Goal: Transaction & Acquisition: Purchase product/service

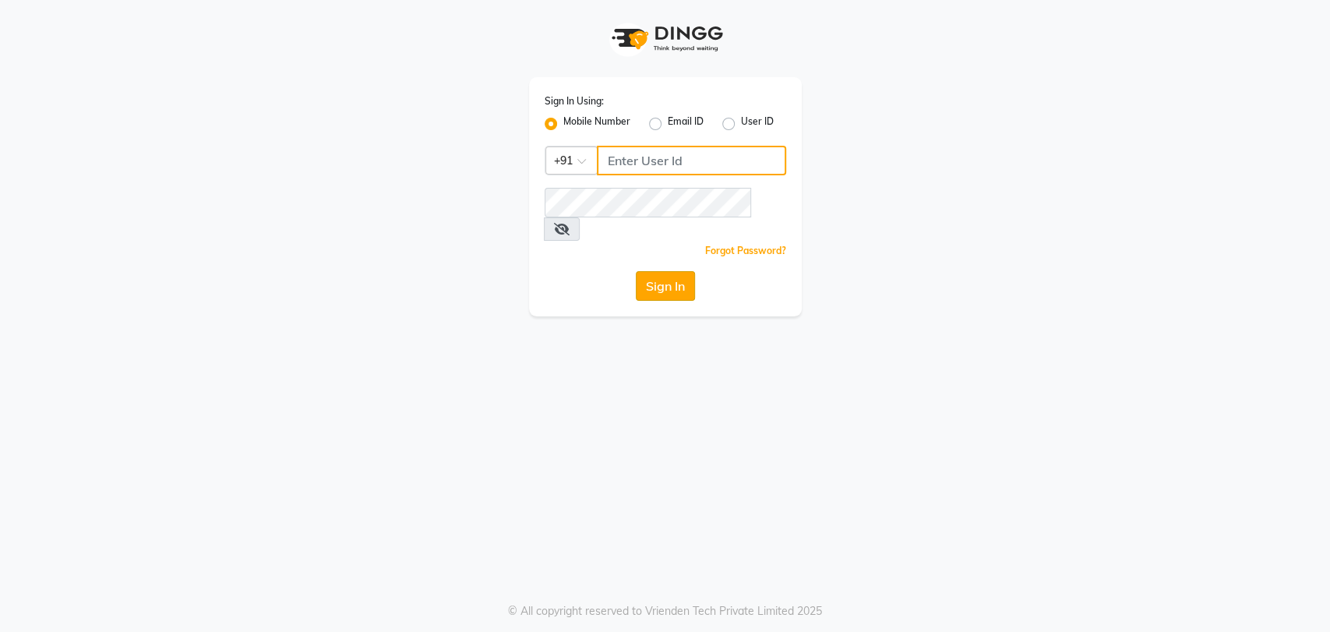
type input "7208314193"
click at [679, 271] on button "Sign In" at bounding box center [665, 286] width 59 height 30
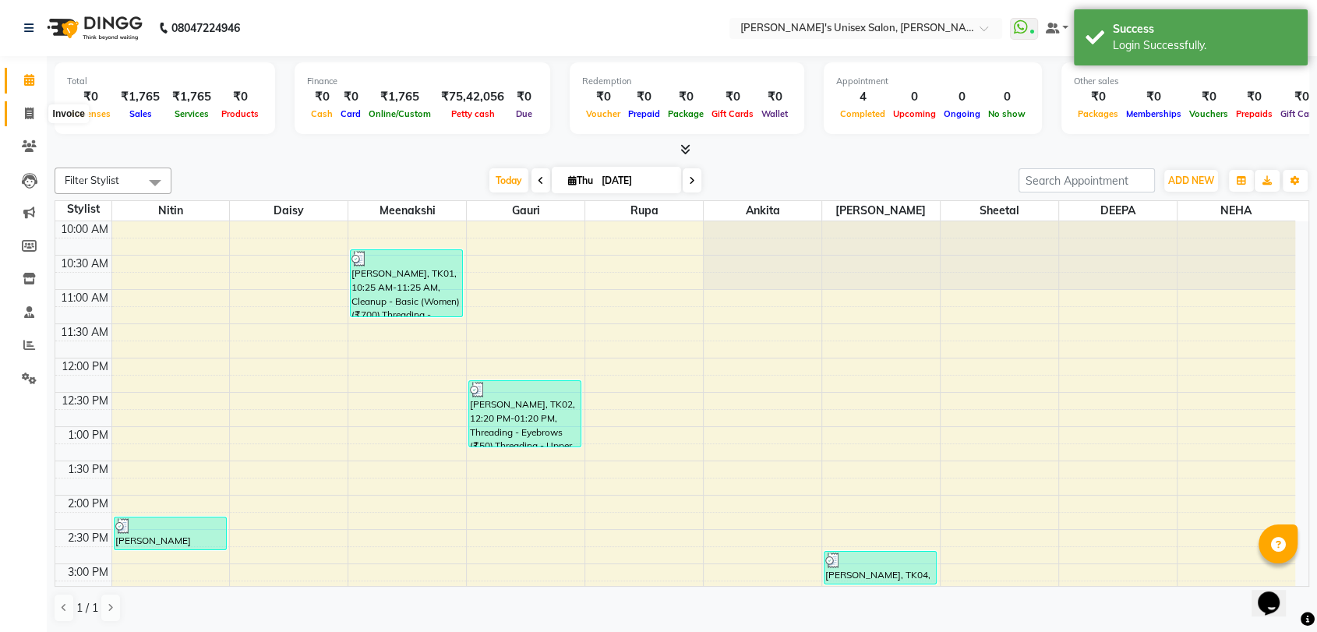
click at [25, 117] on icon at bounding box center [29, 114] width 9 height 12
select select "62"
select select "service"
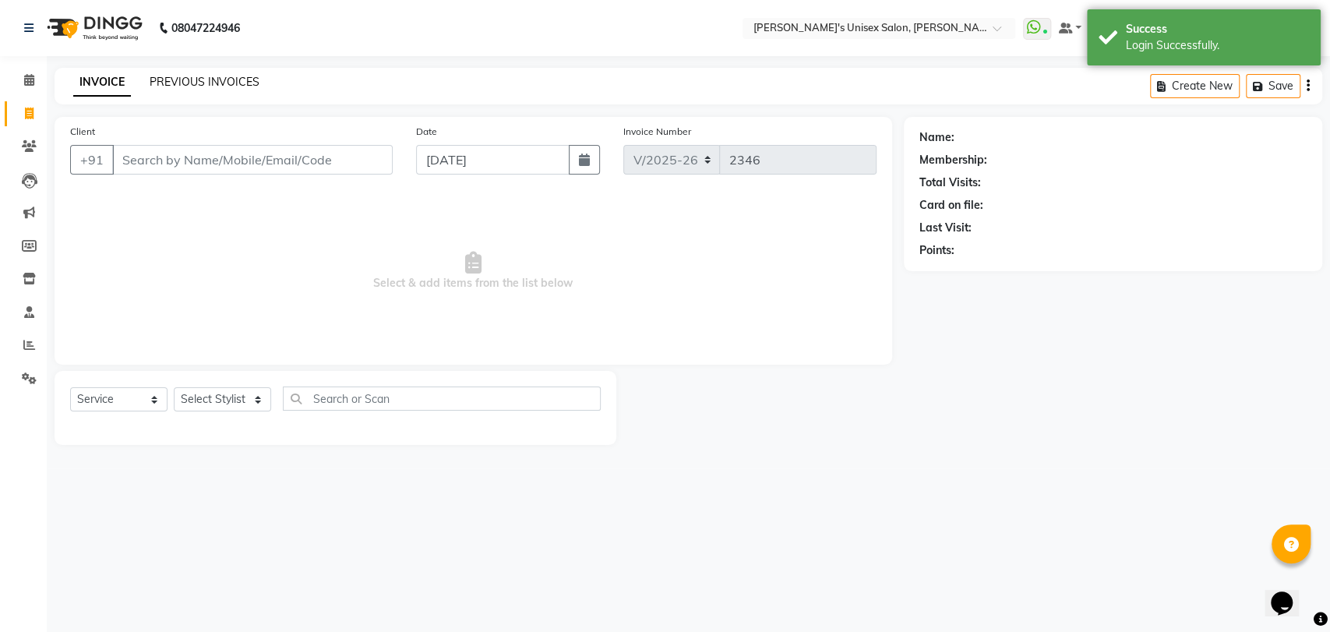
click at [210, 84] on link "PREVIOUS INVOICES" at bounding box center [205, 82] width 110 height 14
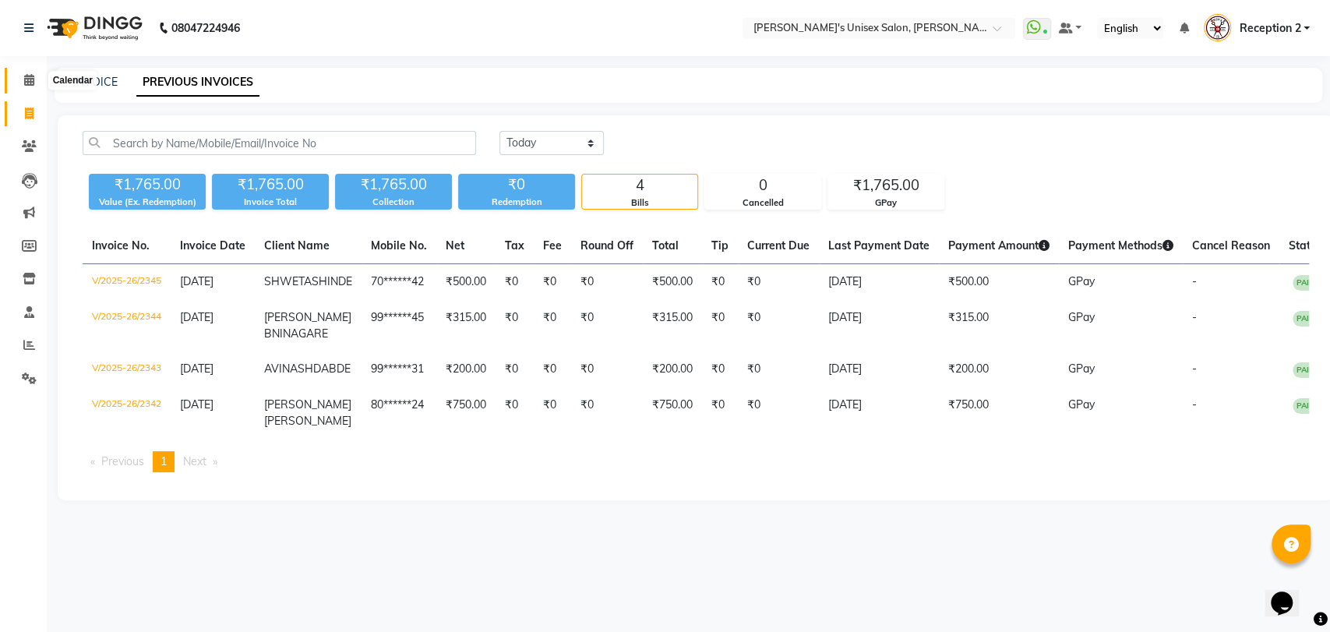
click at [25, 85] on icon at bounding box center [29, 80] width 10 height 12
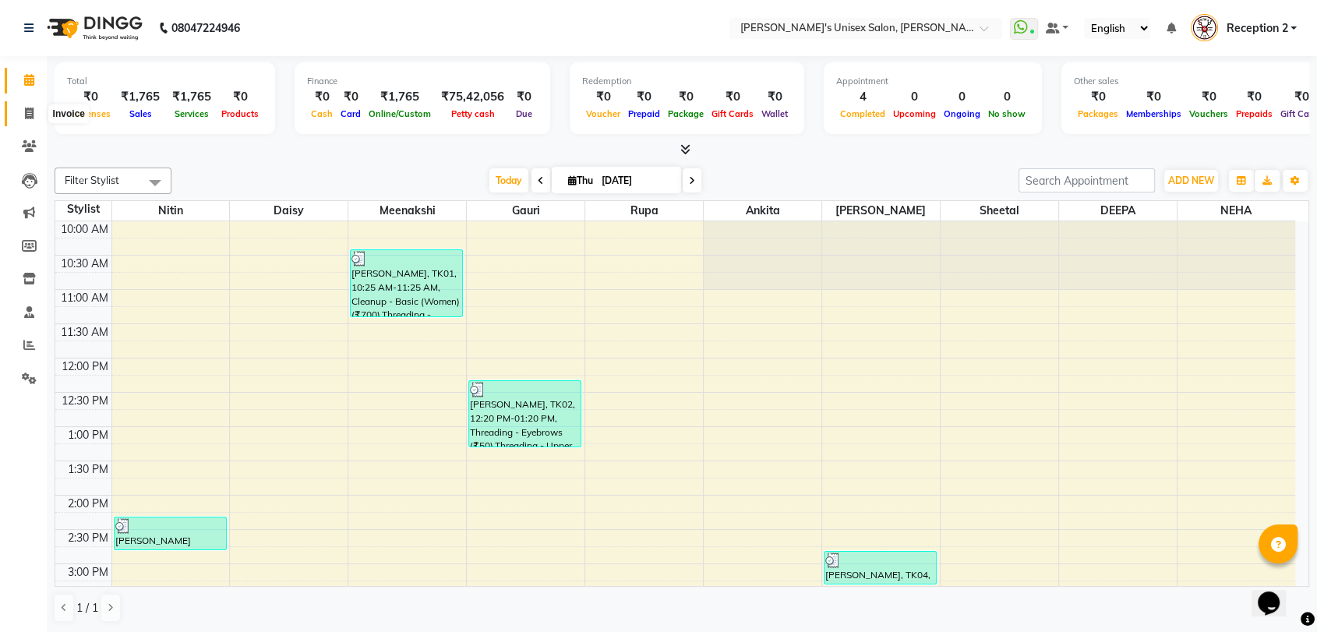
click at [26, 115] on icon at bounding box center [29, 114] width 9 height 12
select select "62"
select select "service"
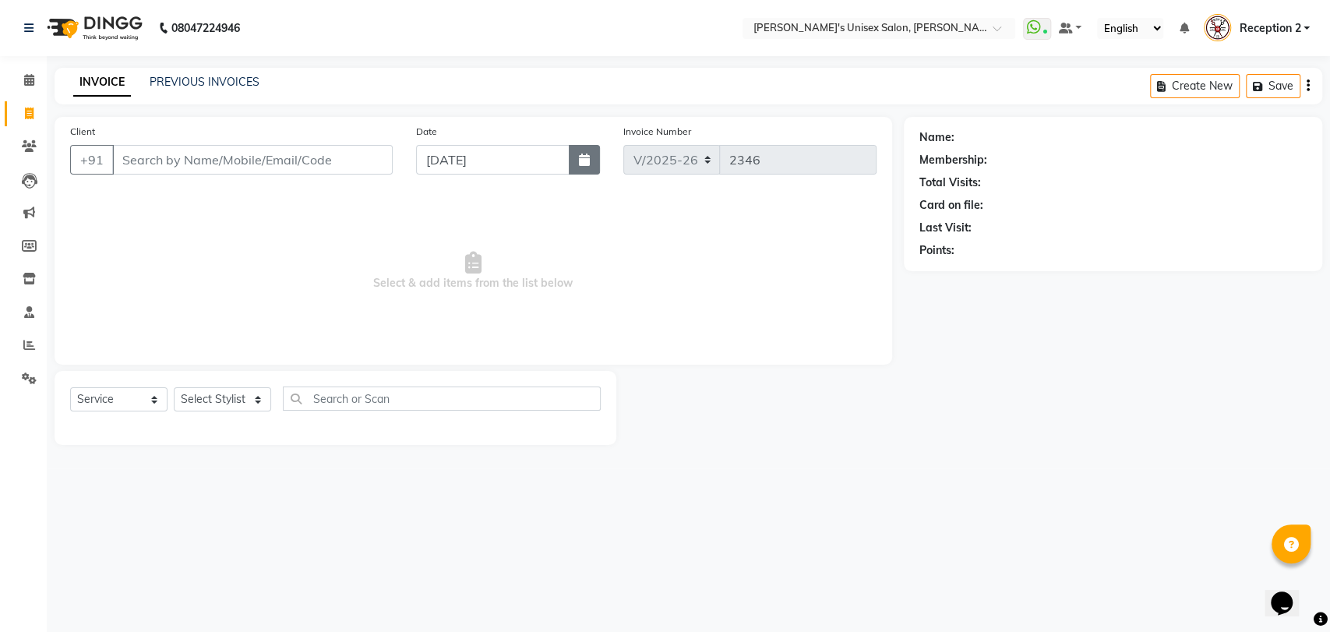
click at [589, 164] on icon "button" at bounding box center [584, 160] width 11 height 12
select select "9"
select select "2025"
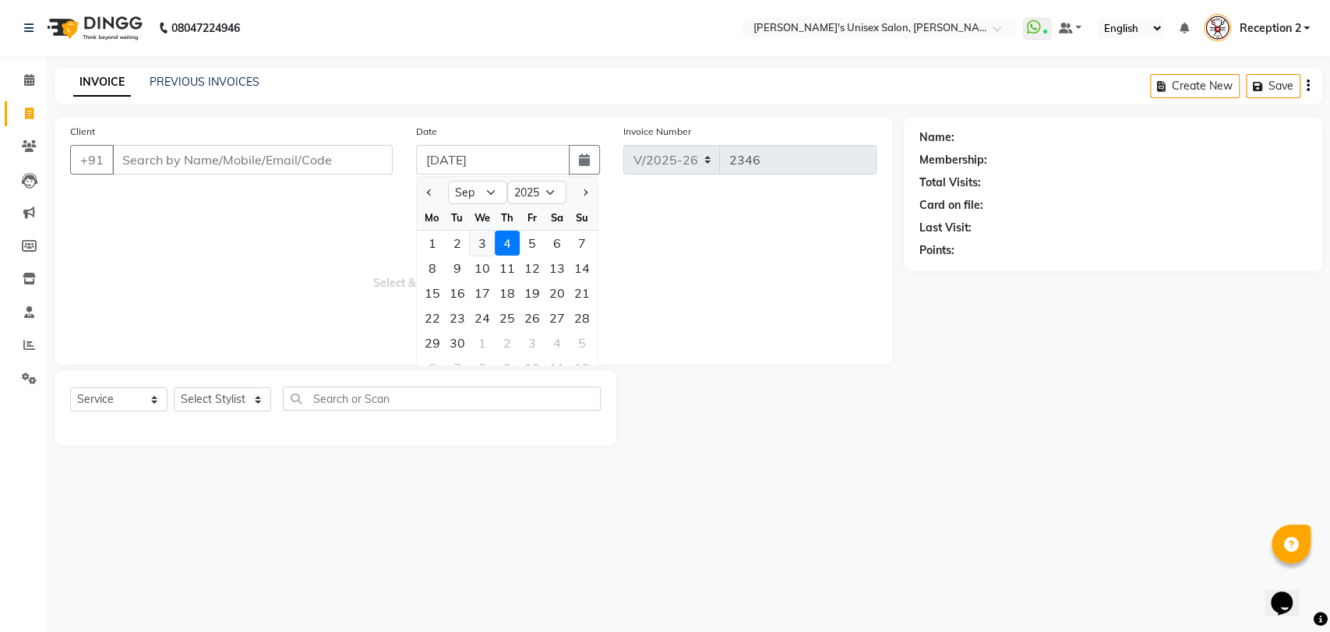
click at [480, 242] on div "3" at bounding box center [482, 243] width 25 height 25
type input "[DATE]"
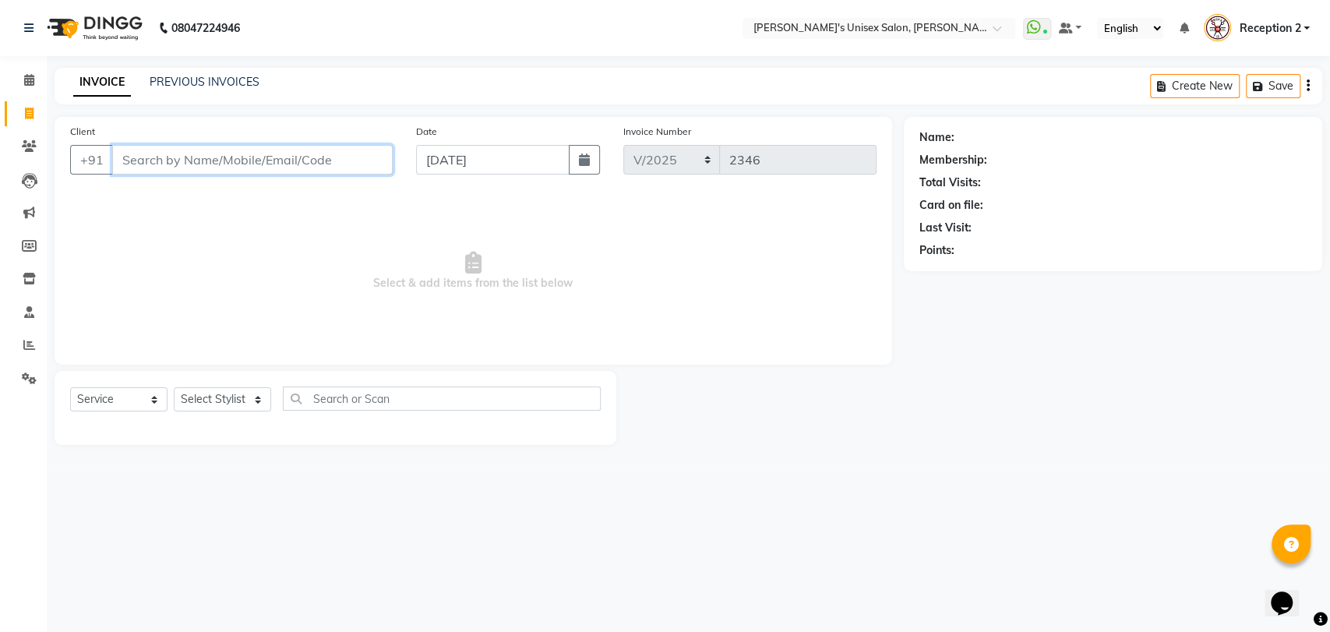
click at [196, 160] on input "Client" at bounding box center [252, 160] width 281 height 30
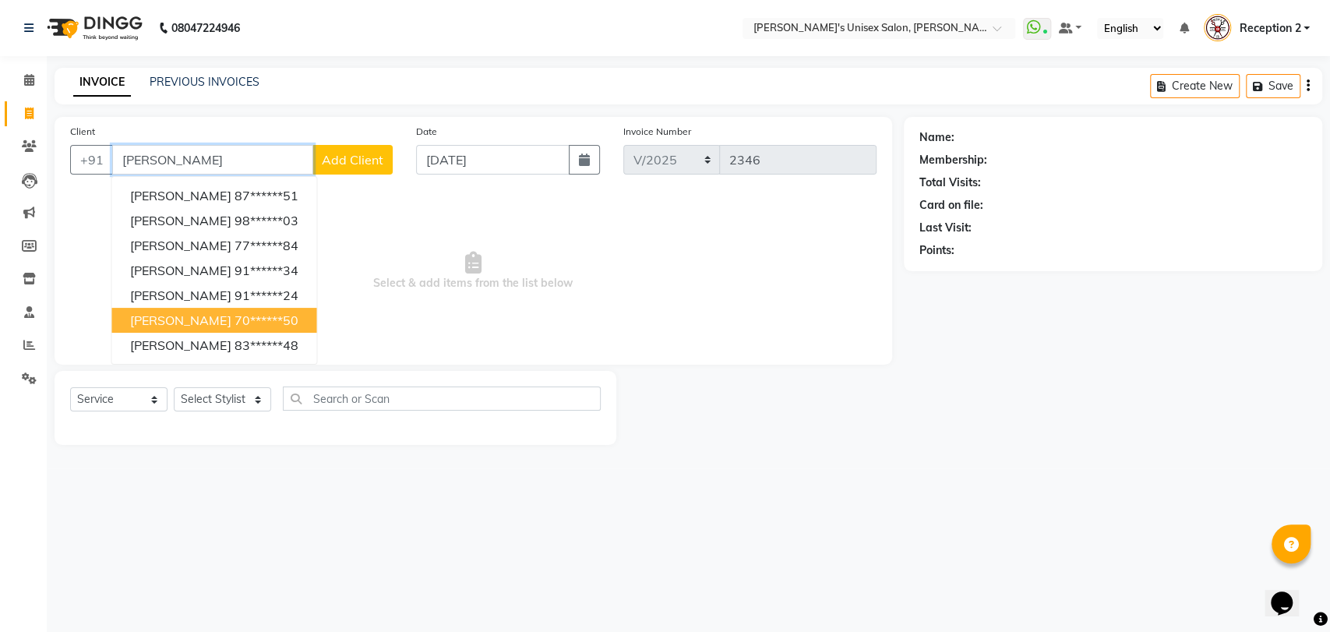
click at [188, 326] on span "[PERSON_NAME]" at bounding box center [180, 320] width 101 height 16
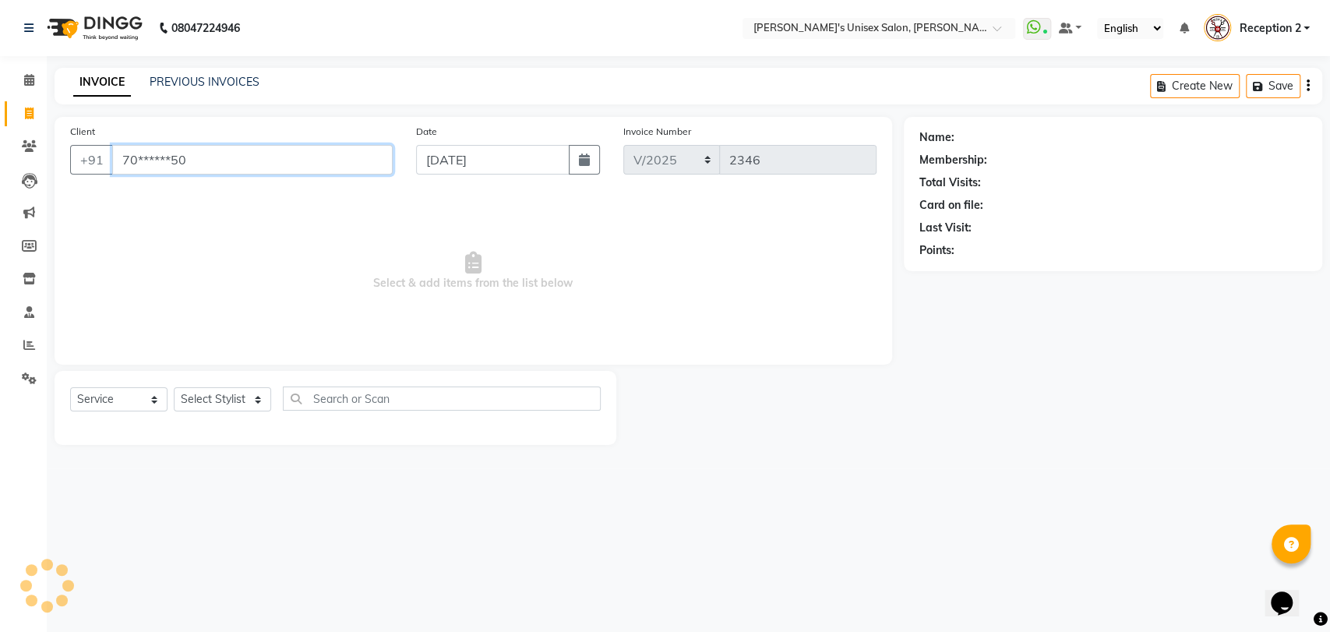
type input "70******50"
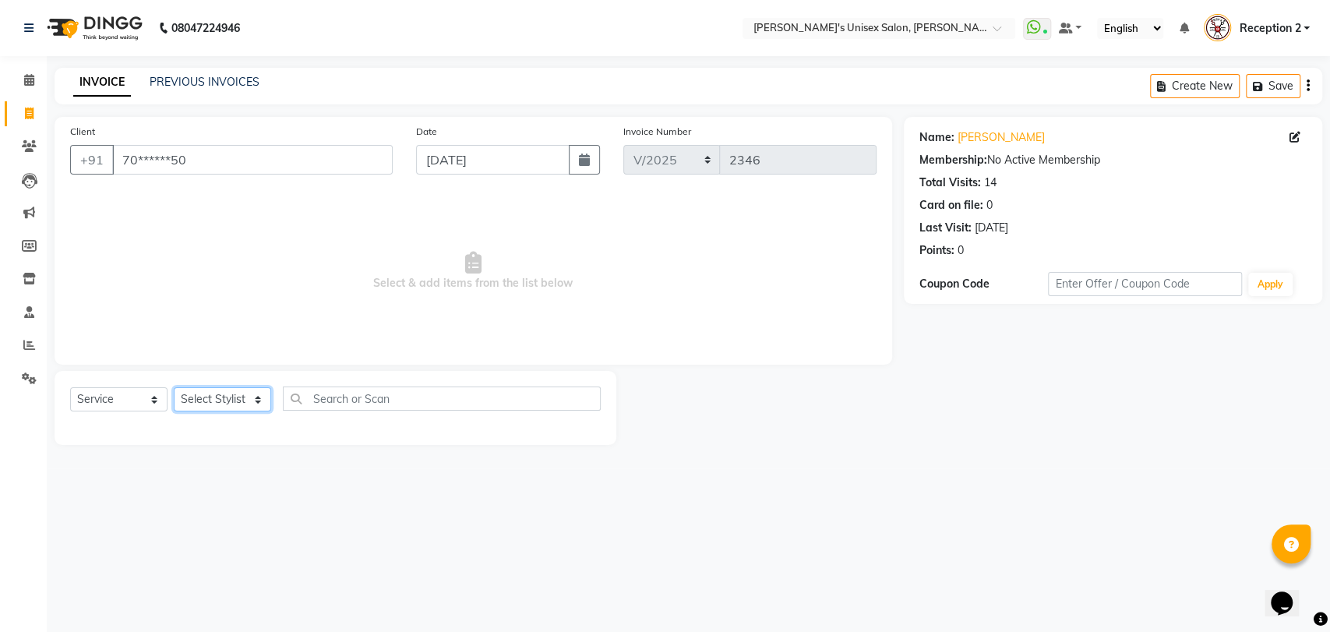
click at [238, 402] on select "Select Stylist [PERSON_NAME] [PERSON_NAME] DEEPA [PERSON_NAME] NEHA Nitin [PERS…" at bounding box center [222, 399] width 97 height 24
select select "2429"
click at [174, 387] on select "Select Stylist [PERSON_NAME] [PERSON_NAME] DEEPA [PERSON_NAME] NEHA Nitin [PERS…" at bounding box center [222, 399] width 97 height 24
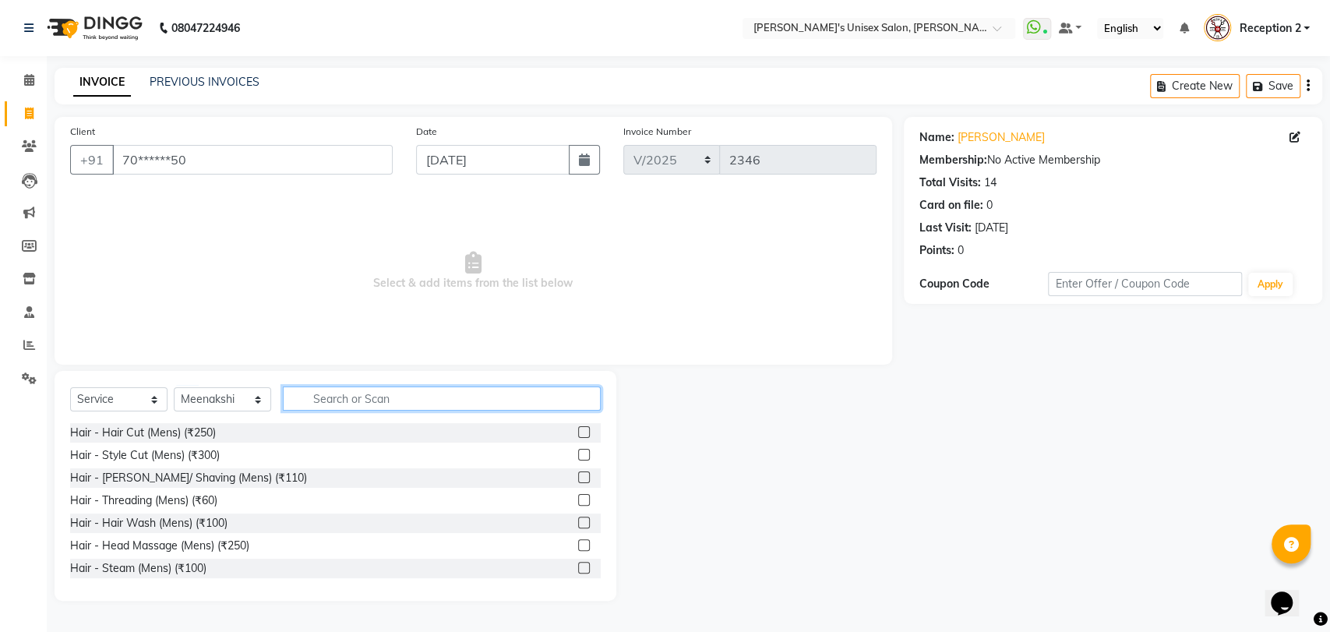
click at [456, 401] on input "text" at bounding box center [442, 398] width 318 height 24
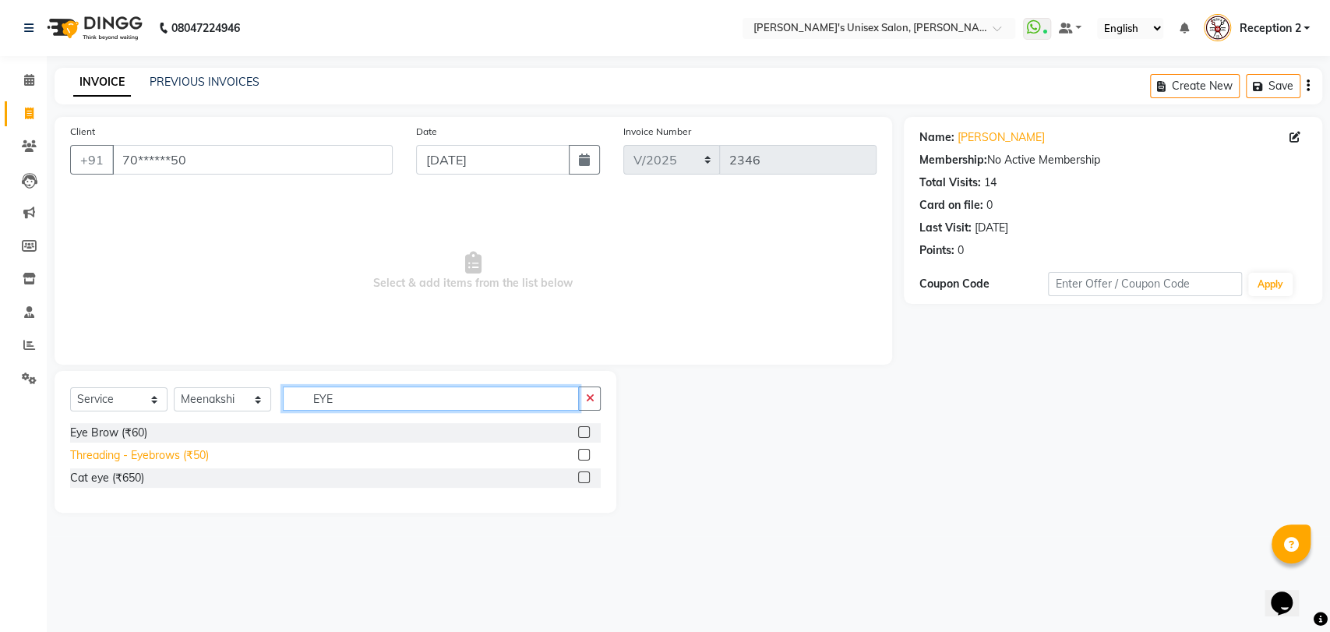
type input "EYE"
click at [194, 455] on div "Threading - Eyebrows (₹50)" at bounding box center [139, 455] width 139 height 16
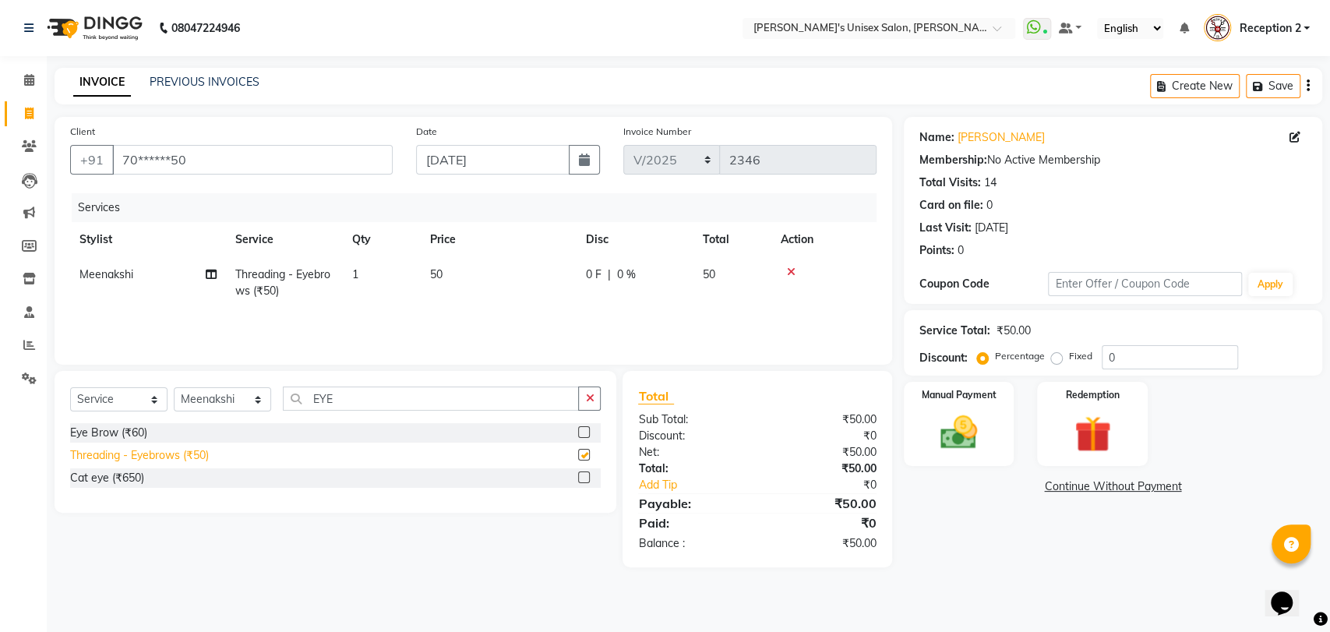
checkbox input "false"
click at [344, 398] on input "EYE" at bounding box center [431, 398] width 296 height 24
type input "E"
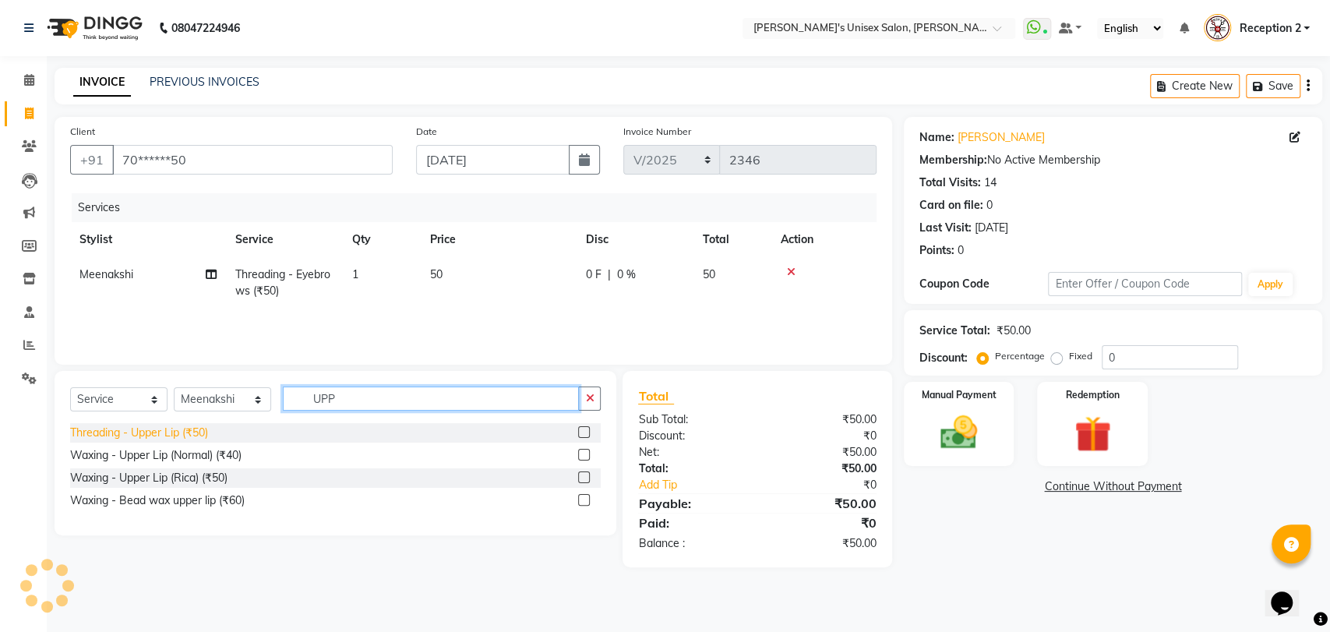
type input "UPP"
click at [165, 432] on div "Threading - Upper Lip (₹50)" at bounding box center [139, 433] width 138 height 16
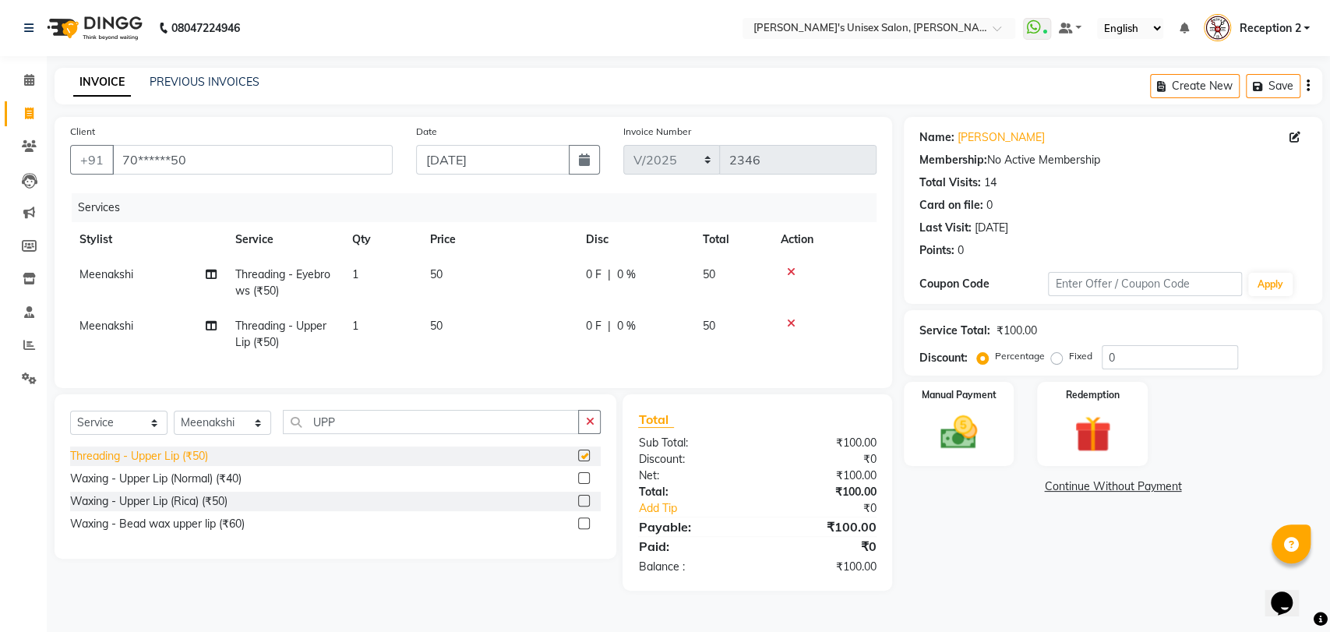
checkbox input "false"
click at [348, 432] on input "UPP" at bounding box center [431, 422] width 296 height 24
type input "U"
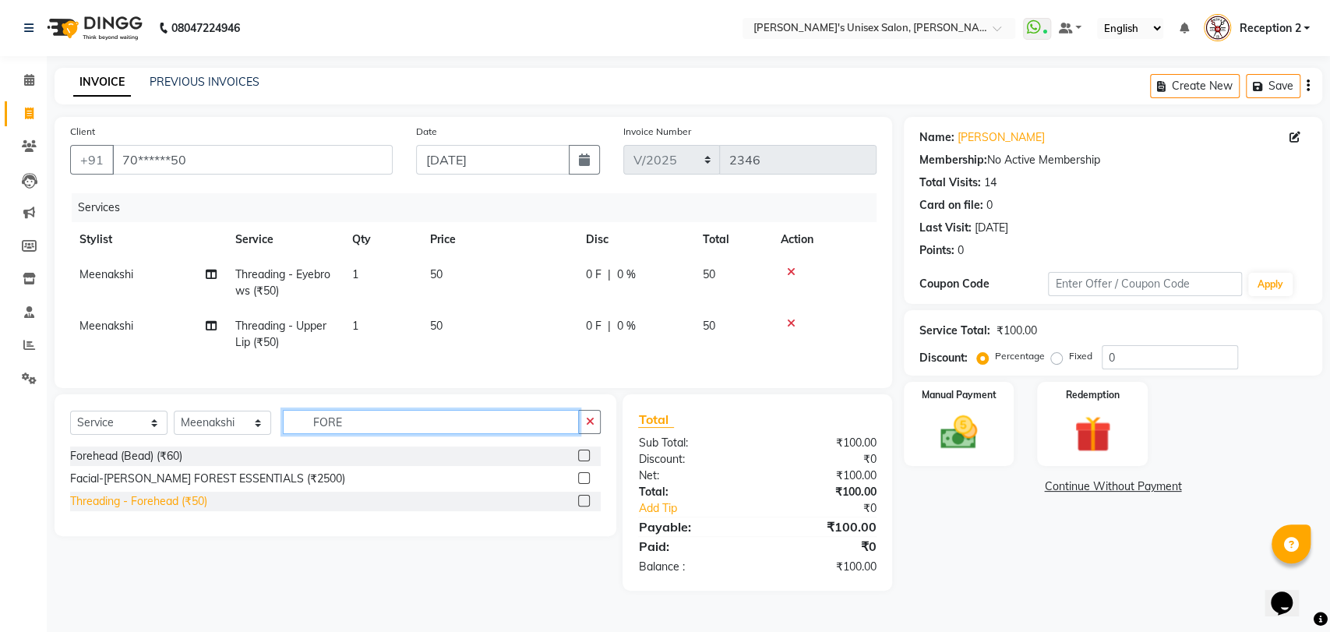
type input "FORE"
click at [202, 510] on div "Threading - Forehead (₹50)" at bounding box center [138, 501] width 137 height 16
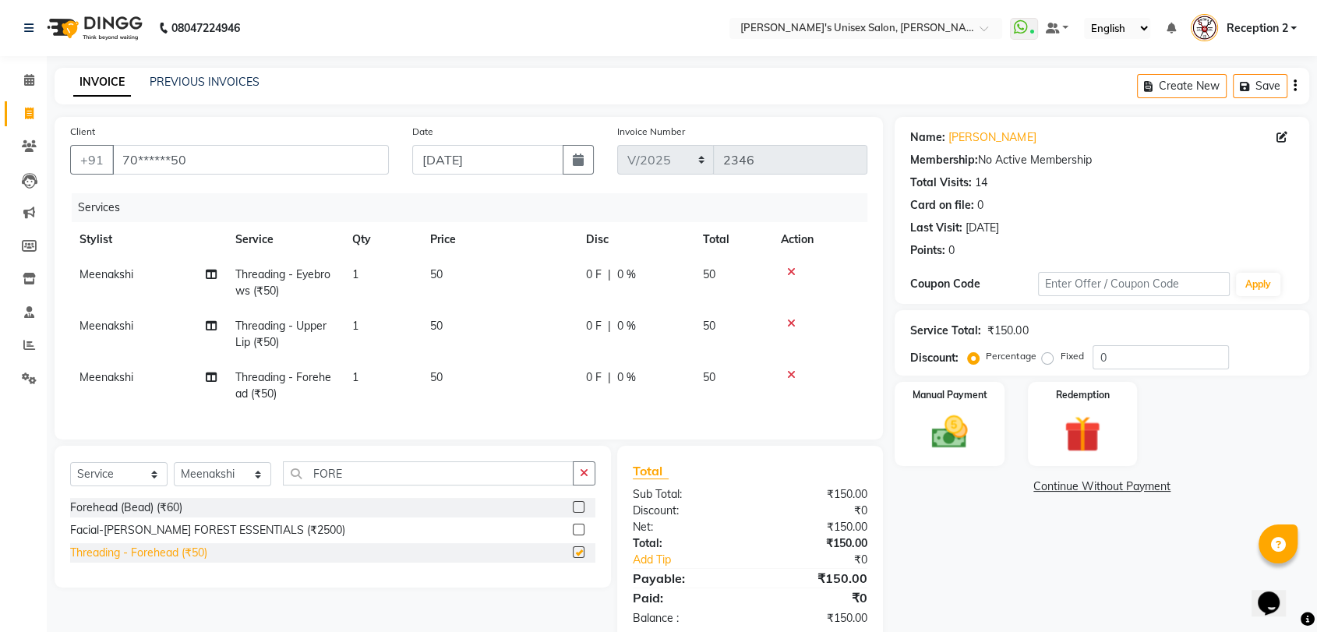
checkbox input "false"
click at [941, 432] on img at bounding box center [949, 433] width 61 height 44
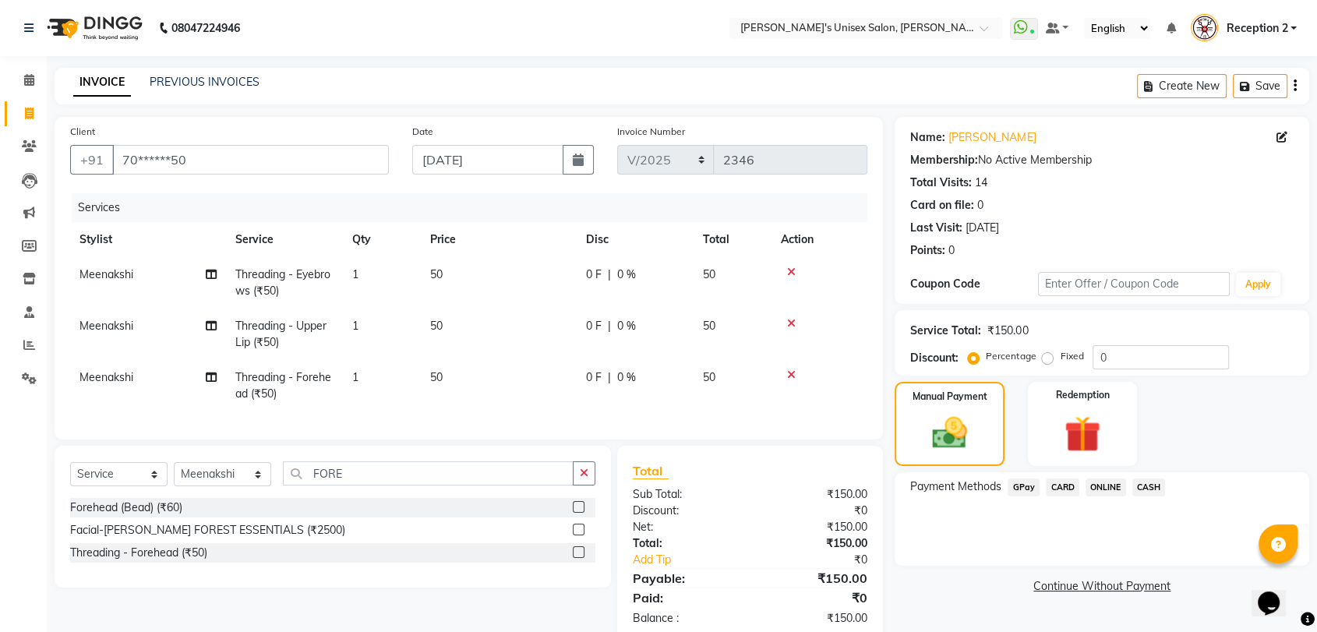
click at [1018, 487] on span "GPay" at bounding box center [1024, 487] width 32 height 18
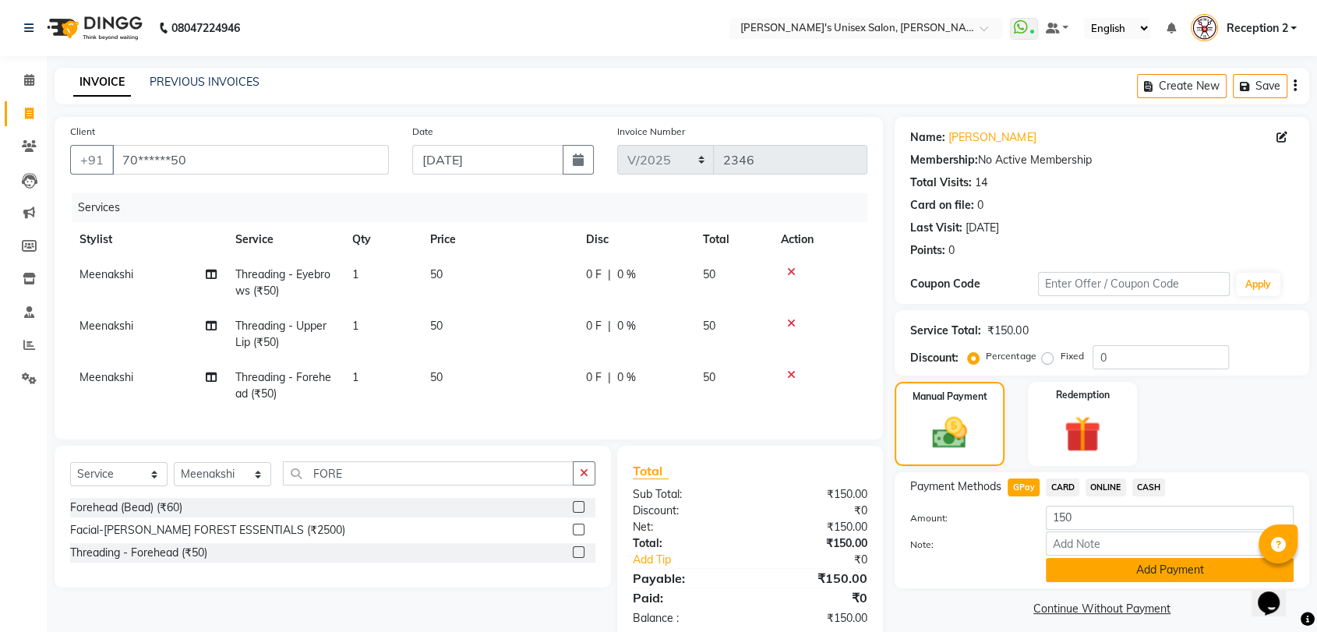
click at [1108, 566] on button "Add Payment" at bounding box center [1170, 570] width 248 height 24
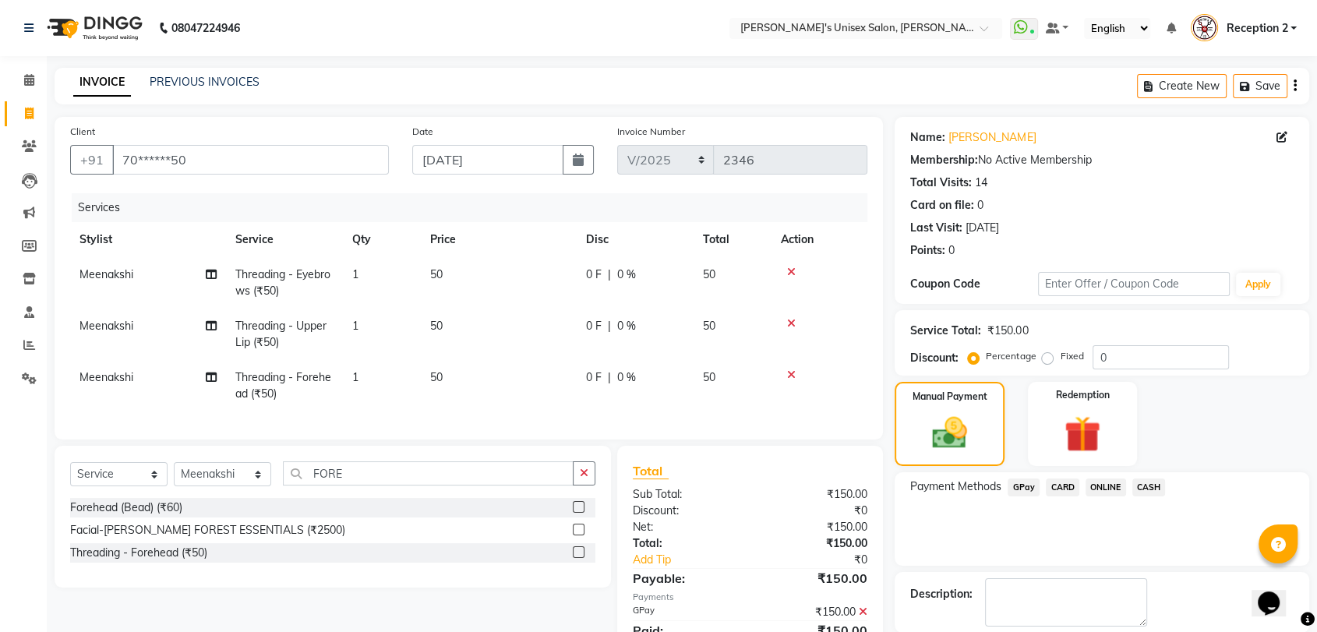
scroll to position [79, 0]
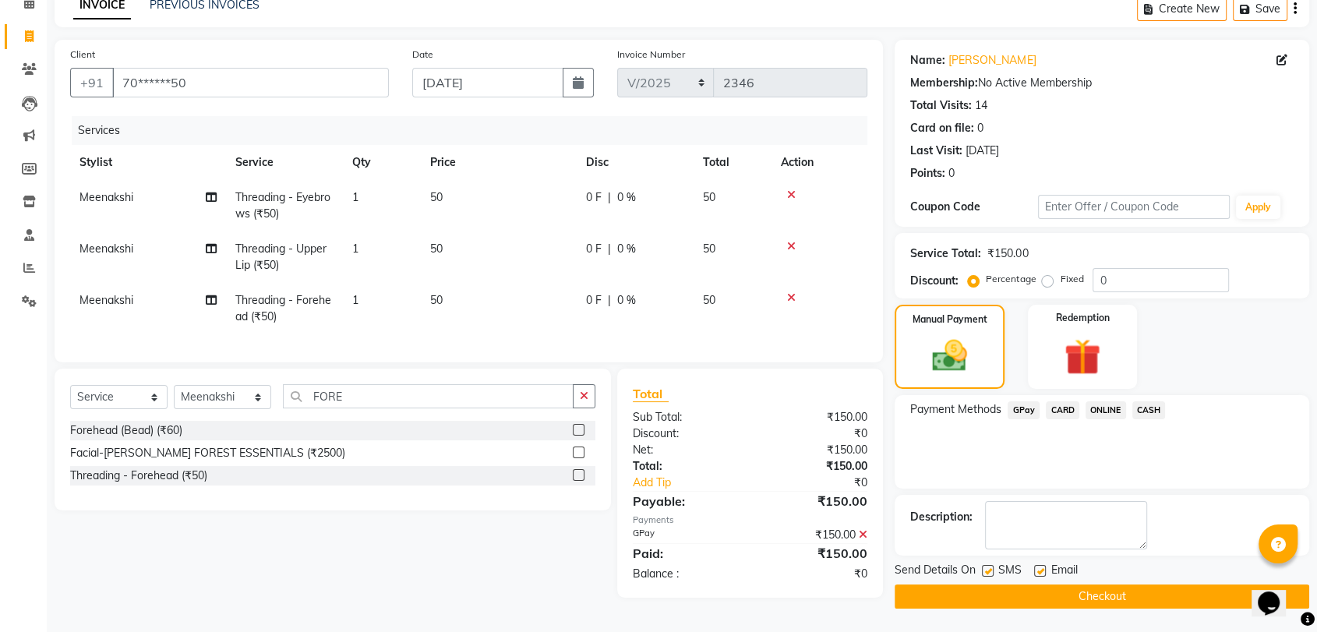
click at [1174, 591] on button "Checkout" at bounding box center [1102, 596] width 415 height 24
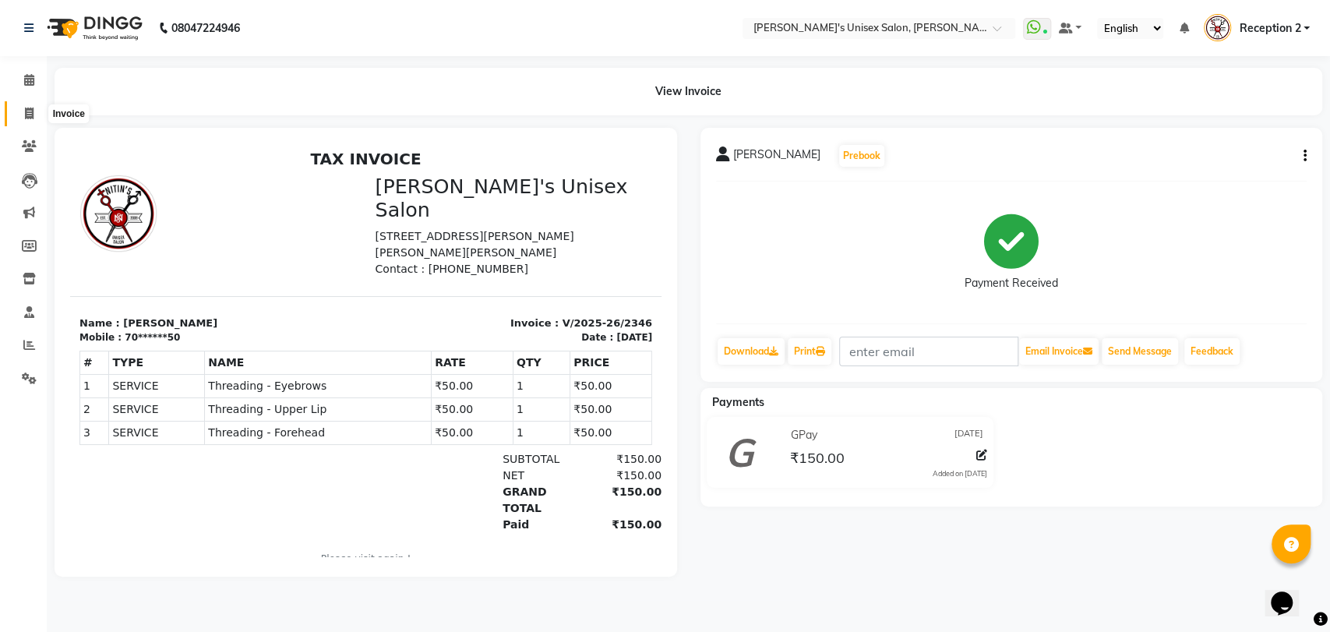
click at [32, 114] on icon at bounding box center [29, 114] width 9 height 12
select select "service"
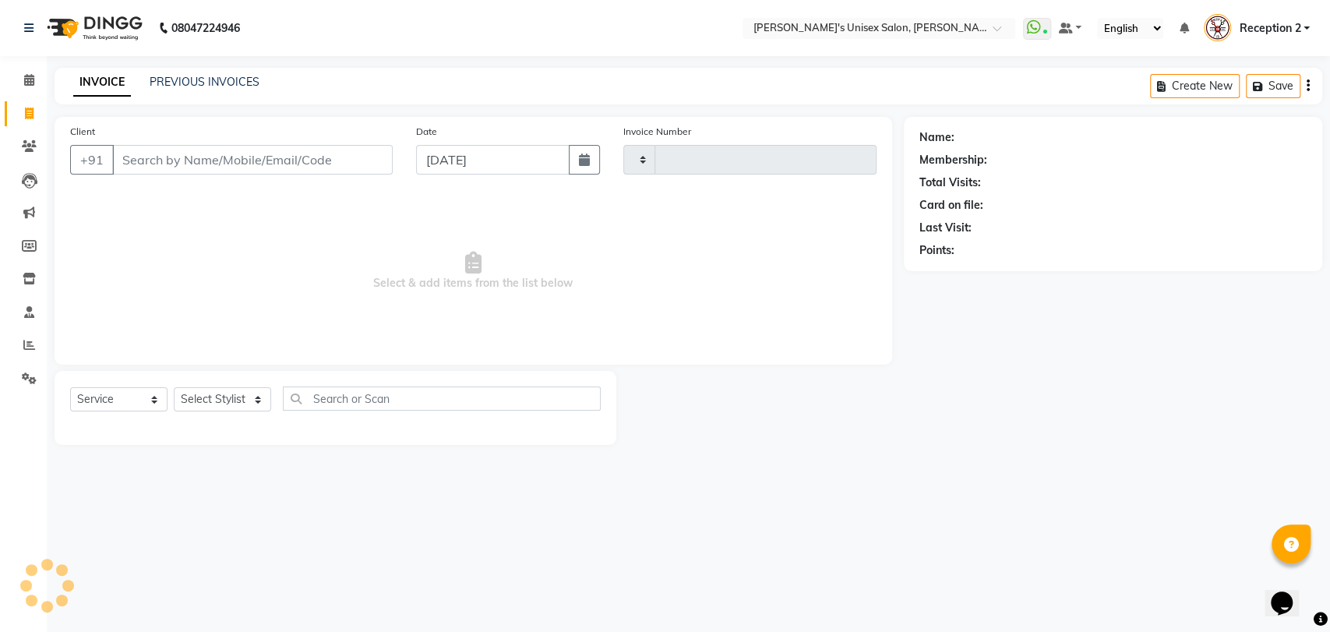
type input "2347"
select select "62"
click at [141, 159] on input "Client" at bounding box center [252, 160] width 281 height 30
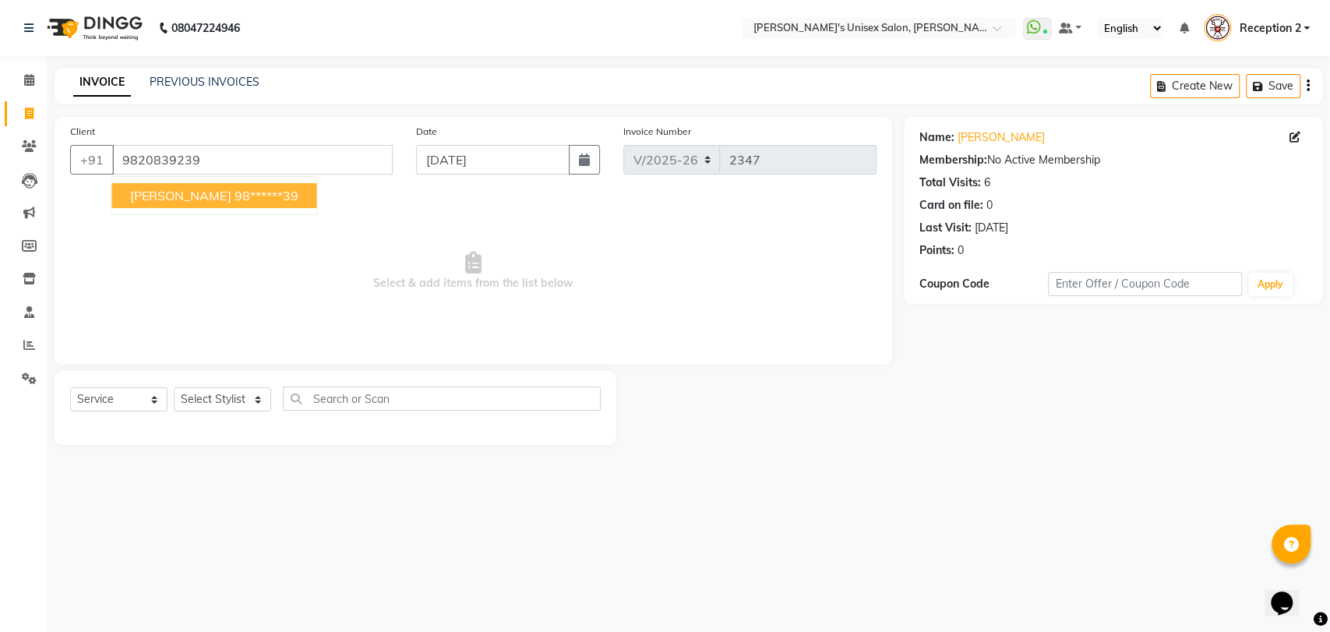
click at [162, 197] on span "[PERSON_NAME]" at bounding box center [180, 196] width 101 height 16
type input "98******39"
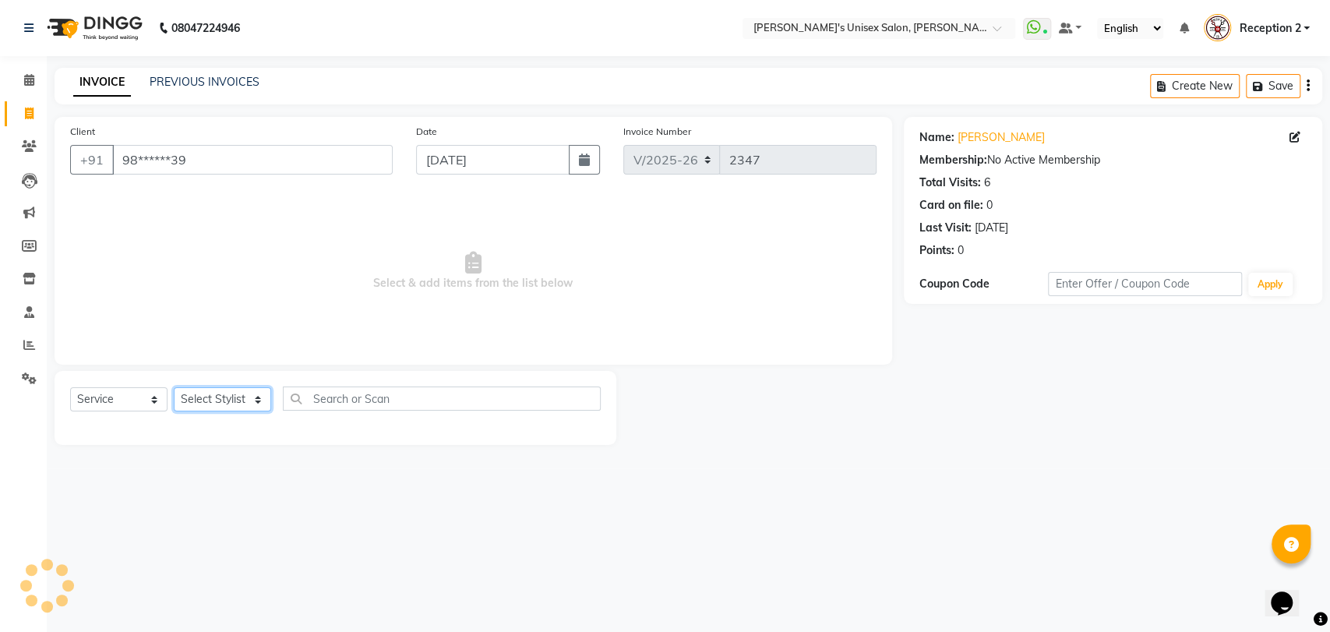
click at [229, 401] on select "Select Stylist [PERSON_NAME] [PERSON_NAME] DEEPA [PERSON_NAME] NEHA Nitin [PERS…" at bounding box center [222, 399] width 97 height 24
select select "2426"
click at [174, 387] on select "Select Stylist [PERSON_NAME] [PERSON_NAME] DEEPA [PERSON_NAME] NEHA Nitin [PERS…" at bounding box center [222, 399] width 97 height 24
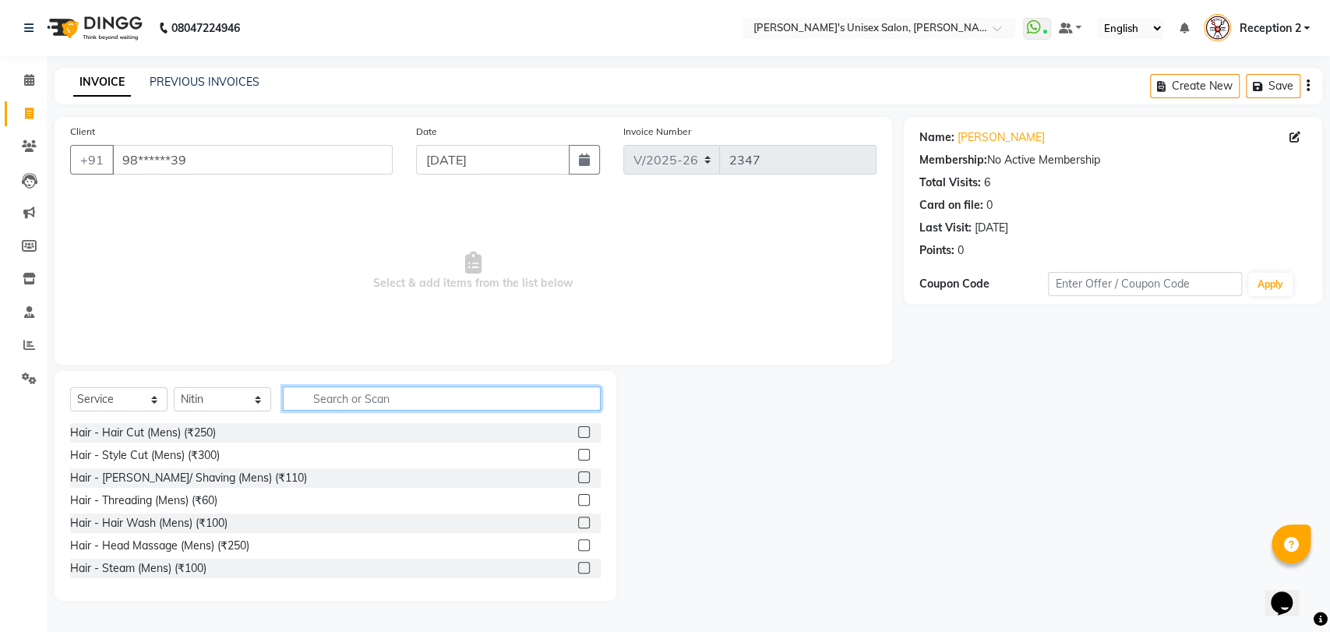
click at [323, 401] on input "text" at bounding box center [442, 398] width 318 height 24
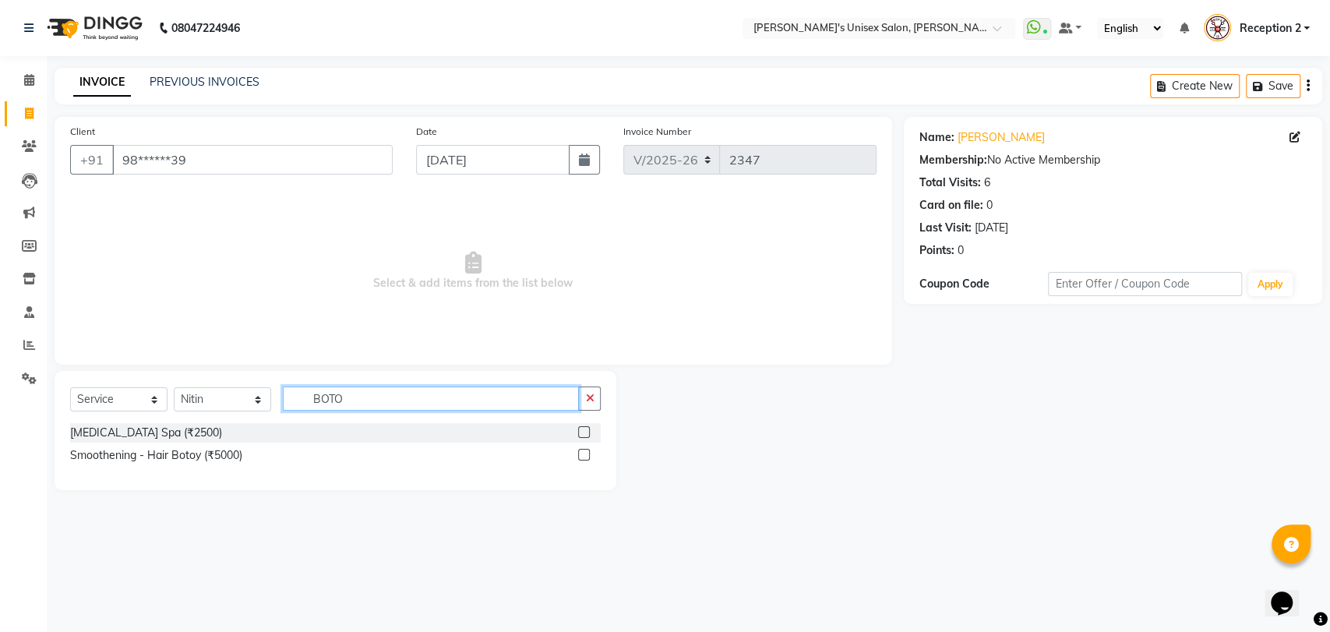
type input "BOTO"
click at [26, 344] on icon at bounding box center [29, 345] width 12 height 12
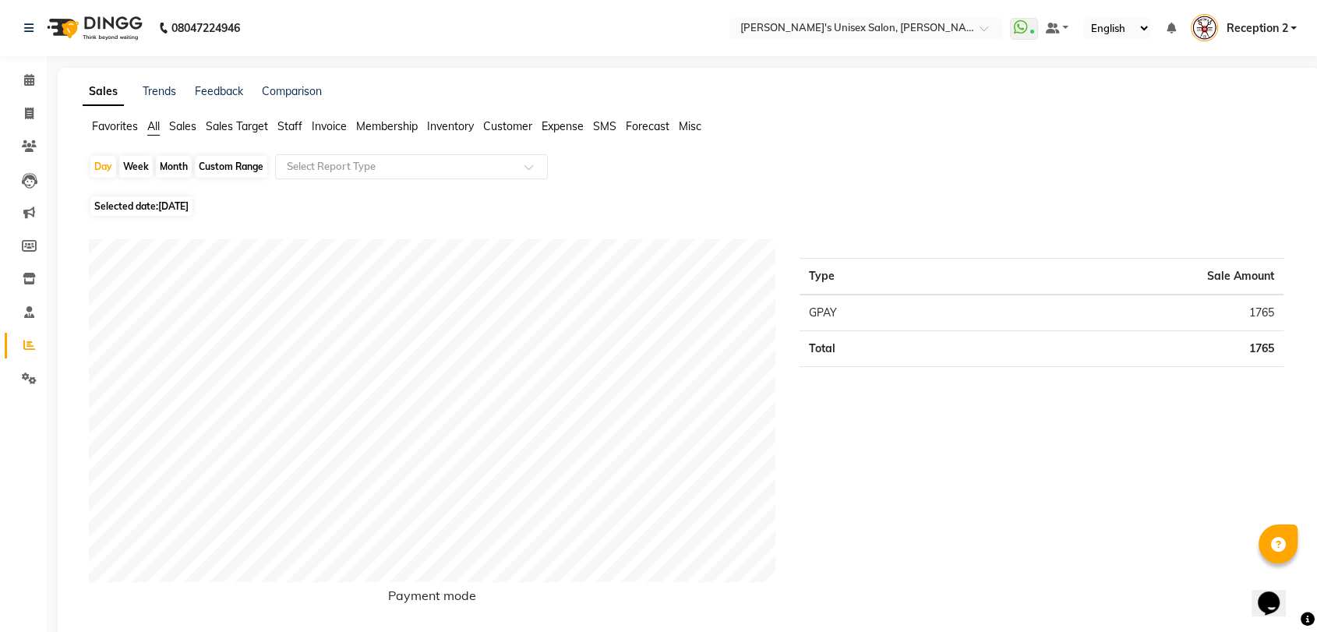
click at [178, 169] on div "Month" at bounding box center [174, 167] width 36 height 22
select select "9"
select select "2025"
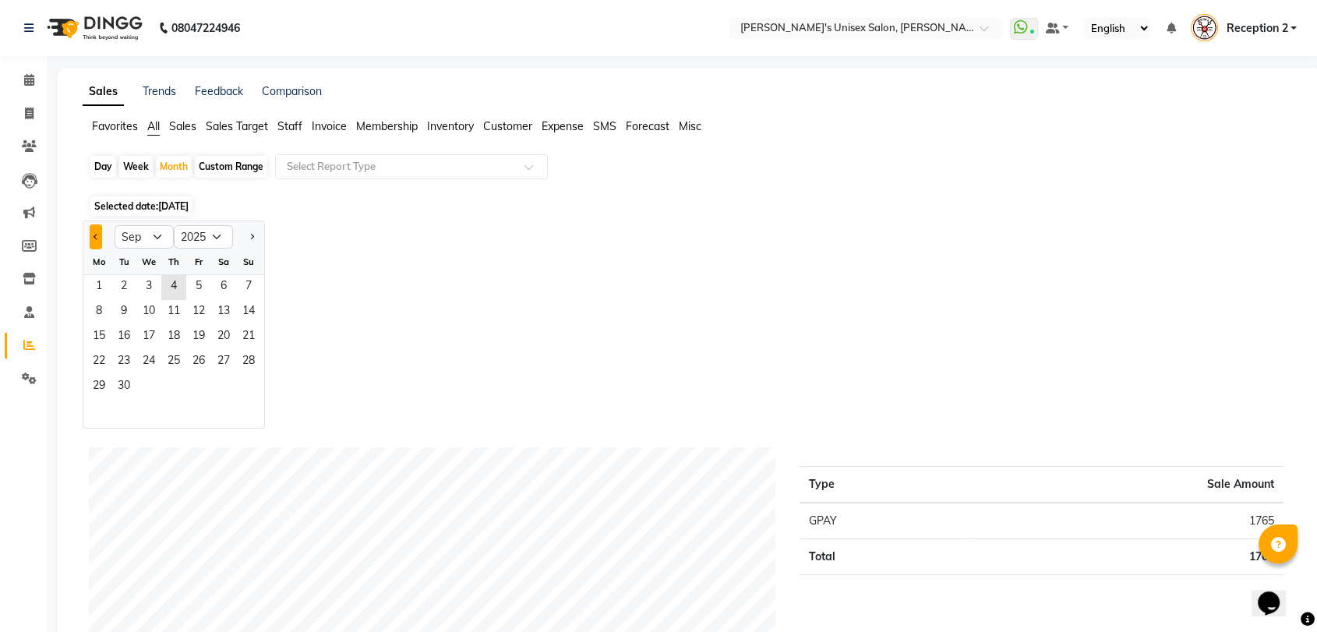
click at [94, 235] on span "Previous month" at bounding box center [96, 235] width 5 height 5
select select "8"
click at [242, 382] on span "31" at bounding box center [248, 387] width 25 height 25
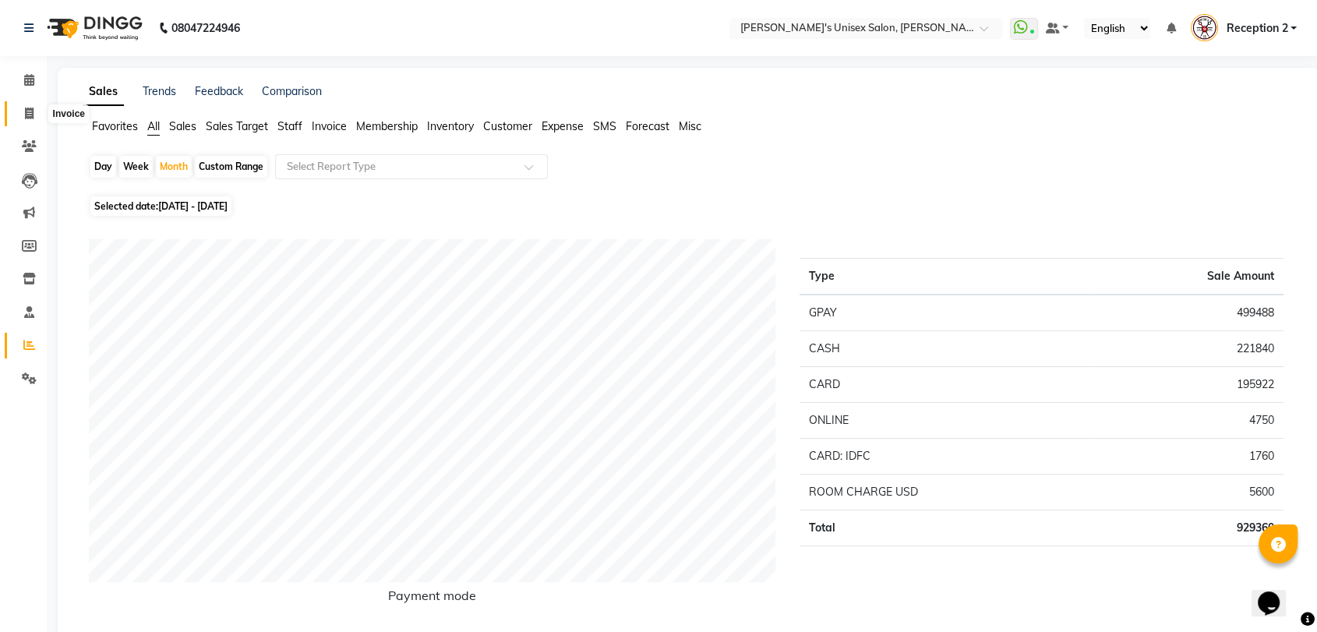
click at [35, 114] on span at bounding box center [29, 114] width 27 height 18
select select "service"
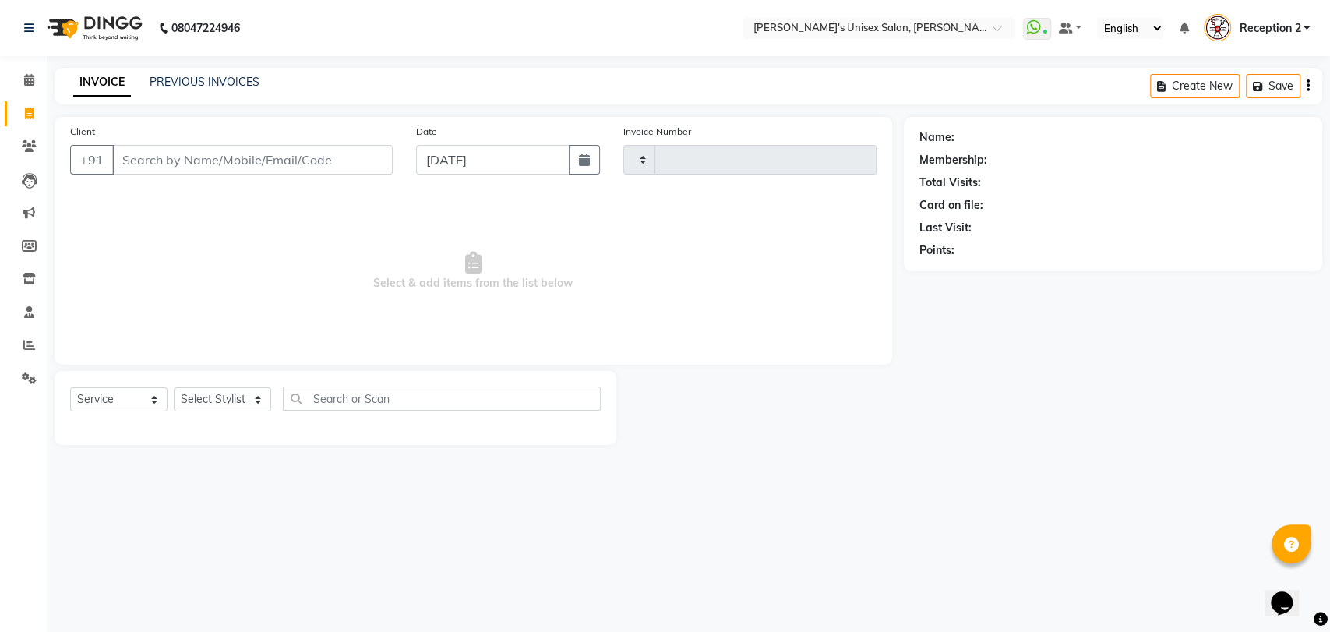
type input "2347"
select select "62"
click at [136, 158] on input "Client" at bounding box center [252, 160] width 281 height 30
click at [164, 157] on input "Client" at bounding box center [252, 160] width 281 height 30
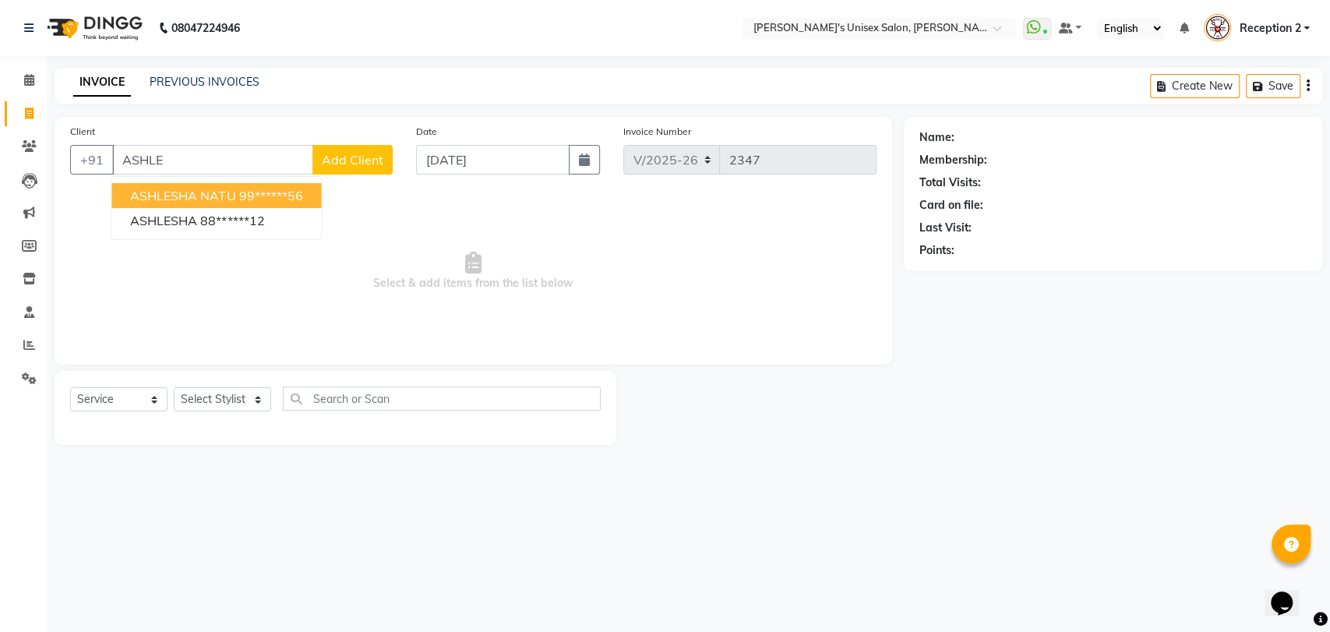
click at [185, 191] on span "ASHLESHA NATU" at bounding box center [182, 196] width 105 height 16
type input "99******56"
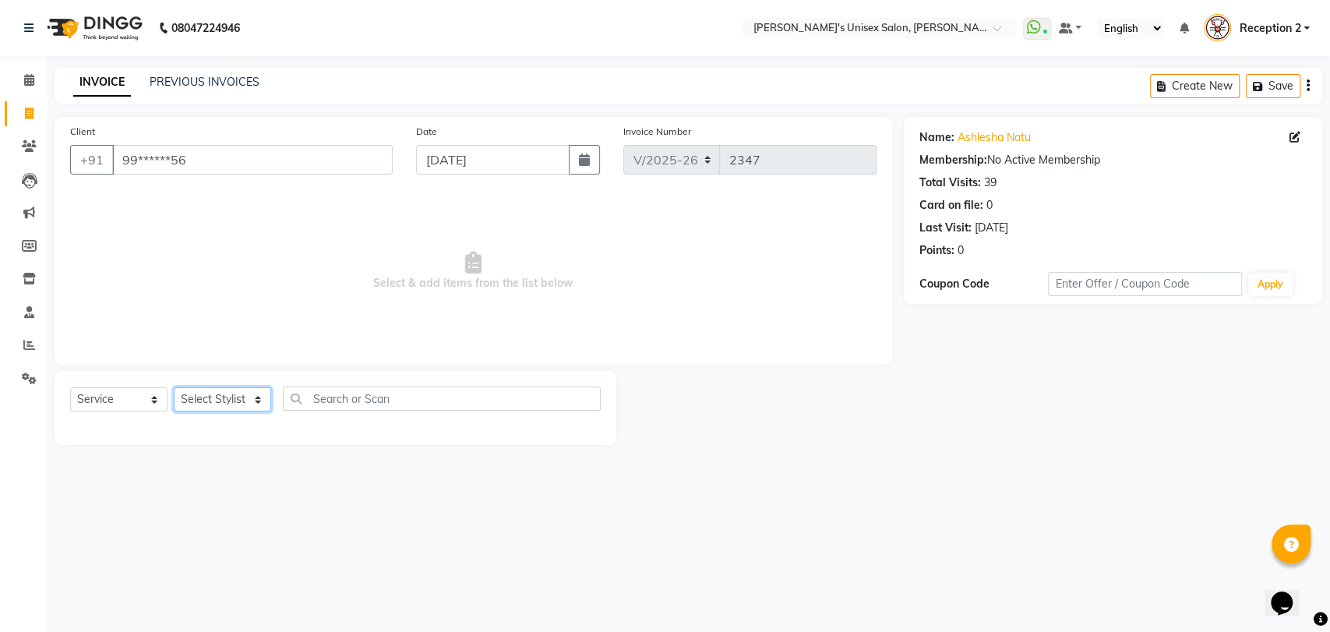
click at [228, 401] on select "Select Stylist [PERSON_NAME] [PERSON_NAME] DEEPA [PERSON_NAME] NEHA Nitin [PERS…" at bounding box center [222, 399] width 97 height 24
select select "23030"
click at [174, 387] on select "Select Stylist [PERSON_NAME] [PERSON_NAME] DEEPA [PERSON_NAME] NEHA Nitin [PERS…" at bounding box center [222, 399] width 97 height 24
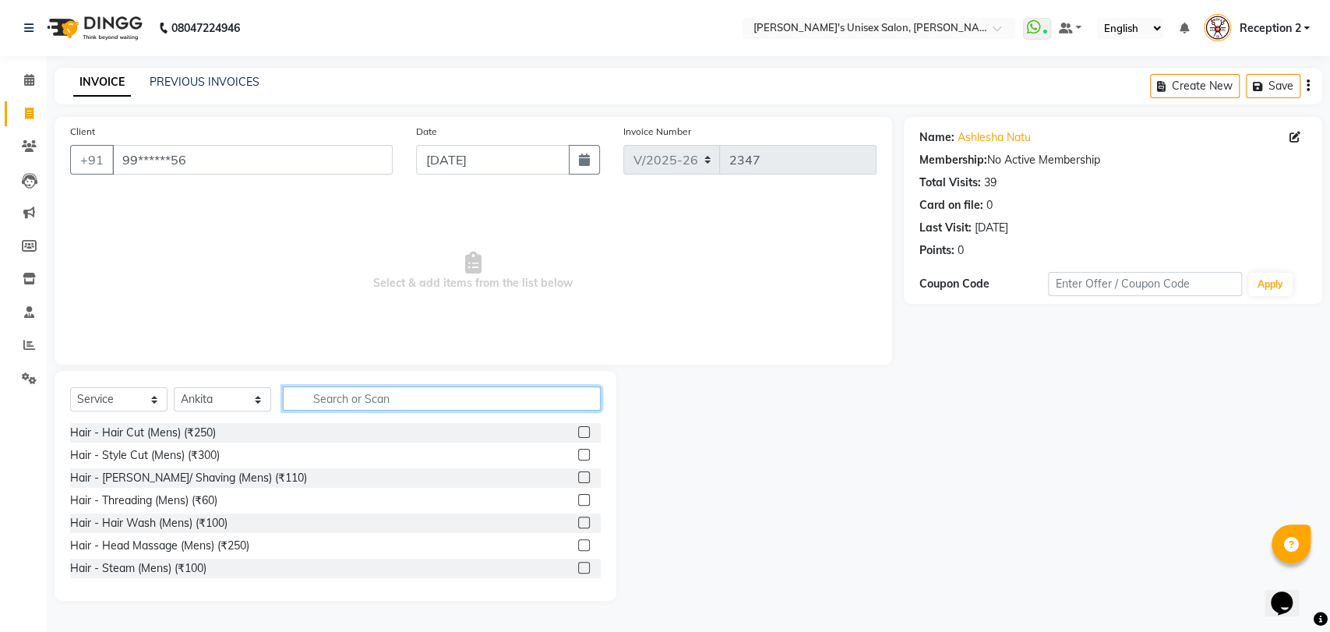
click at [411, 401] on input "text" at bounding box center [442, 398] width 318 height 24
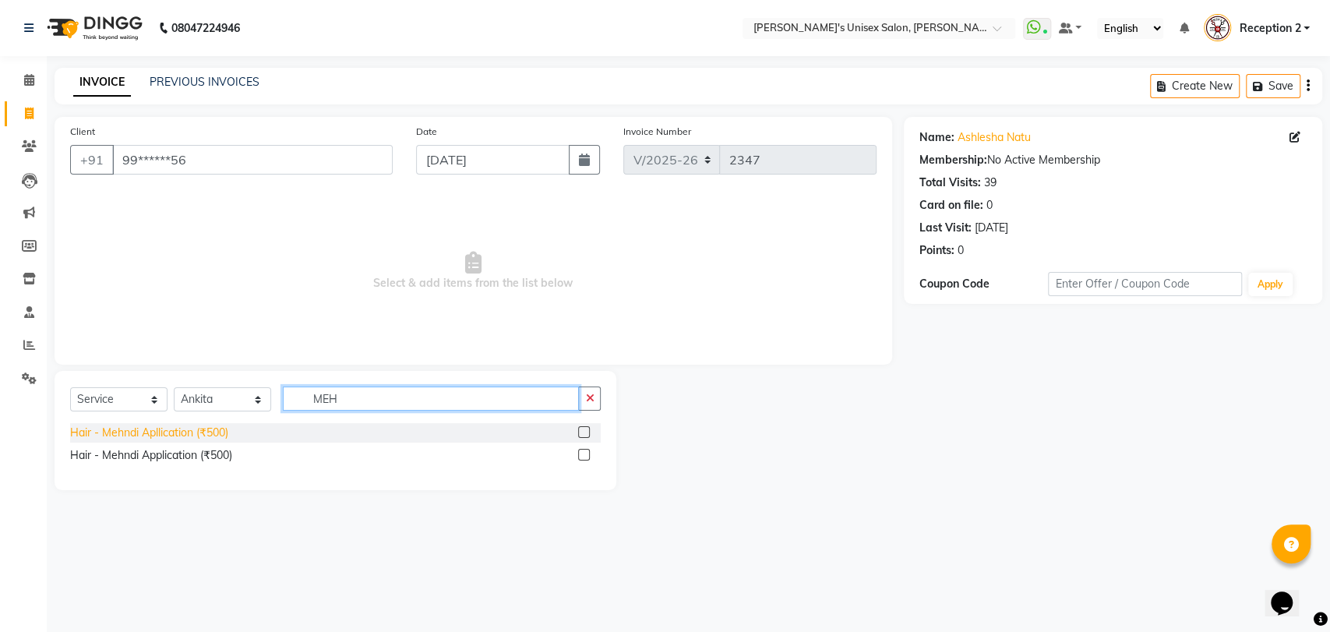
type input "MEH"
click at [217, 434] on div "Hair - Mehndi Apllication (₹500)" at bounding box center [149, 433] width 158 height 16
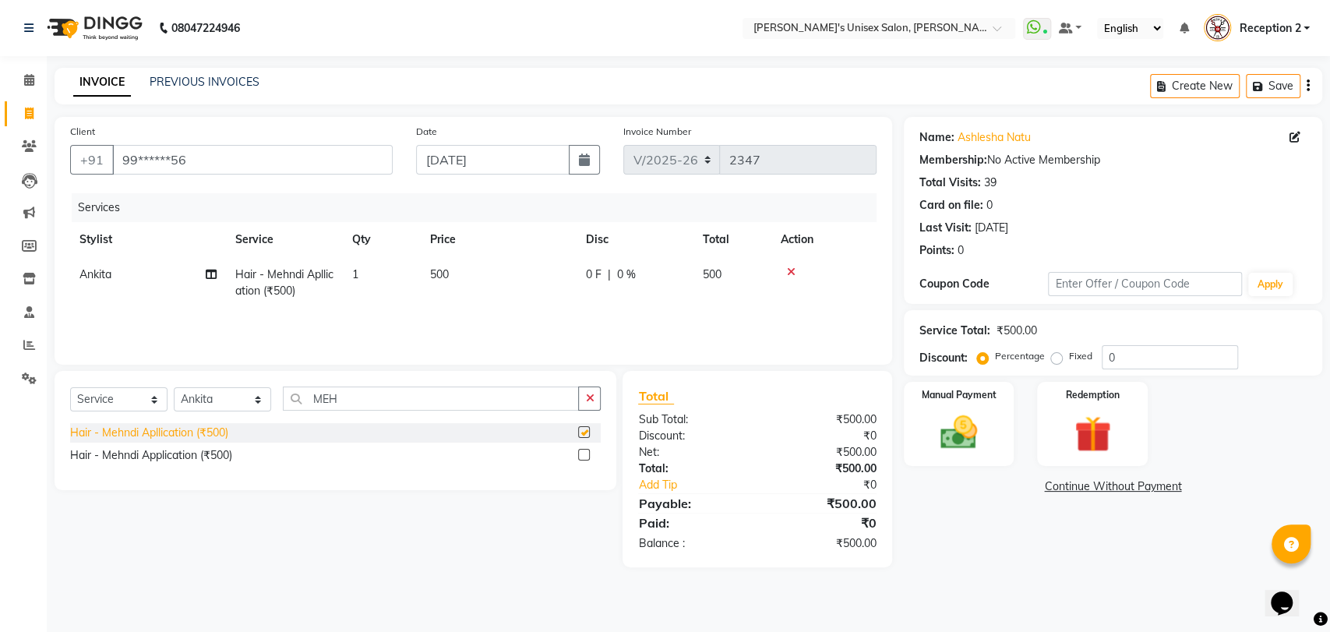
checkbox input "false"
click at [341, 397] on input "MEH" at bounding box center [431, 398] width 296 height 24
type input "M"
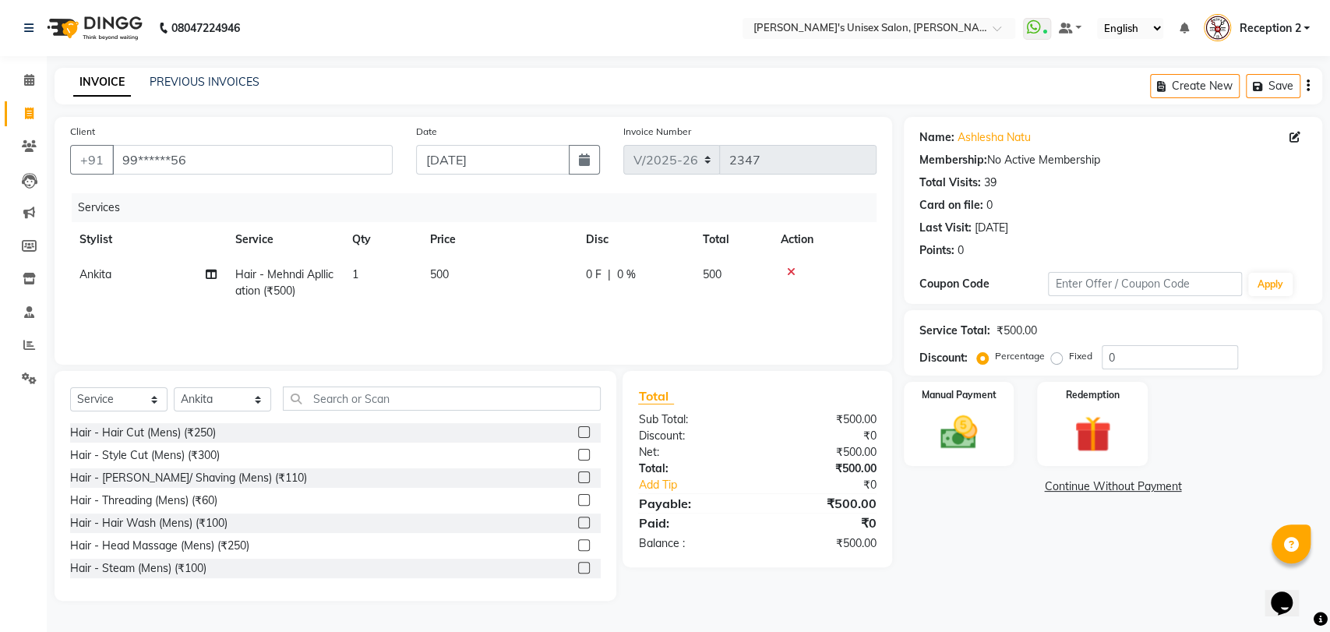
click at [452, 271] on td "500" at bounding box center [499, 282] width 156 height 51
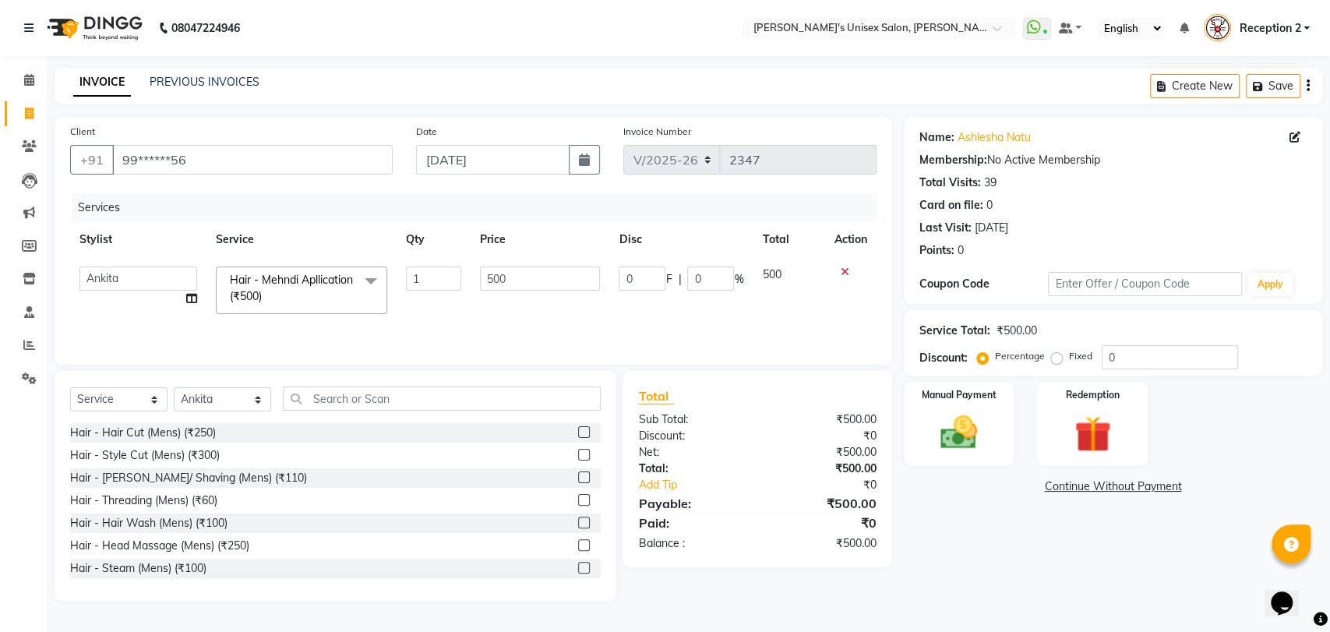
click at [452, 271] on input "1" at bounding box center [433, 278] width 55 height 24
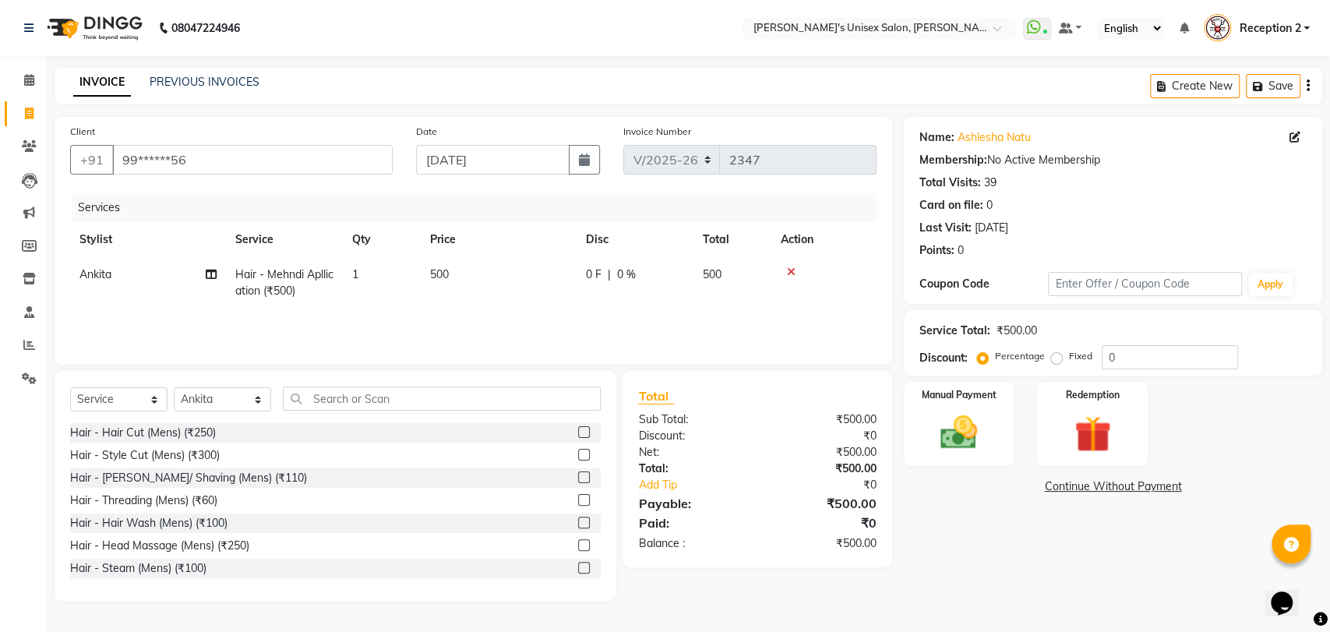
click at [505, 277] on td "500" at bounding box center [499, 282] width 156 height 51
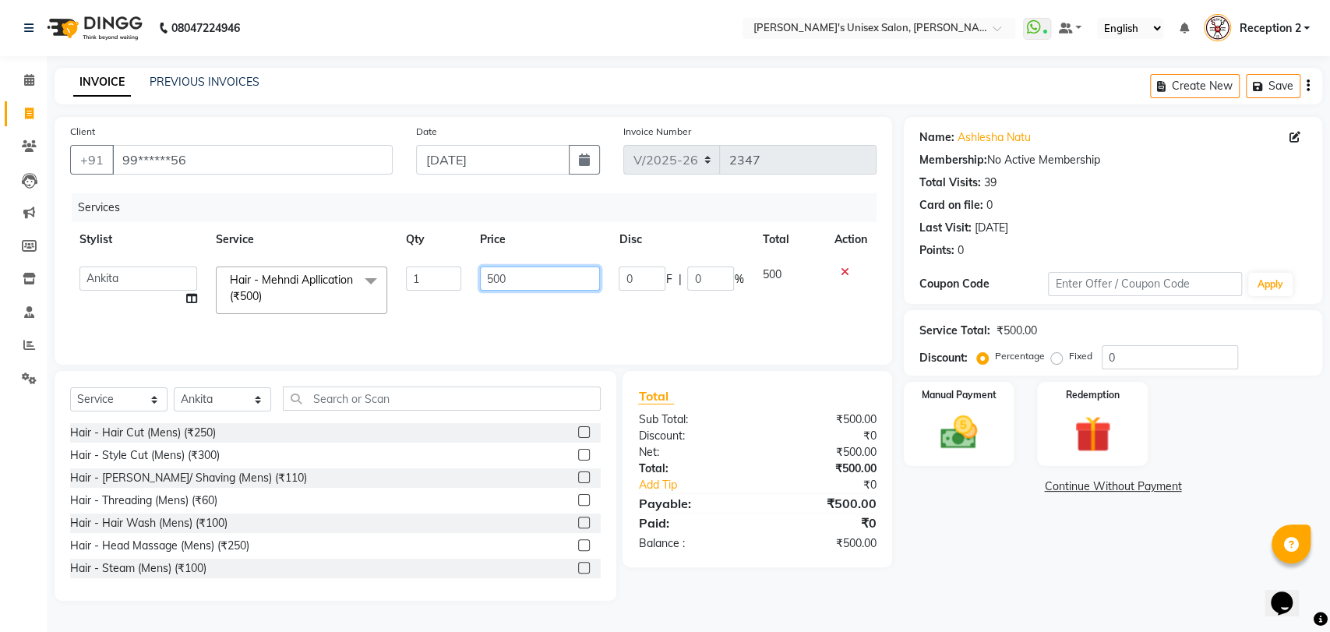
click at [513, 278] on input "500" at bounding box center [540, 278] width 121 height 24
type input "5"
type input "9"
type input "700"
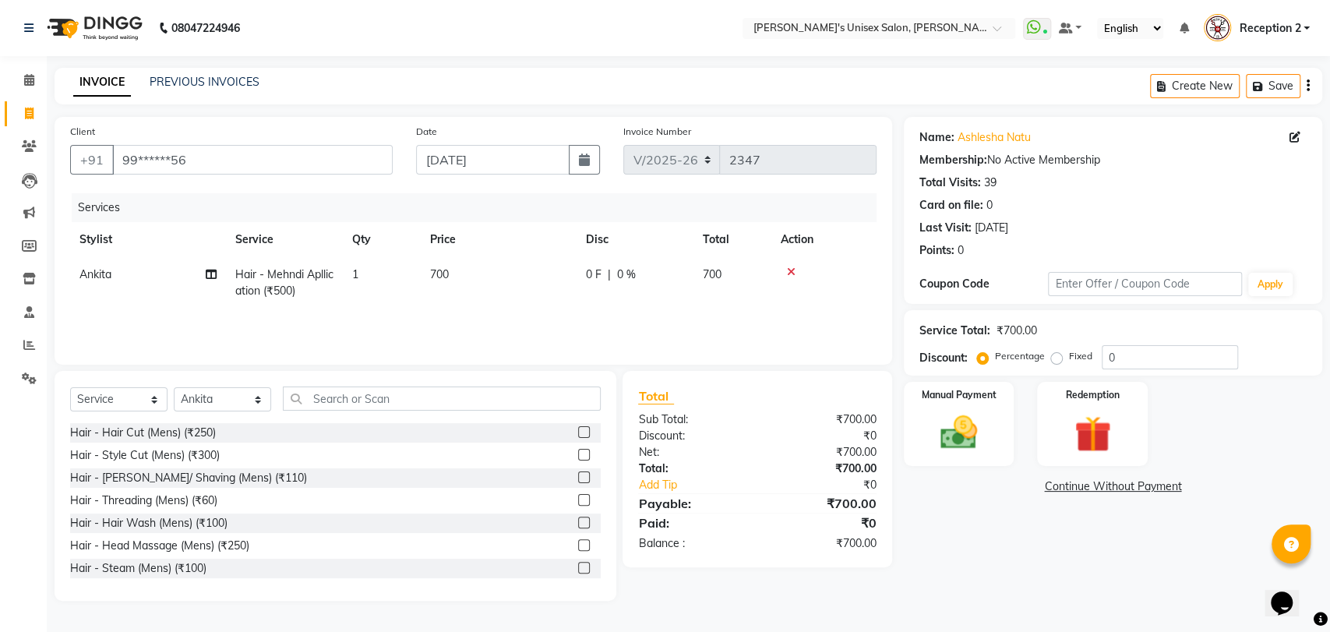
click at [968, 499] on div "Name: [PERSON_NAME] Membership: No Active Membership Total Visits: 39 Card on f…" at bounding box center [1119, 359] width 430 height 484
click at [964, 438] on img at bounding box center [959, 433] width 62 height 44
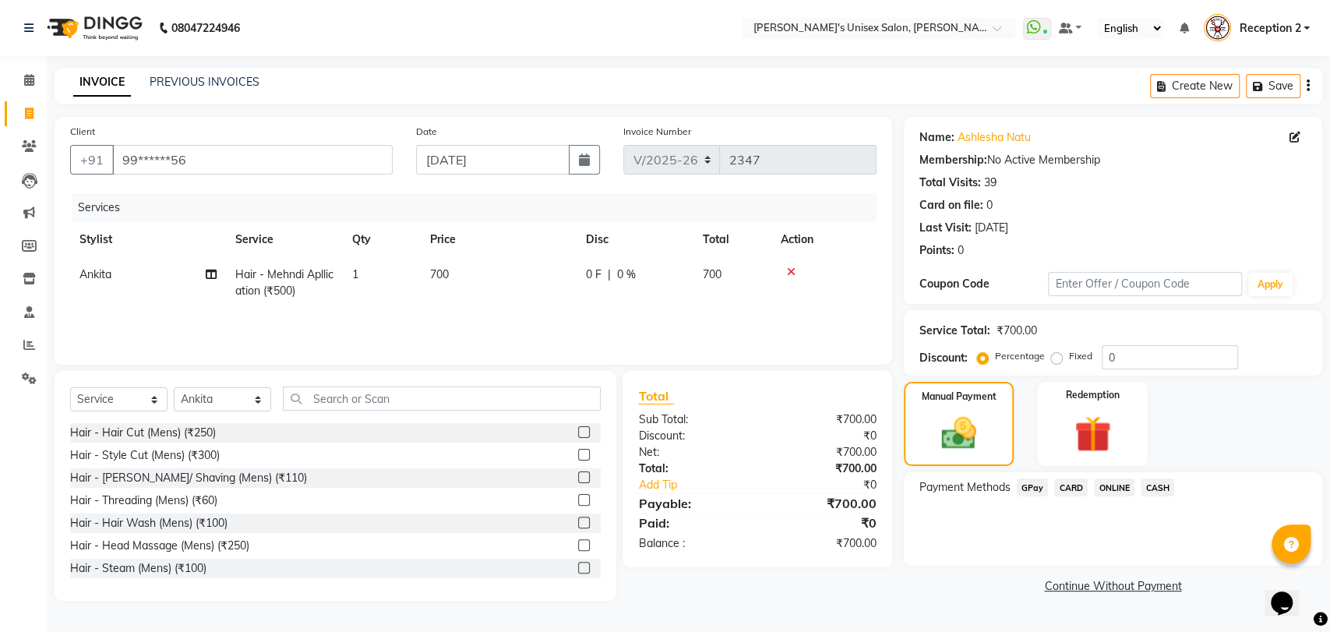
click at [1037, 486] on span "GPay" at bounding box center [1033, 487] width 32 height 18
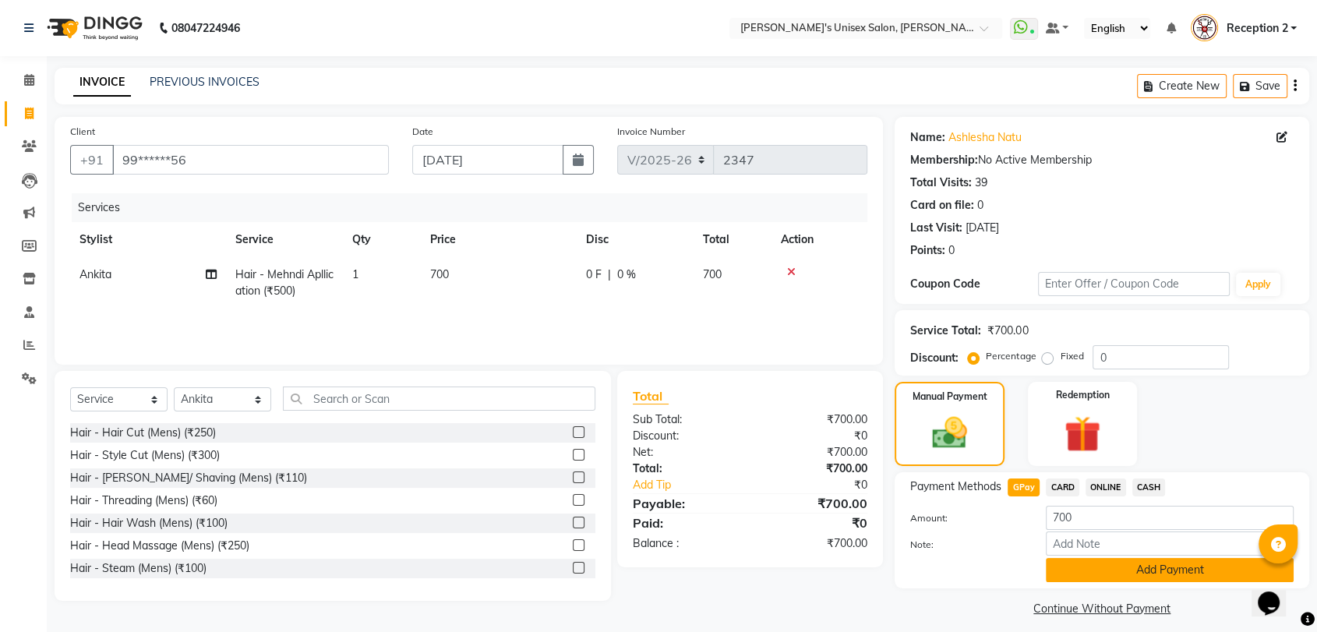
click at [1219, 574] on button "Add Payment" at bounding box center [1170, 570] width 248 height 24
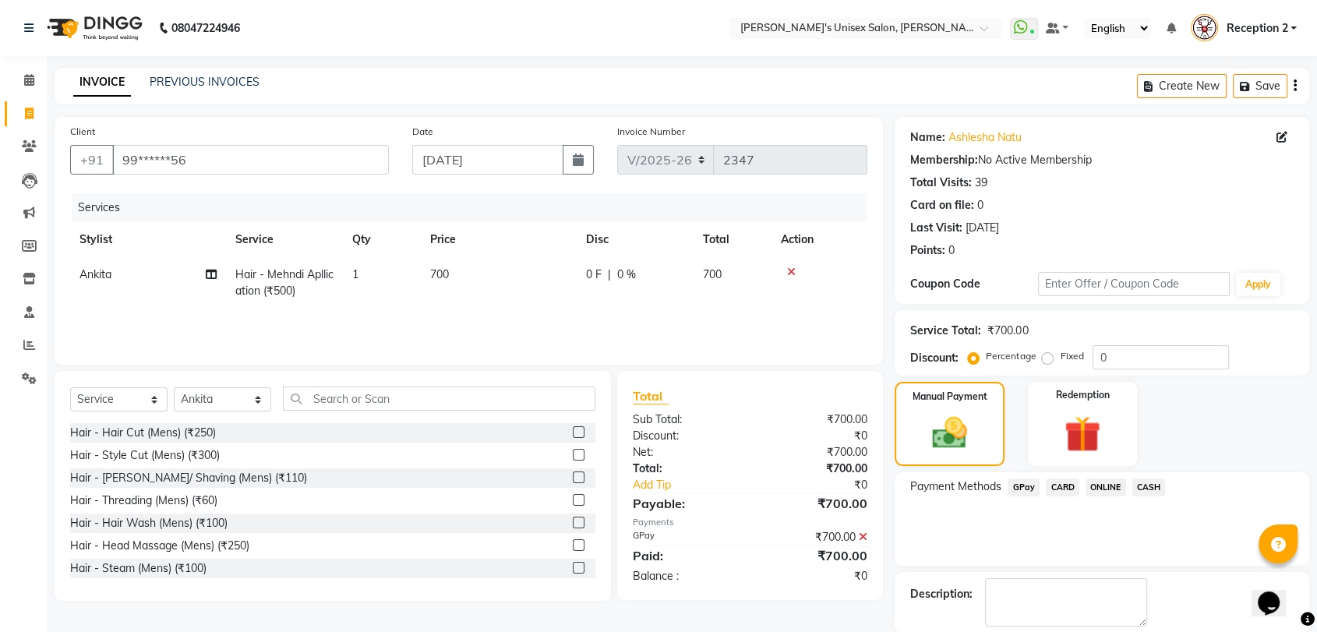
scroll to position [76, 0]
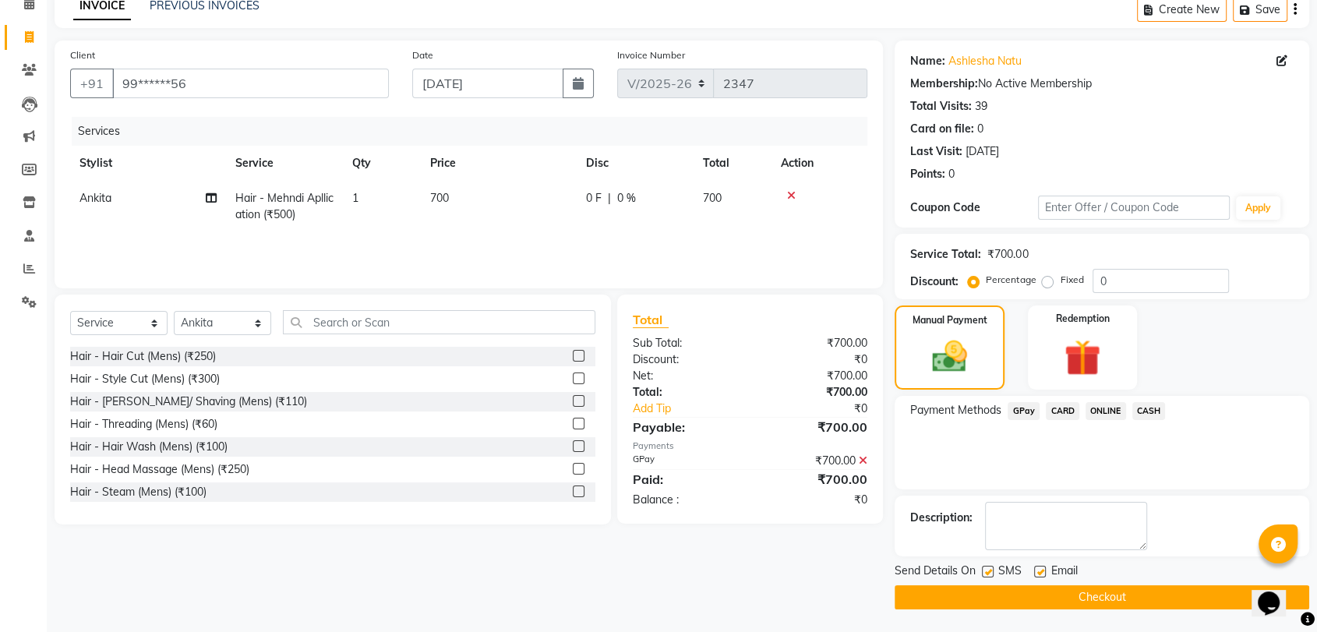
click at [1172, 585] on button "Checkout" at bounding box center [1102, 597] width 415 height 24
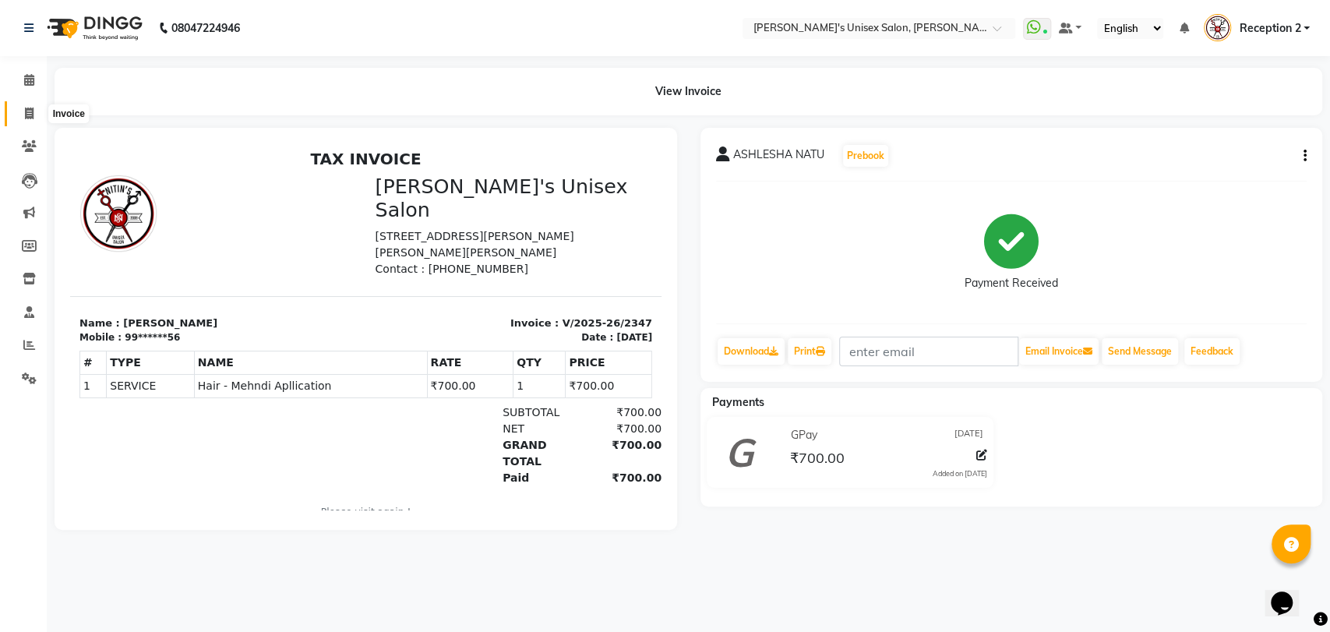
click at [27, 111] on icon at bounding box center [29, 114] width 9 height 12
select select "service"
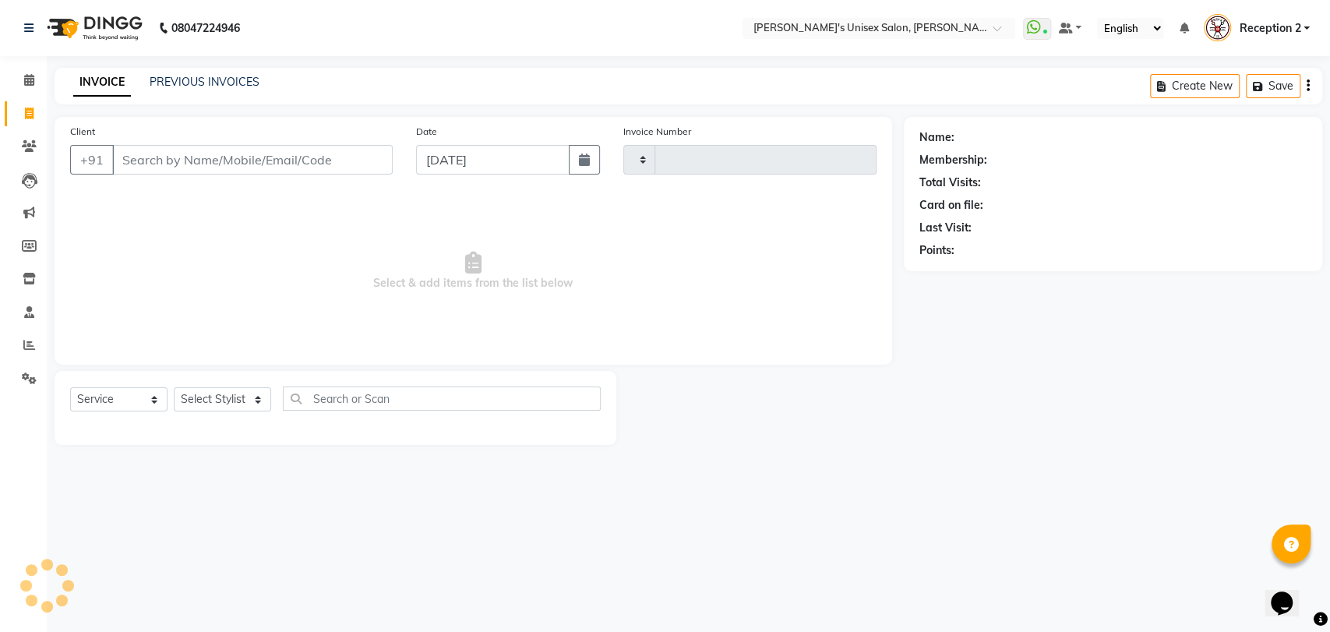
type input "2348"
select select "62"
click at [172, 168] on input "Client" at bounding box center [252, 160] width 281 height 30
type input "N"
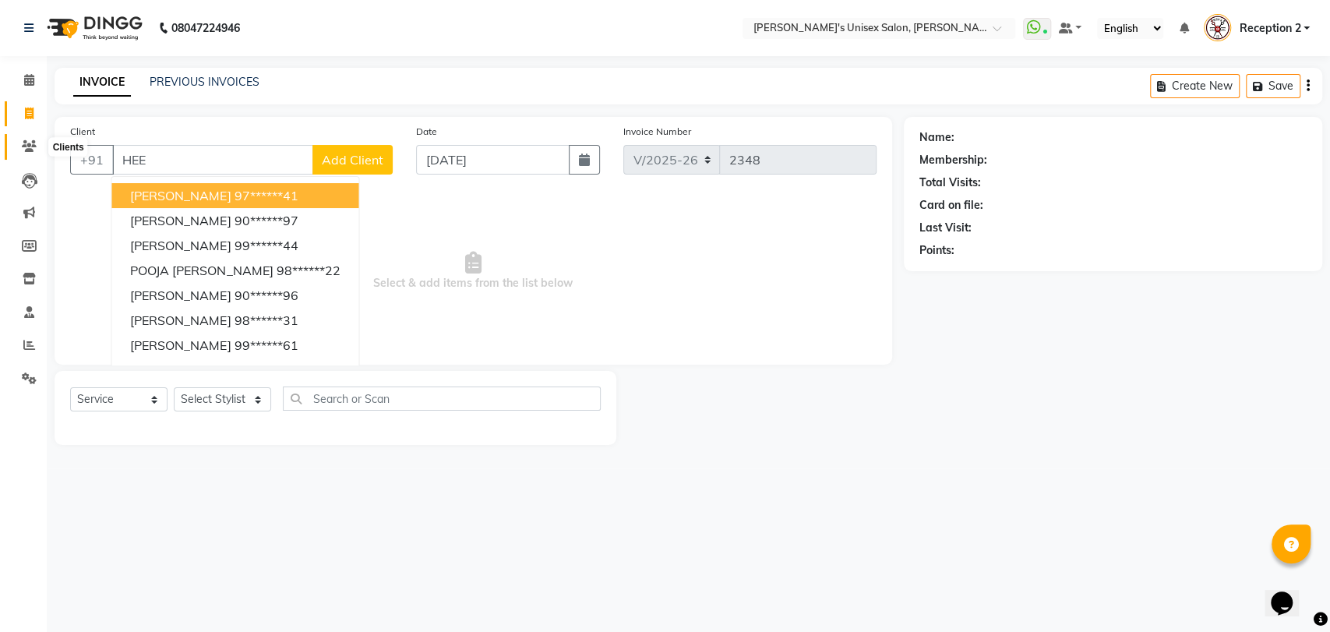
type input "HEE"
click at [31, 146] on icon at bounding box center [29, 146] width 15 height 12
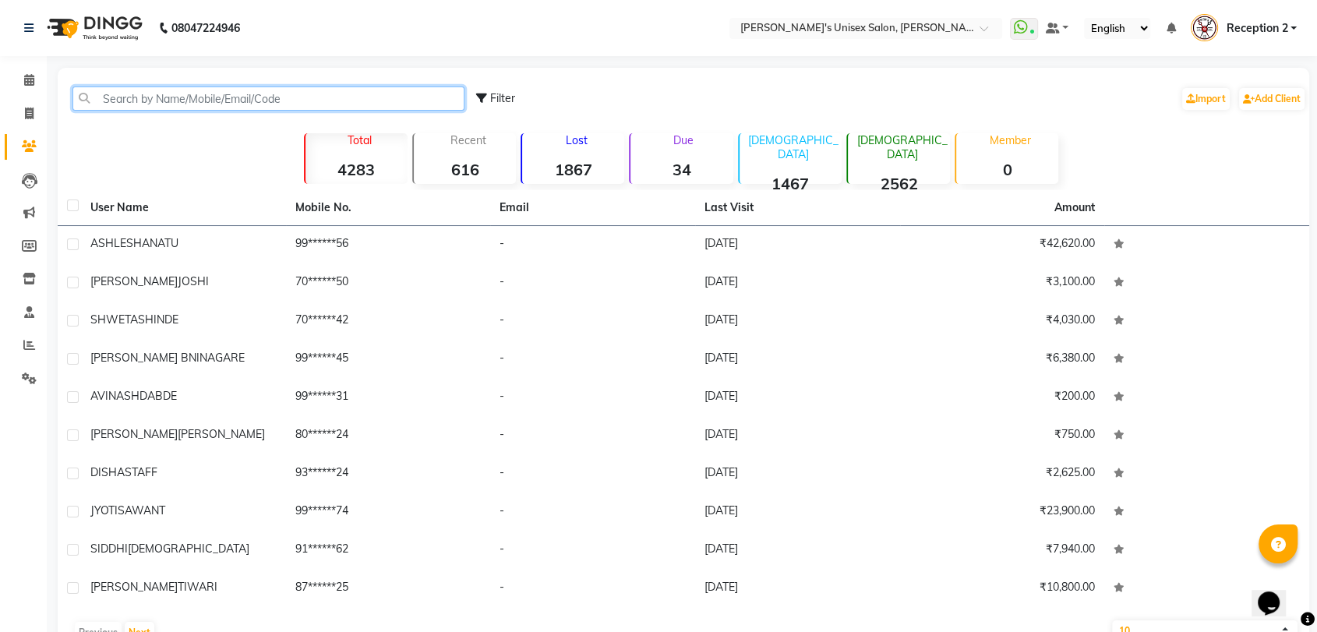
click at [212, 93] on input "text" at bounding box center [268, 98] width 392 height 24
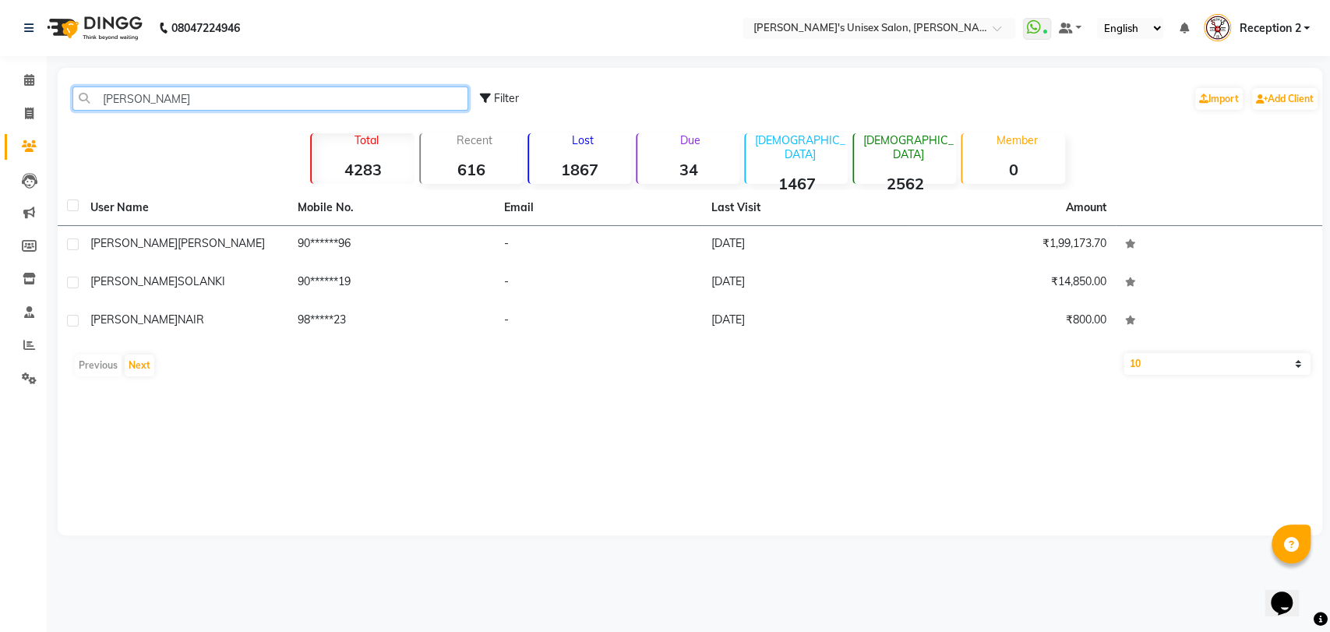
type input "[PERSON_NAME]"
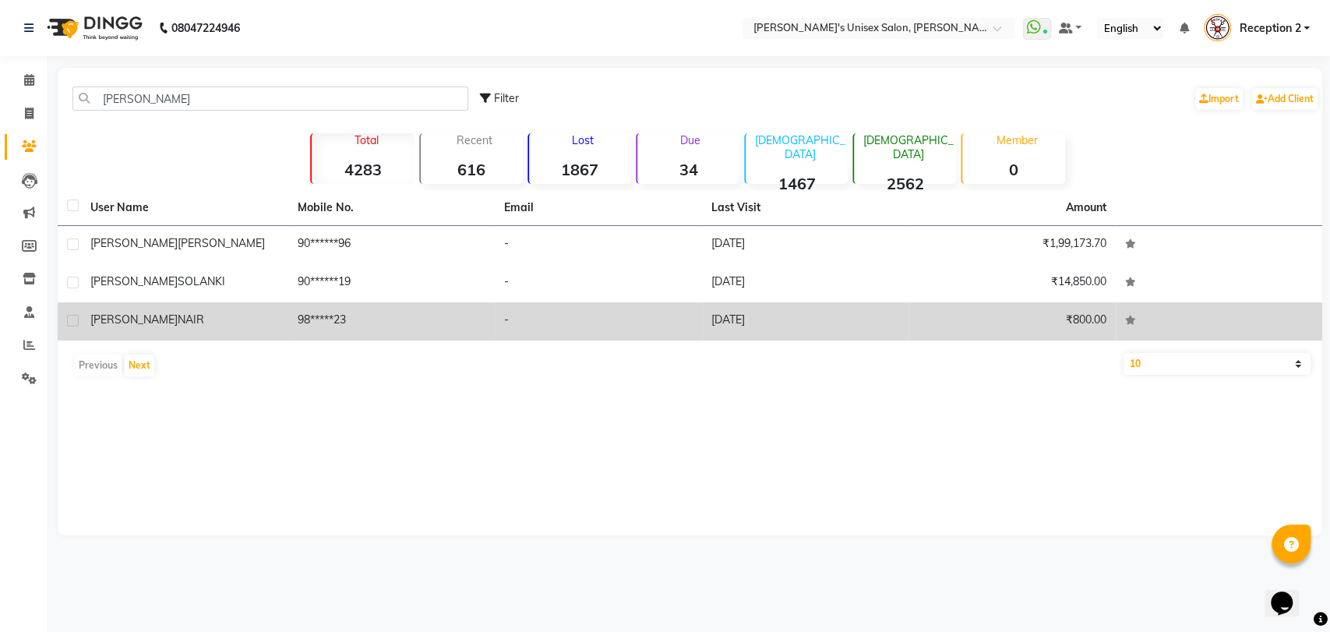
drag, startPoint x: 211, startPoint y: 222, endPoint x: 257, endPoint y: 337, distance: 124.2
click at [257, 337] on table "User Name Mobile No. Email Last Visit Amount [PERSON_NAME] 90******96 - [DATE] …" at bounding box center [690, 265] width 1265 height 150
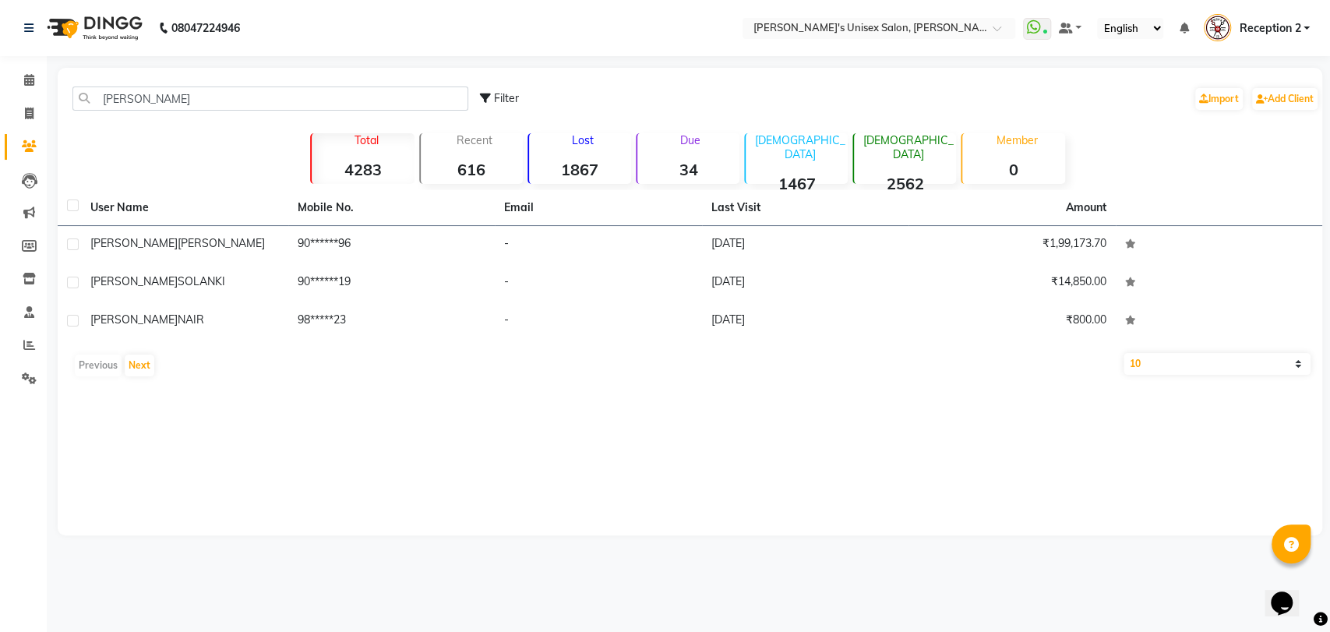
click at [346, 461] on div "[PERSON_NAME] Filter Import Add Client Total 4283 Recent 616 Lost 1867 Due 34 […" at bounding box center [690, 302] width 1265 height 468
click at [189, 97] on input "[PERSON_NAME]" at bounding box center [270, 98] width 396 height 24
click at [26, 113] on icon at bounding box center [29, 114] width 9 height 12
select select "service"
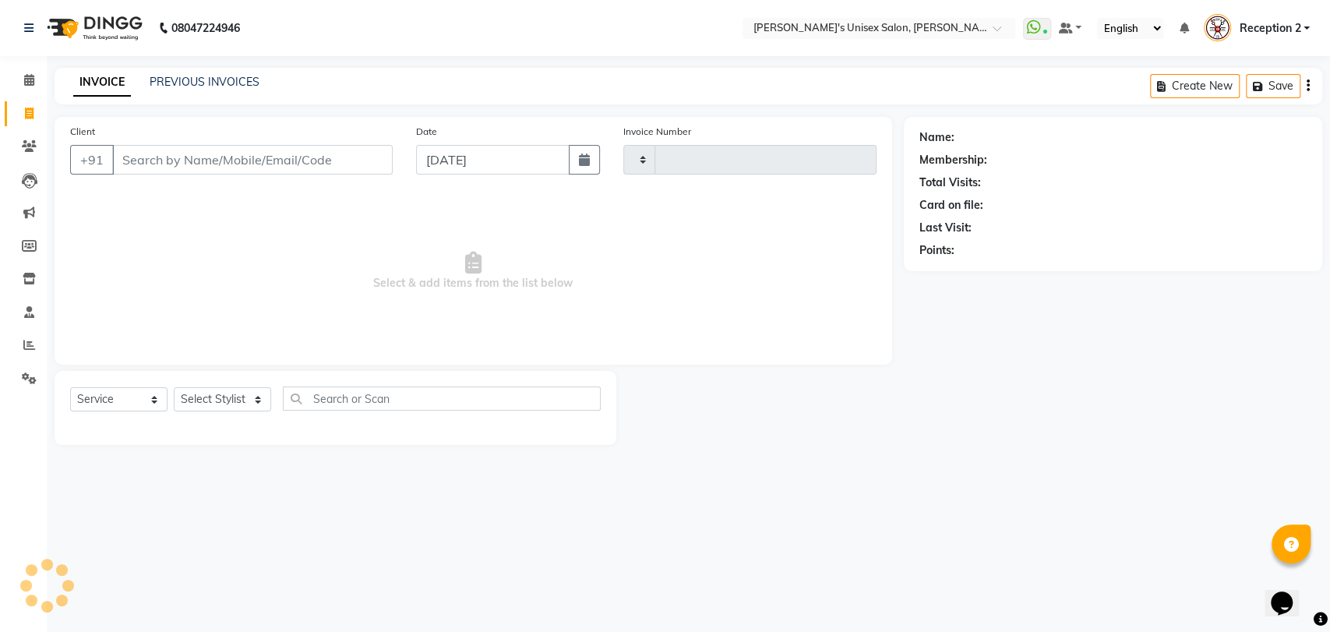
type input "2348"
select select "62"
click at [206, 157] on input "Client" at bounding box center [252, 160] width 281 height 30
click at [33, 145] on icon at bounding box center [29, 146] width 15 height 12
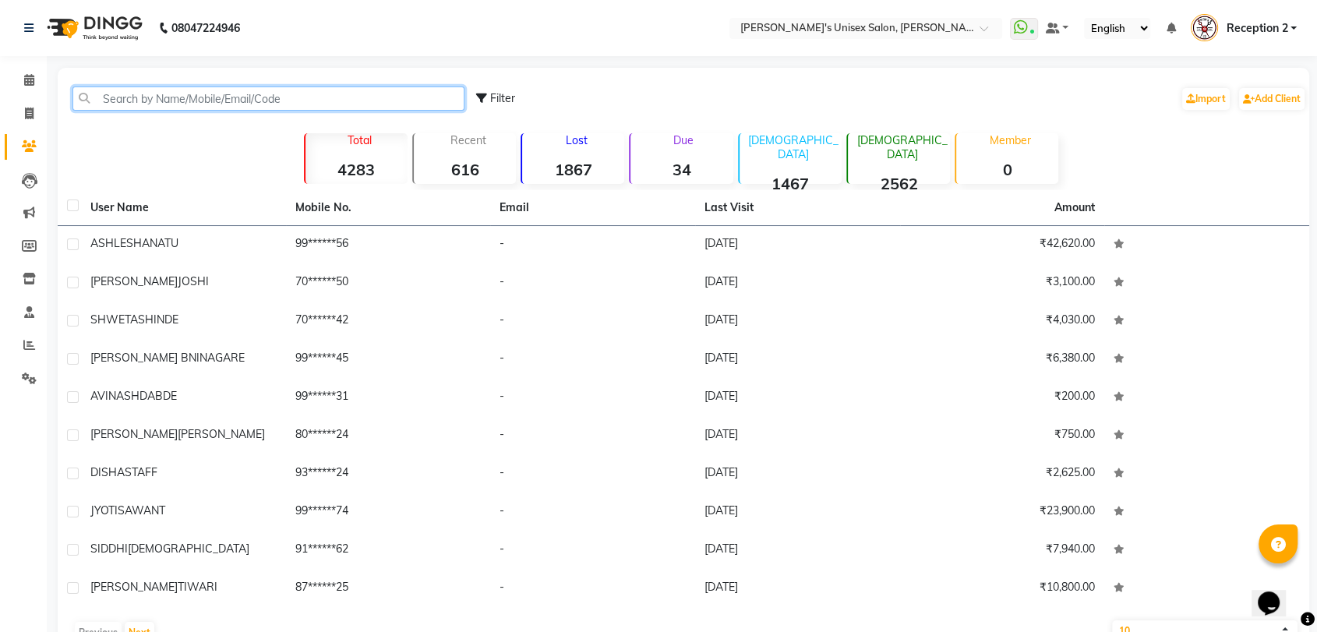
click at [199, 99] on input "text" at bounding box center [268, 98] width 392 height 24
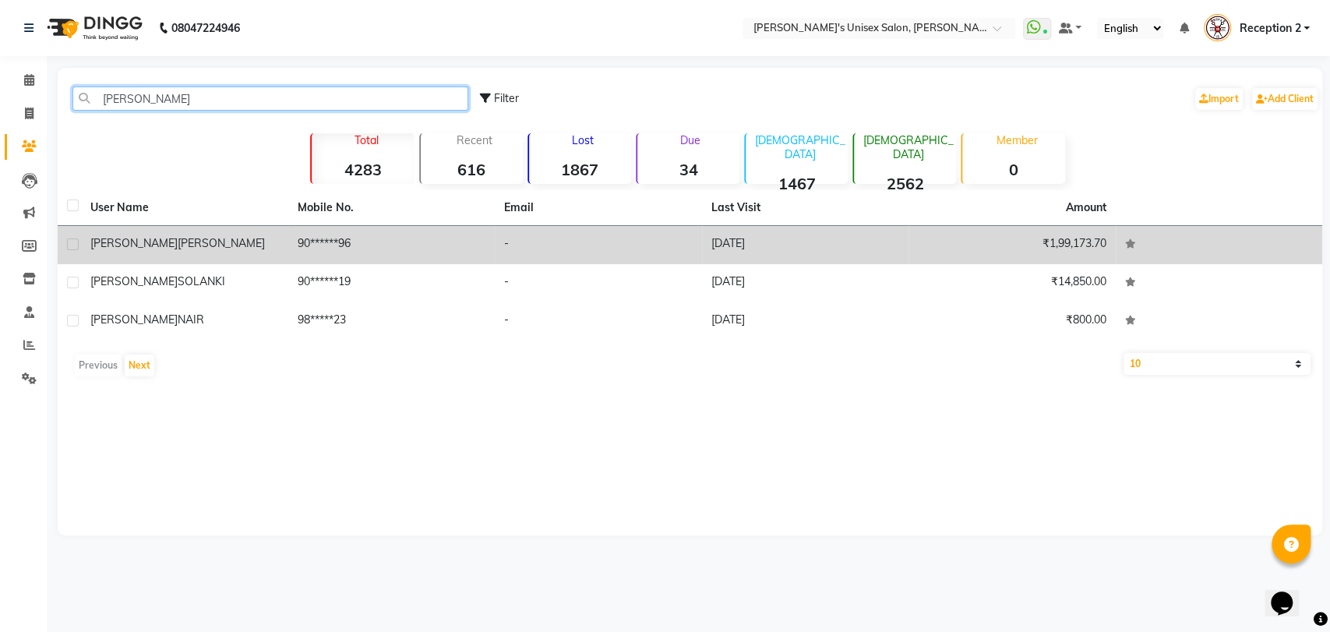
type input "[PERSON_NAME]"
click at [178, 245] on span "[PERSON_NAME]" at bounding box center [221, 243] width 87 height 14
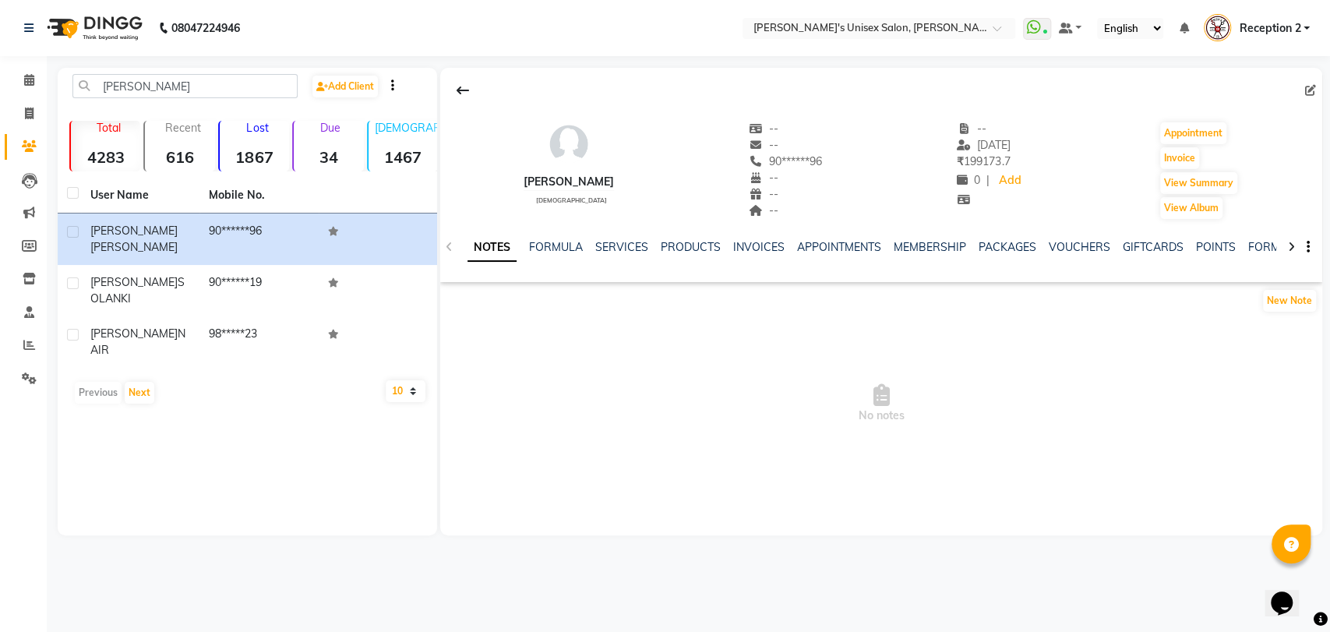
click at [455, 207] on div "[PERSON_NAME] [DEMOGRAPHIC_DATA] -- -- 90******96 -- -- -- -- [DATE] ₹ 199173.7…" at bounding box center [881, 162] width 882 height 115
click at [496, 449] on span "No notes" at bounding box center [881, 404] width 882 height 156
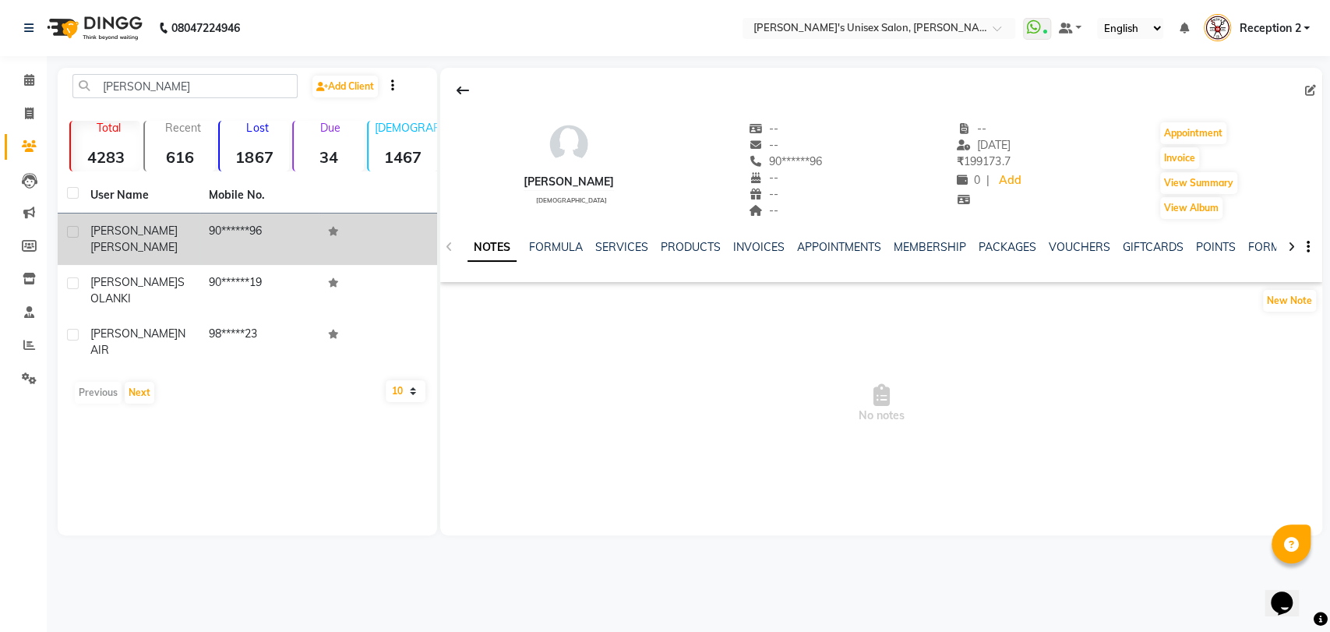
click at [213, 231] on td "90******96" at bounding box center [258, 239] width 118 height 51
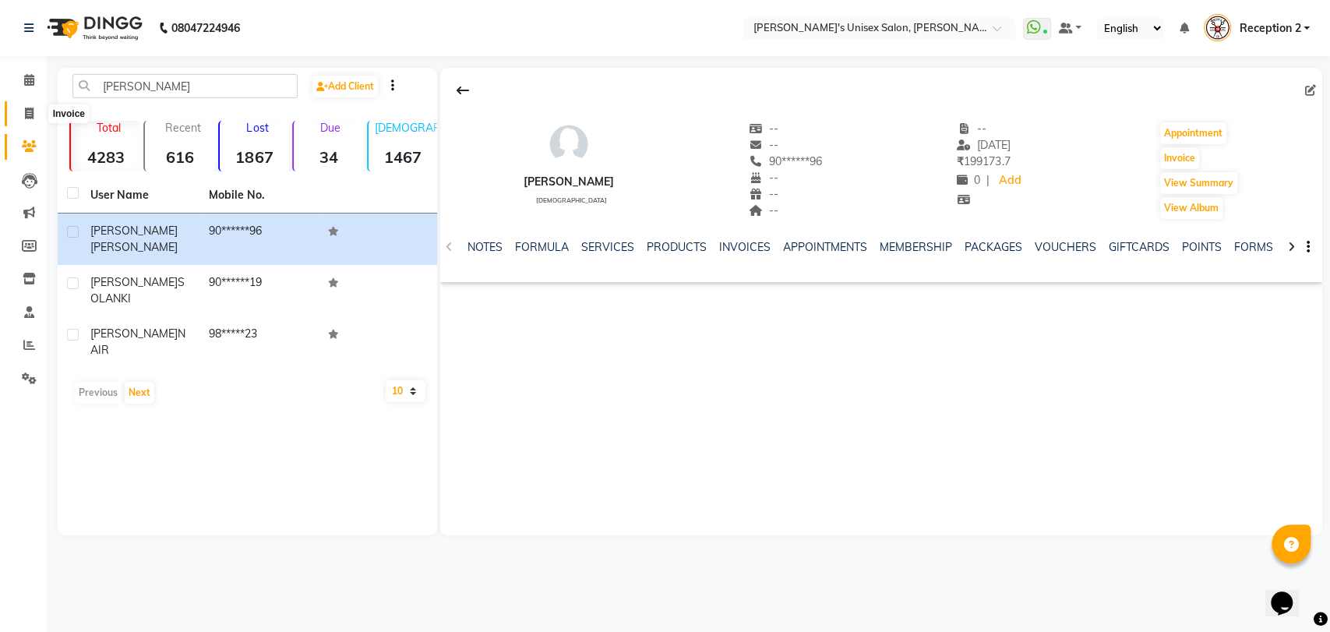
click at [35, 119] on span at bounding box center [29, 114] width 27 height 18
select select "62"
select select "service"
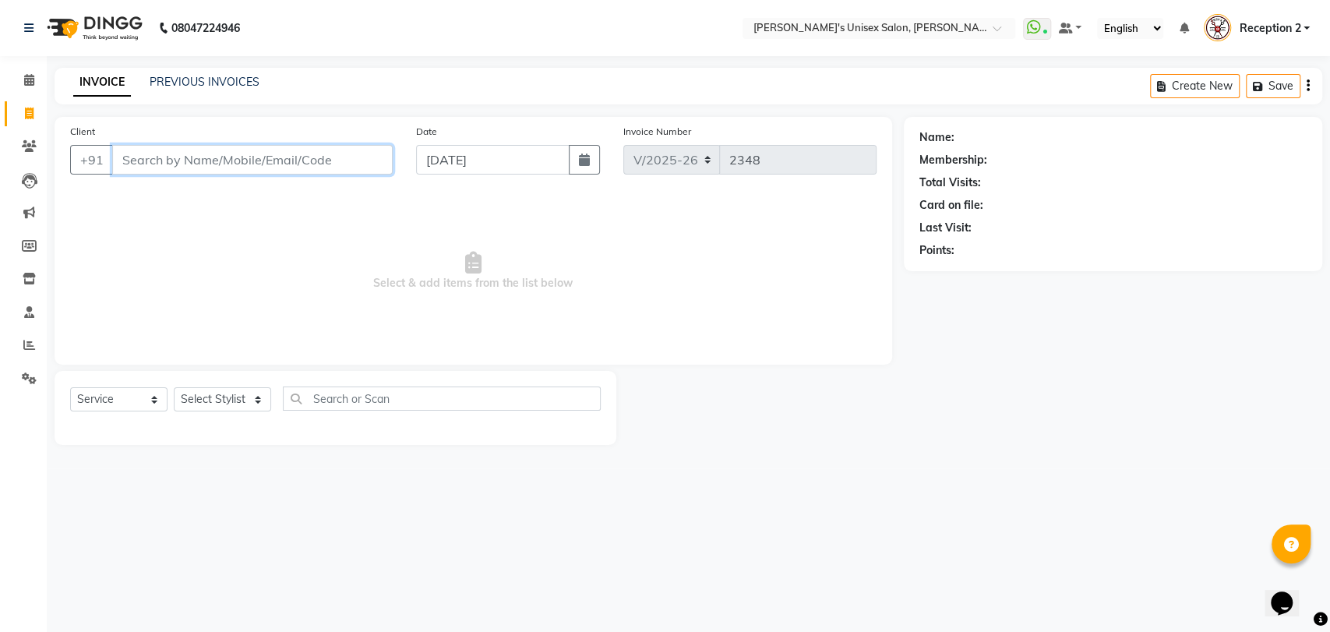
click at [243, 156] on input "Client" at bounding box center [252, 160] width 281 height 30
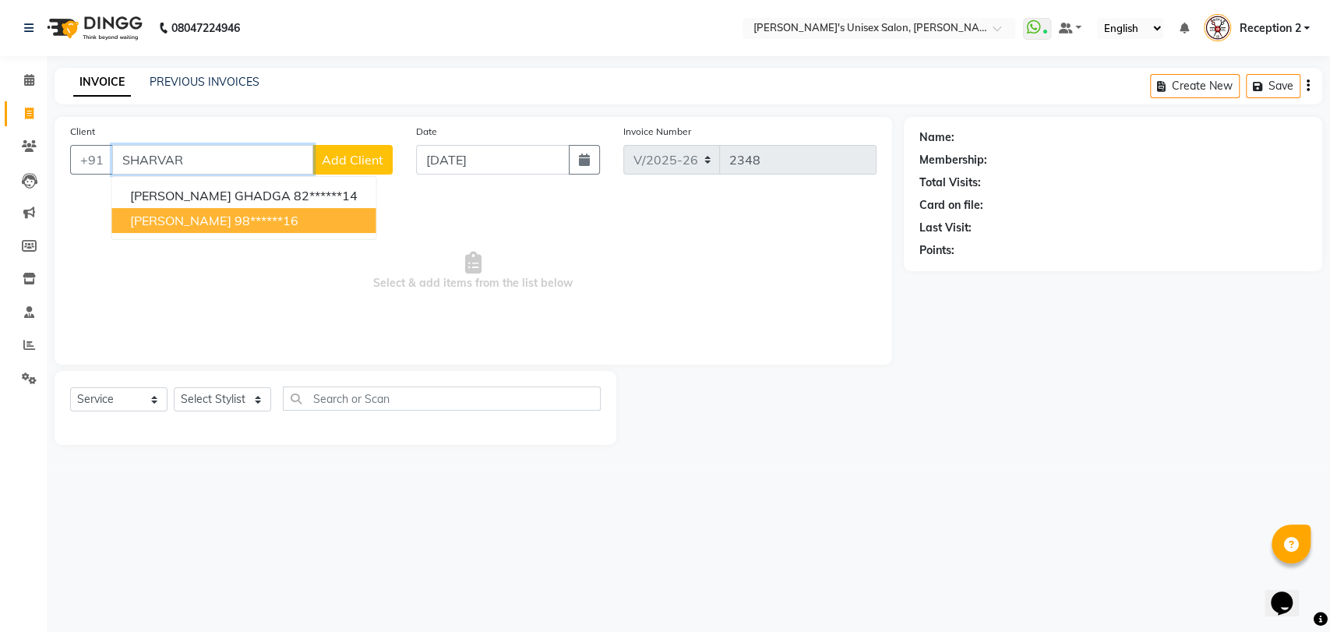
click at [243, 218] on ngb-highlight "98******16" at bounding box center [266, 221] width 64 height 16
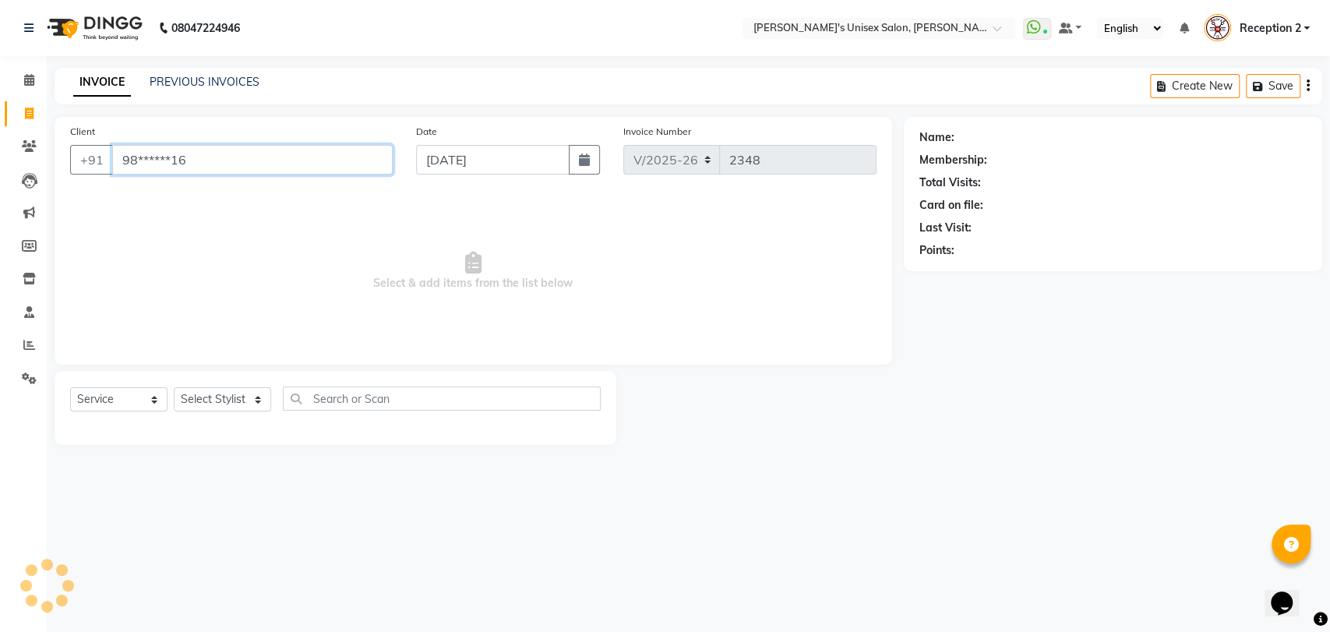
type input "98******16"
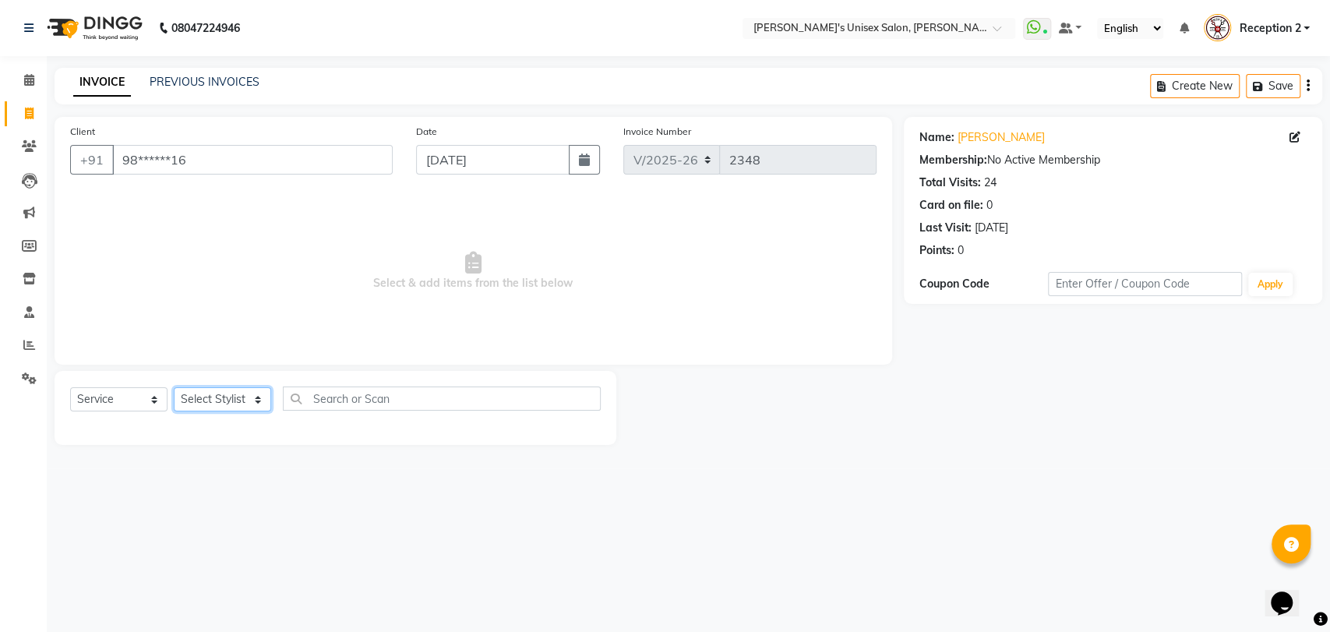
click at [242, 404] on select "Select Stylist [PERSON_NAME] [PERSON_NAME] DEEPA [PERSON_NAME] NEHA Nitin [PERS…" at bounding box center [222, 399] width 97 height 24
select select "23030"
click at [174, 387] on select "Select Stylist [PERSON_NAME] [PERSON_NAME] DEEPA [PERSON_NAME] NEHA Nitin [PERS…" at bounding box center [222, 399] width 97 height 24
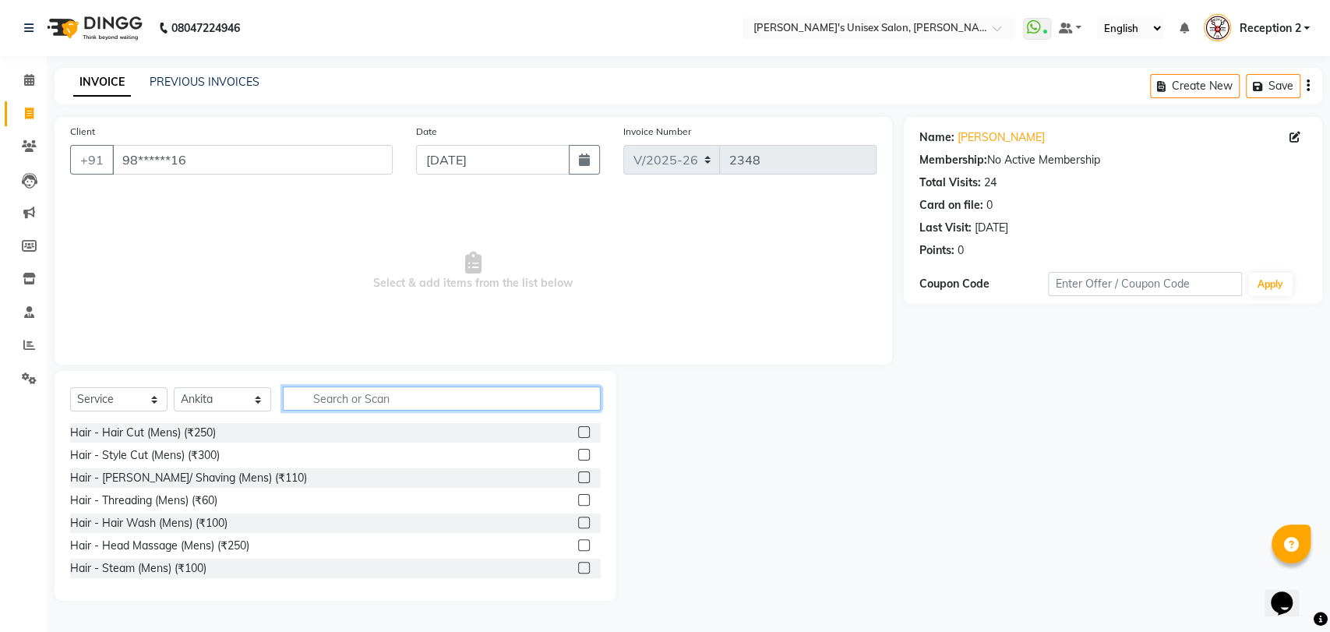
click at [346, 398] on input "text" at bounding box center [442, 398] width 318 height 24
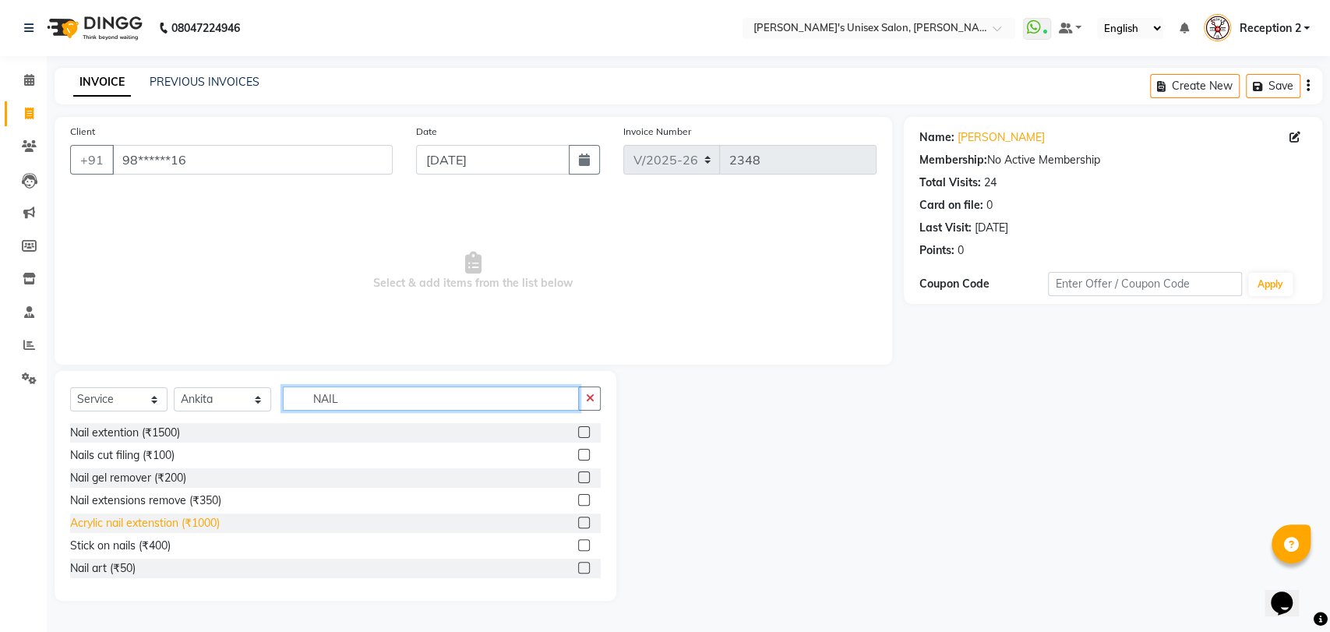
type input "NAIL"
click at [198, 517] on div "Acrylic nail extenstion (₹1000)" at bounding box center [145, 523] width 150 height 16
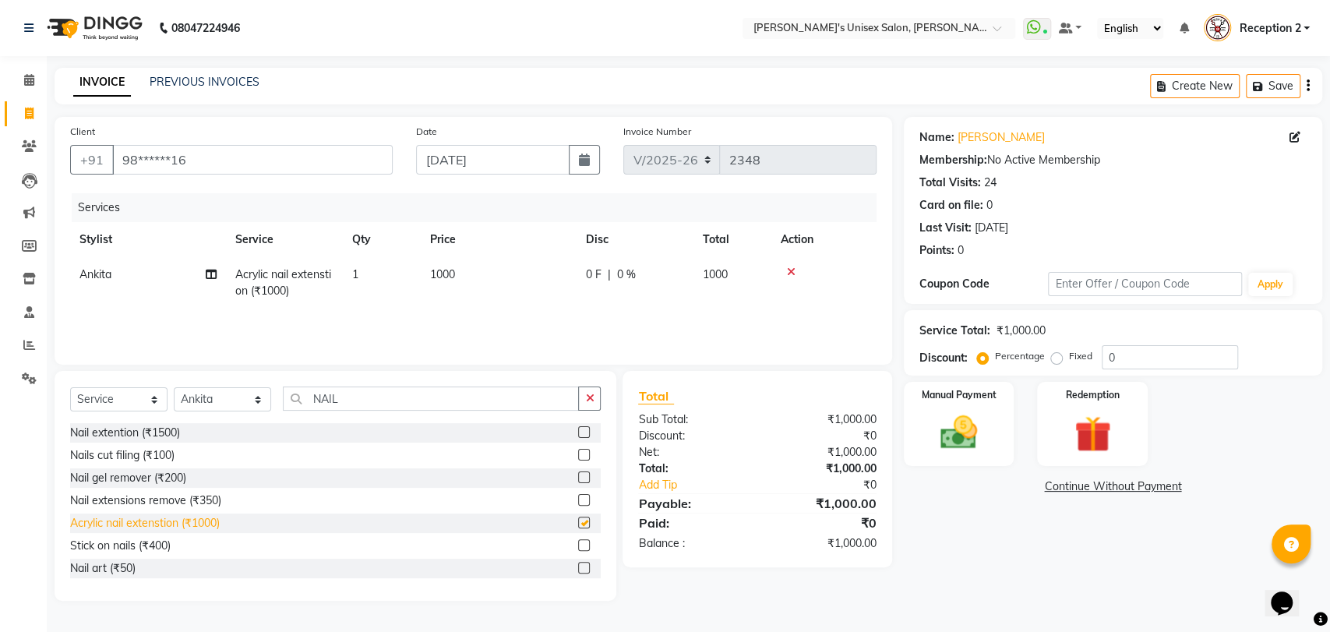
checkbox input "false"
click at [961, 446] on img at bounding box center [959, 433] width 62 height 44
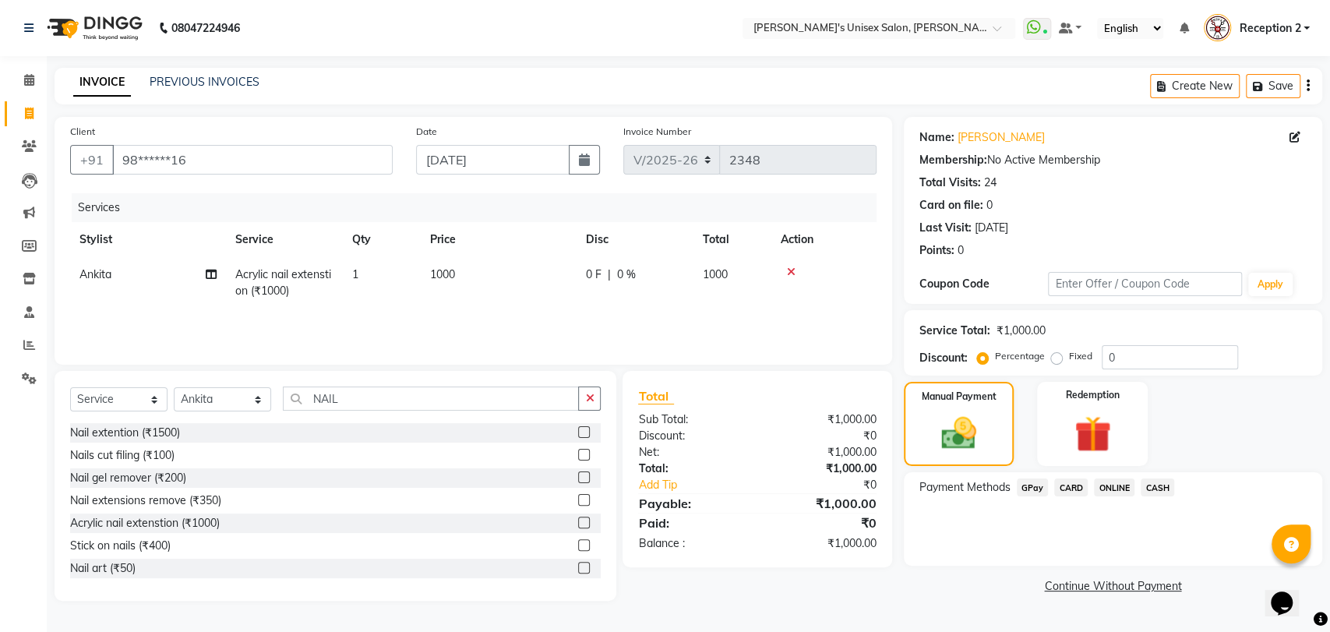
click at [1033, 489] on span "GPay" at bounding box center [1033, 487] width 32 height 18
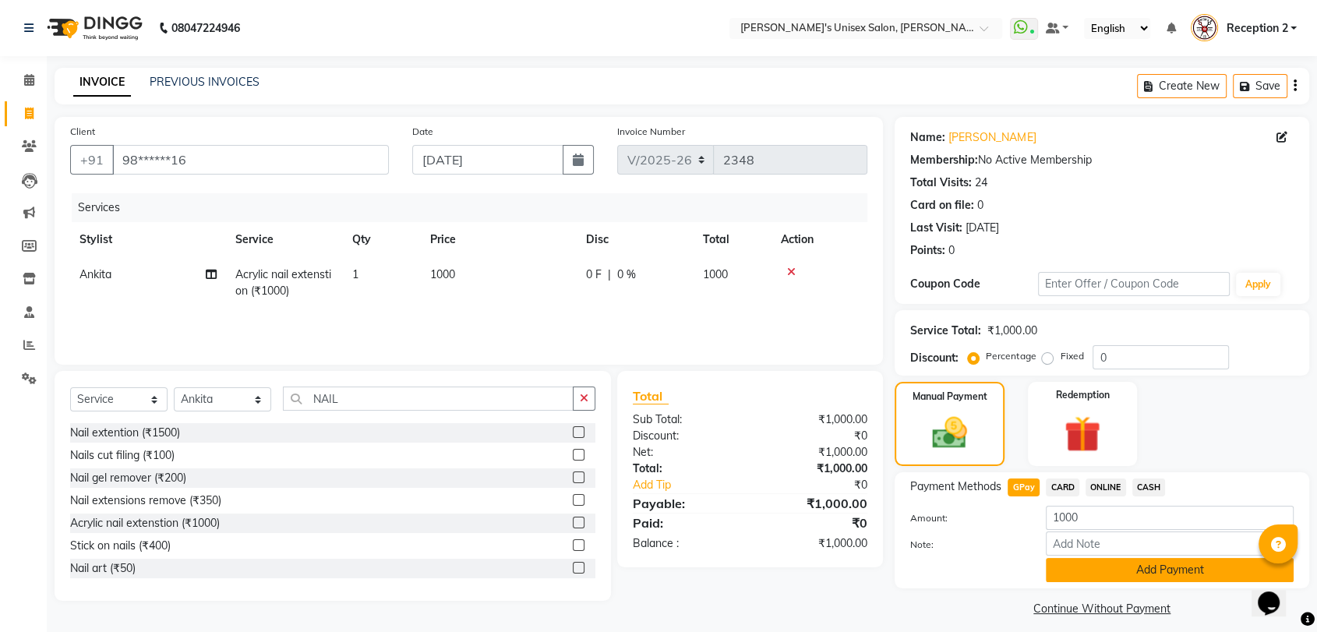
click at [1107, 570] on button "Add Payment" at bounding box center [1170, 570] width 248 height 24
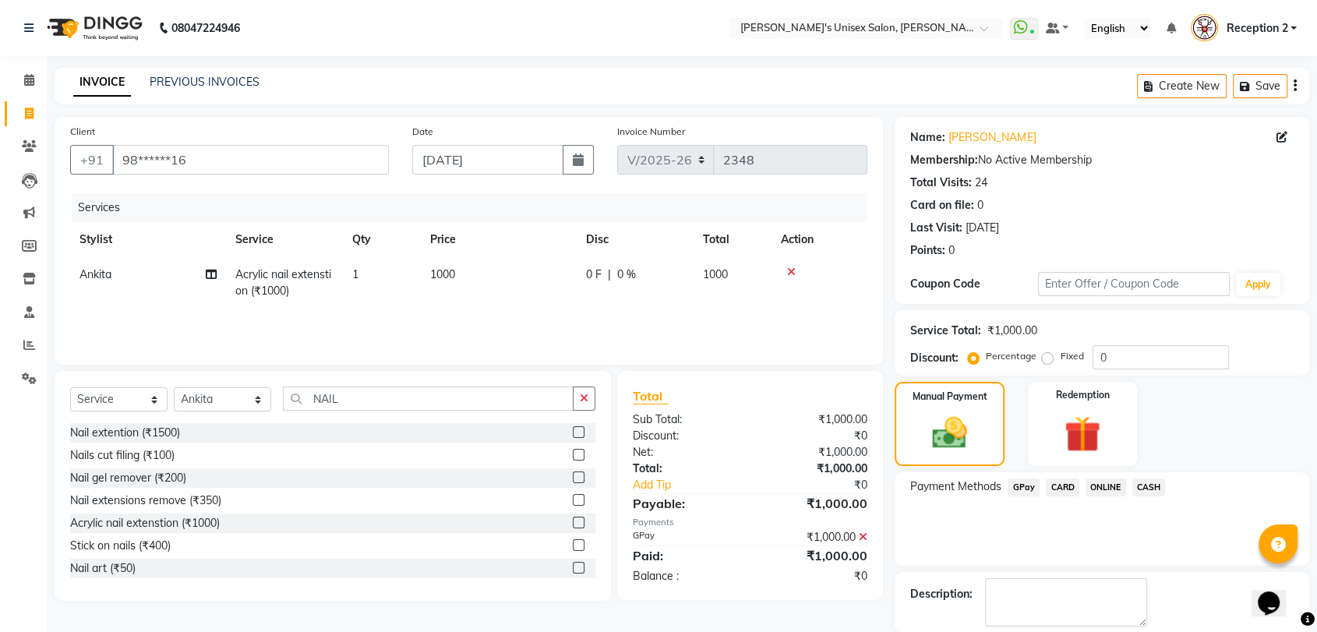
scroll to position [76, 0]
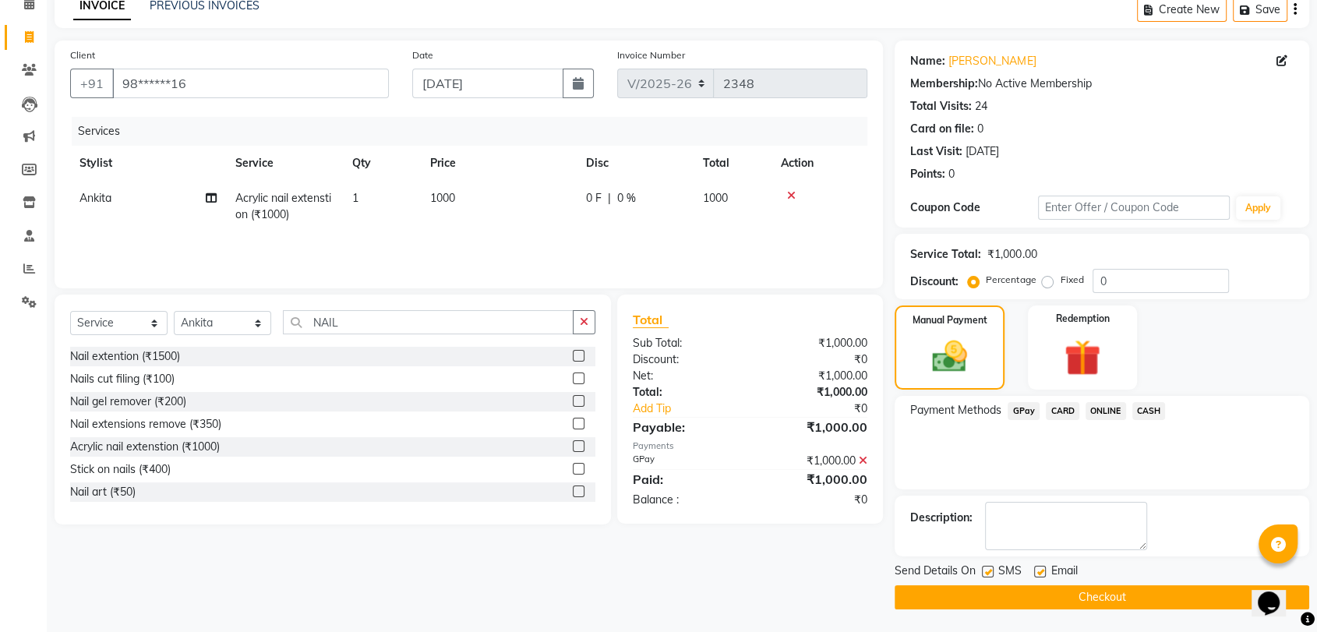
click at [1101, 597] on button "Checkout" at bounding box center [1102, 597] width 415 height 24
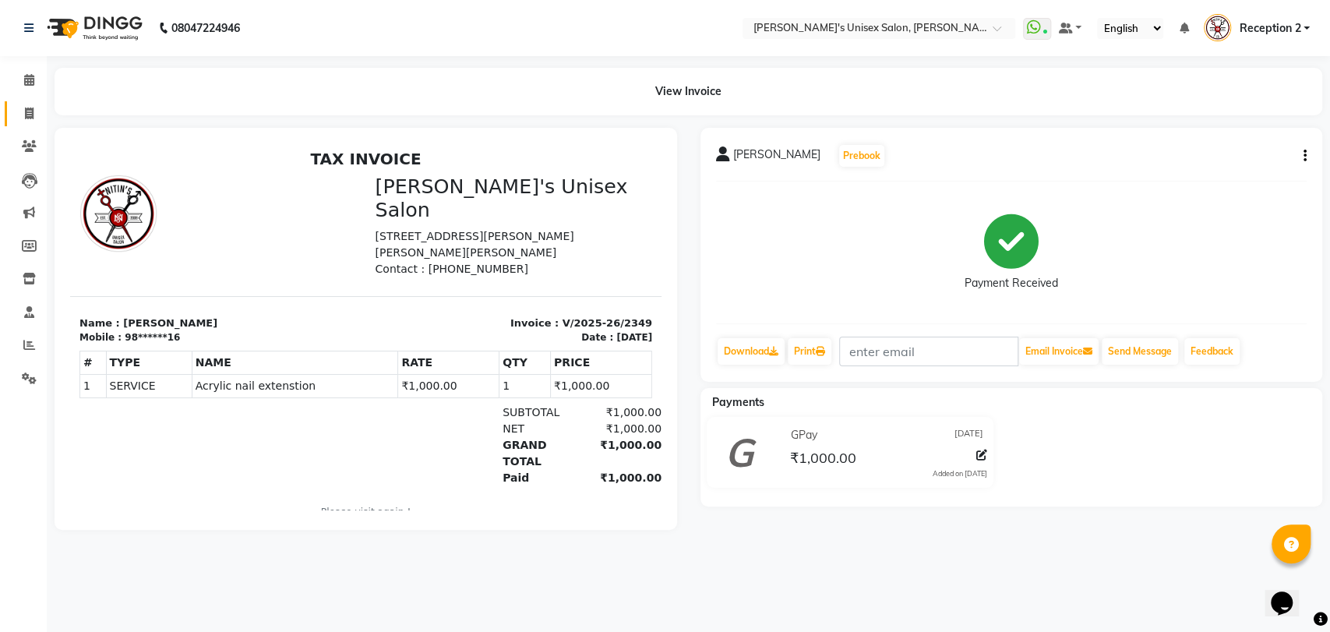
click at [30, 115] on icon at bounding box center [29, 114] width 9 height 12
select select "service"
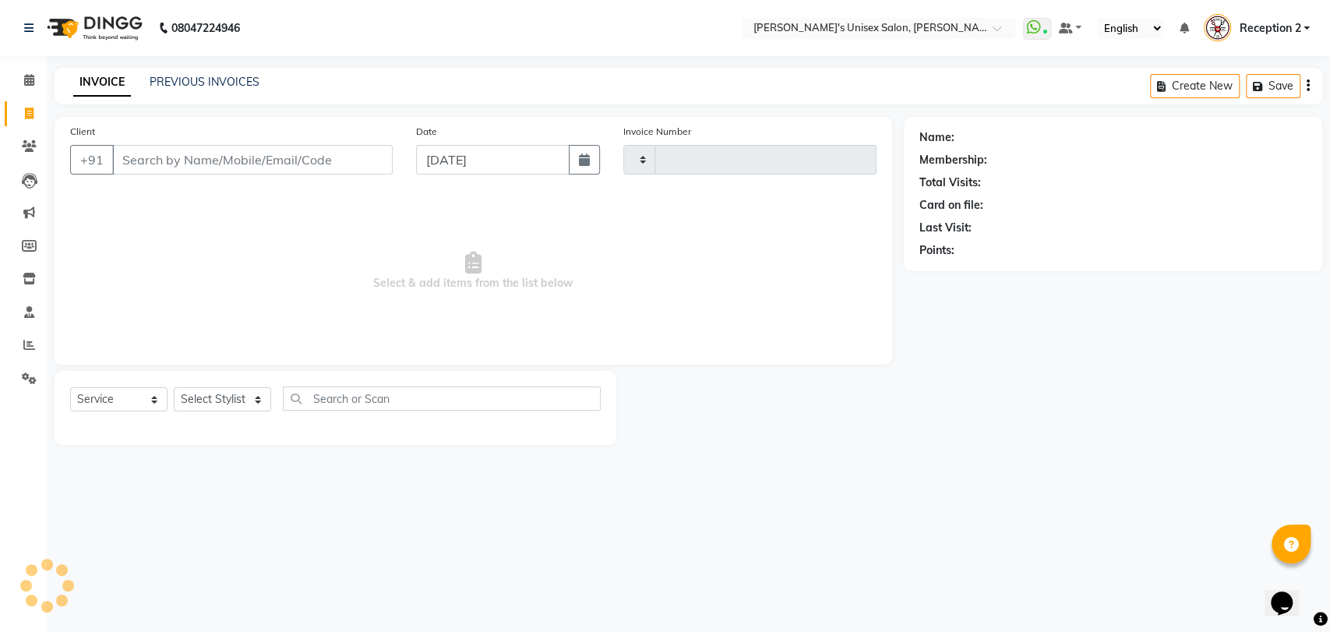
type input "2350"
select select "62"
click at [221, 85] on link "PREVIOUS INVOICES" at bounding box center [205, 82] width 110 height 14
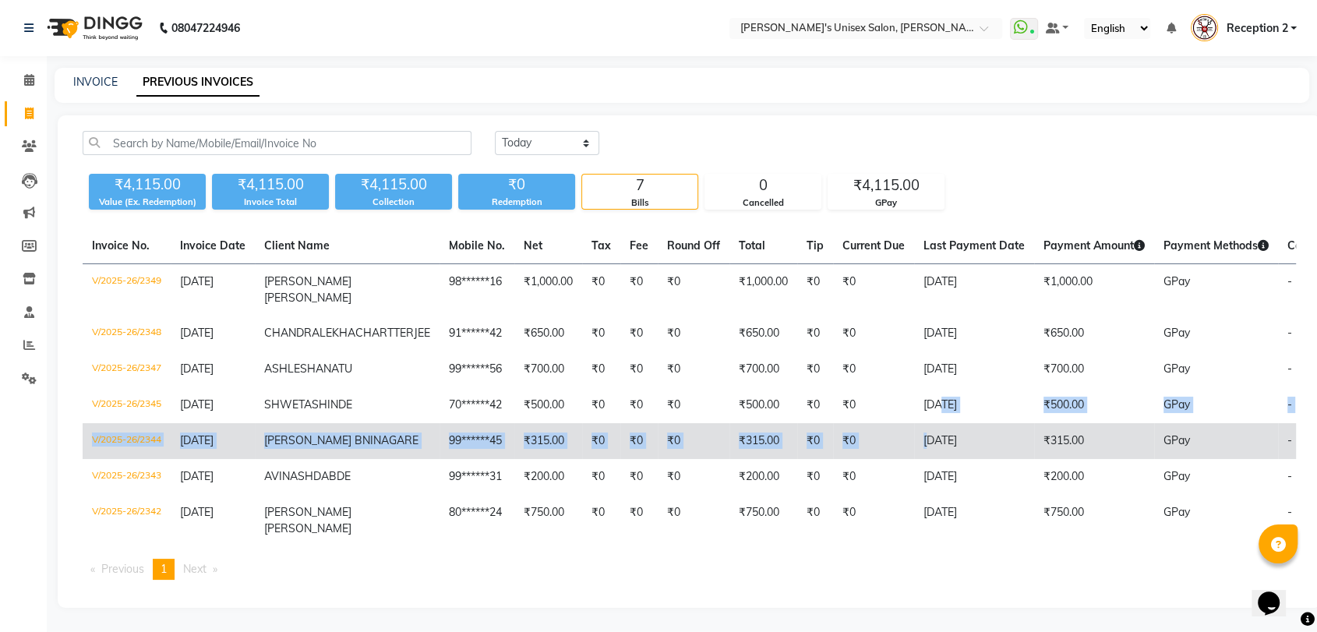
drag, startPoint x: 867, startPoint y: 424, endPoint x: 867, endPoint y: 483, distance: 59.2
click at [867, 483] on tbody "V/2025-26/2349 [DATE] [PERSON_NAME] 98******16 ₹1,000.00 ₹0 ₹0 ₹0 ₹1,000.00 ₹0 …" at bounding box center [755, 405] width 1344 height 283
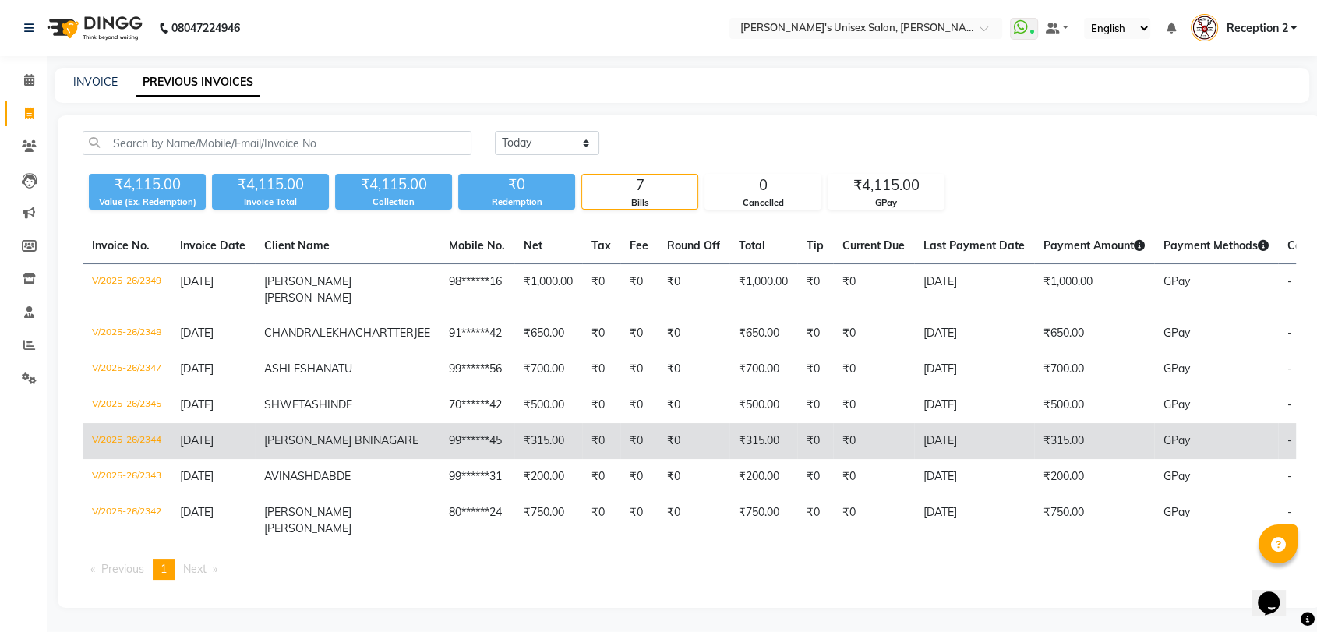
click at [1173, 459] on td "GPay" at bounding box center [1216, 441] width 124 height 36
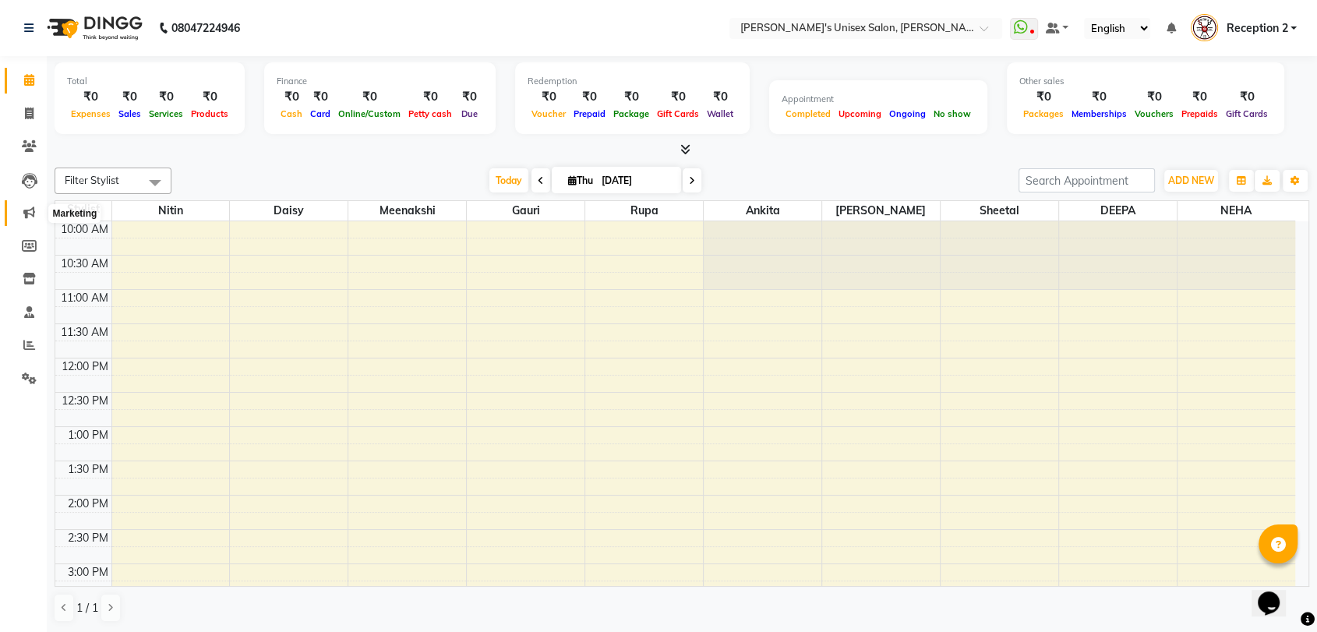
click at [34, 214] on icon at bounding box center [29, 212] width 12 height 12
select select "en"
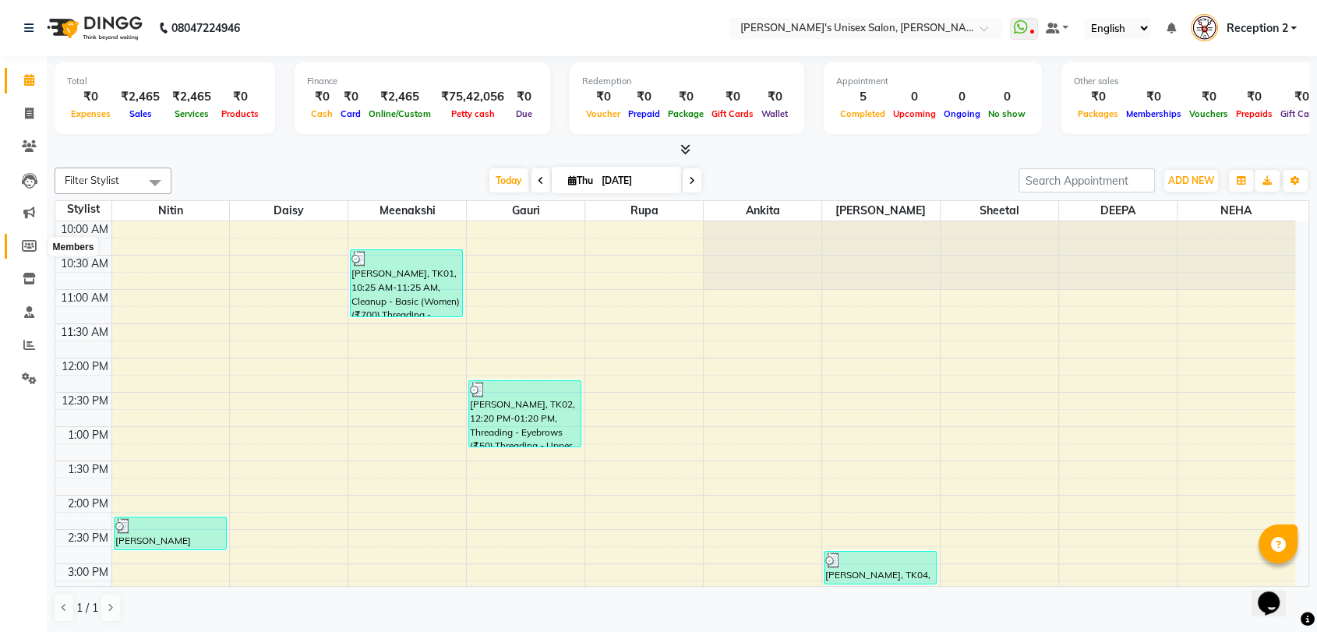
click at [35, 245] on icon at bounding box center [29, 246] width 15 height 12
select select
click at [33, 108] on icon at bounding box center [29, 114] width 9 height 12
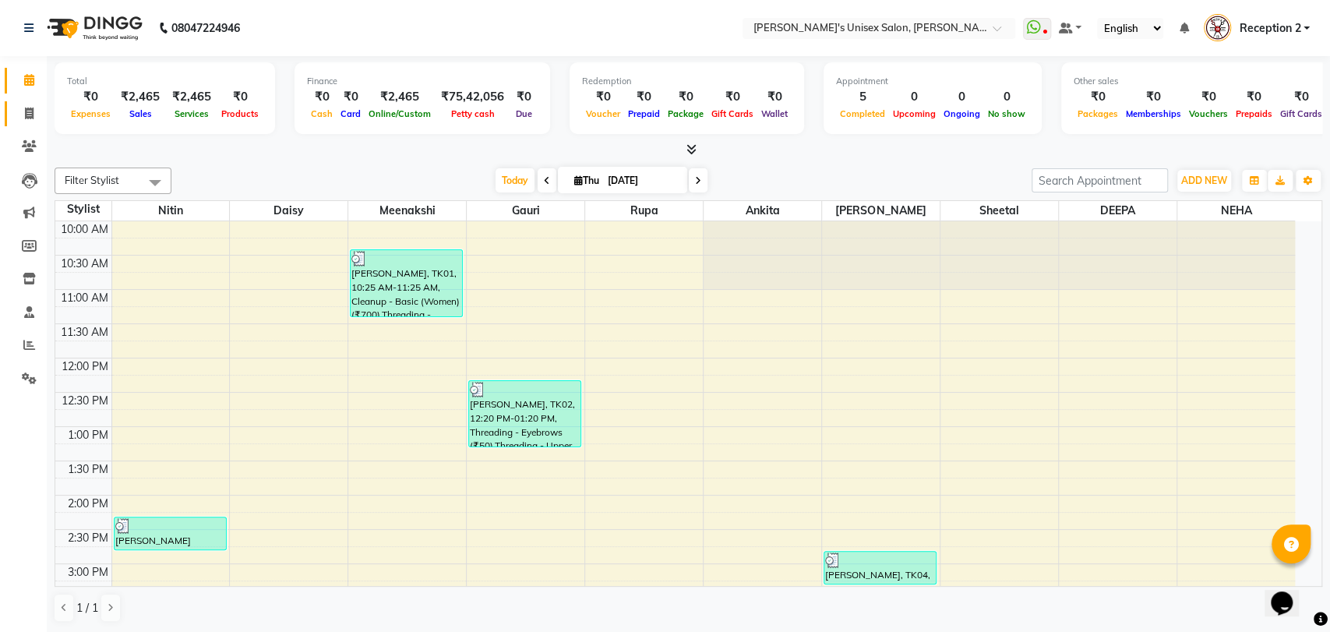
select select "service"
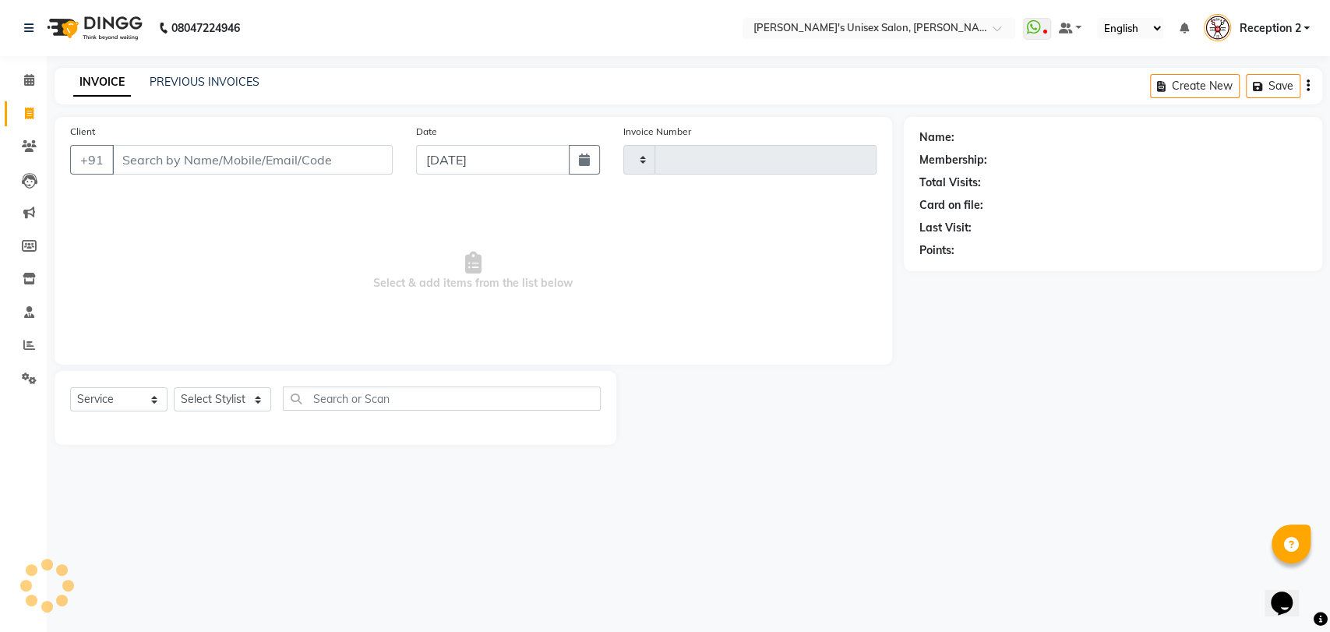
type input "2348"
select select "62"
click at [151, 161] on input "Client" at bounding box center [252, 160] width 281 height 30
click at [175, 165] on input "Client" at bounding box center [252, 160] width 281 height 30
click at [198, 159] on input "Client" at bounding box center [252, 160] width 281 height 30
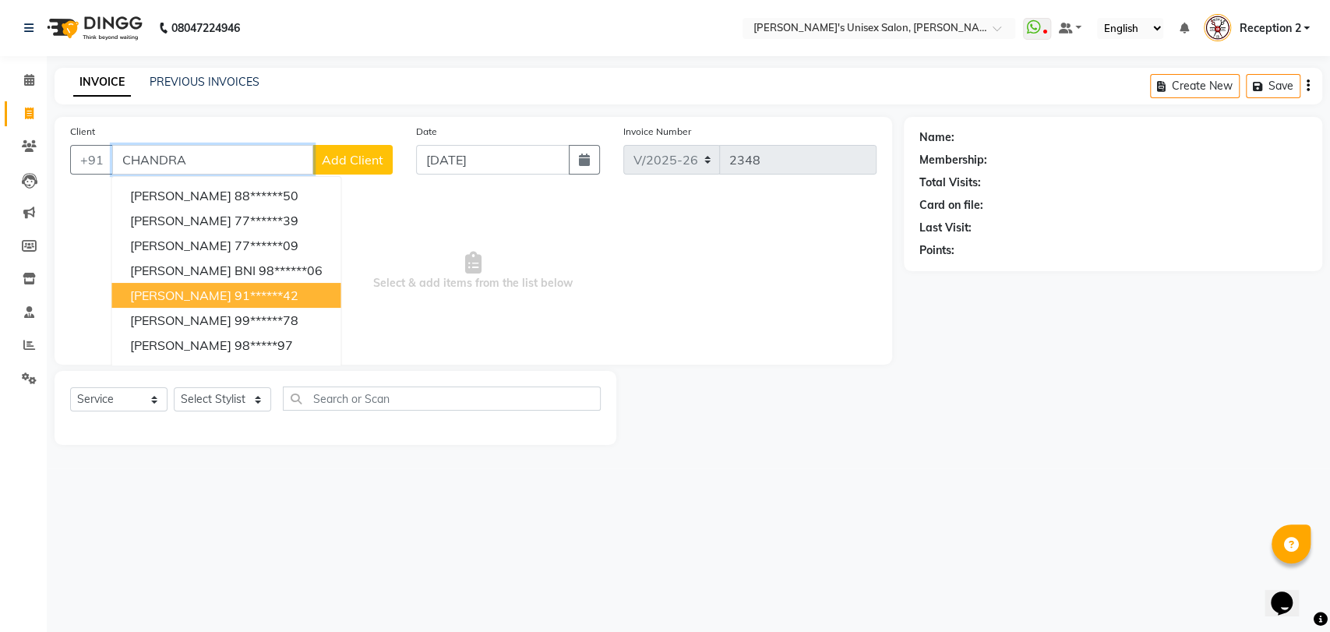
click at [231, 292] on span "CHANDRALEKHA CHARTTERJEE" at bounding box center [180, 296] width 101 height 16
type input "91******42"
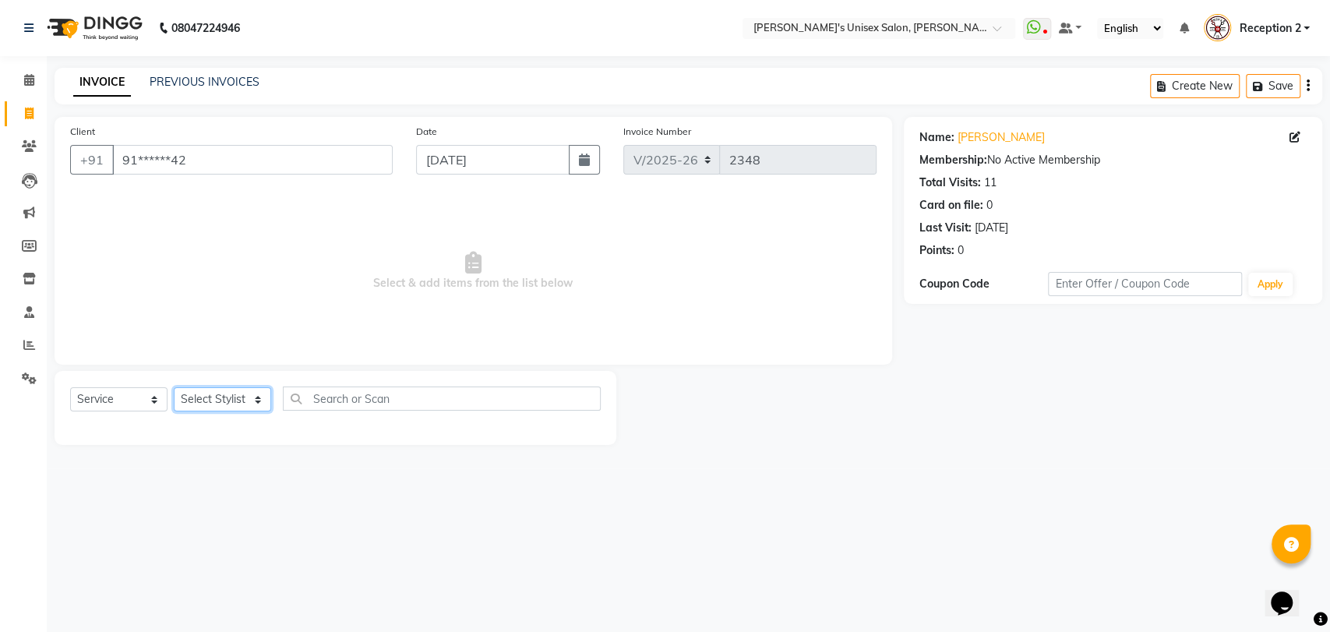
click at [229, 399] on select "Select Stylist [PERSON_NAME] [PERSON_NAME] DEEPA [PERSON_NAME] NEHA Nitin [PERS…" at bounding box center [222, 399] width 97 height 24
select select "2430"
click at [174, 387] on select "Select Stylist [PERSON_NAME] [PERSON_NAME] DEEPA [PERSON_NAME] NEHA Nitin [PERS…" at bounding box center [222, 399] width 97 height 24
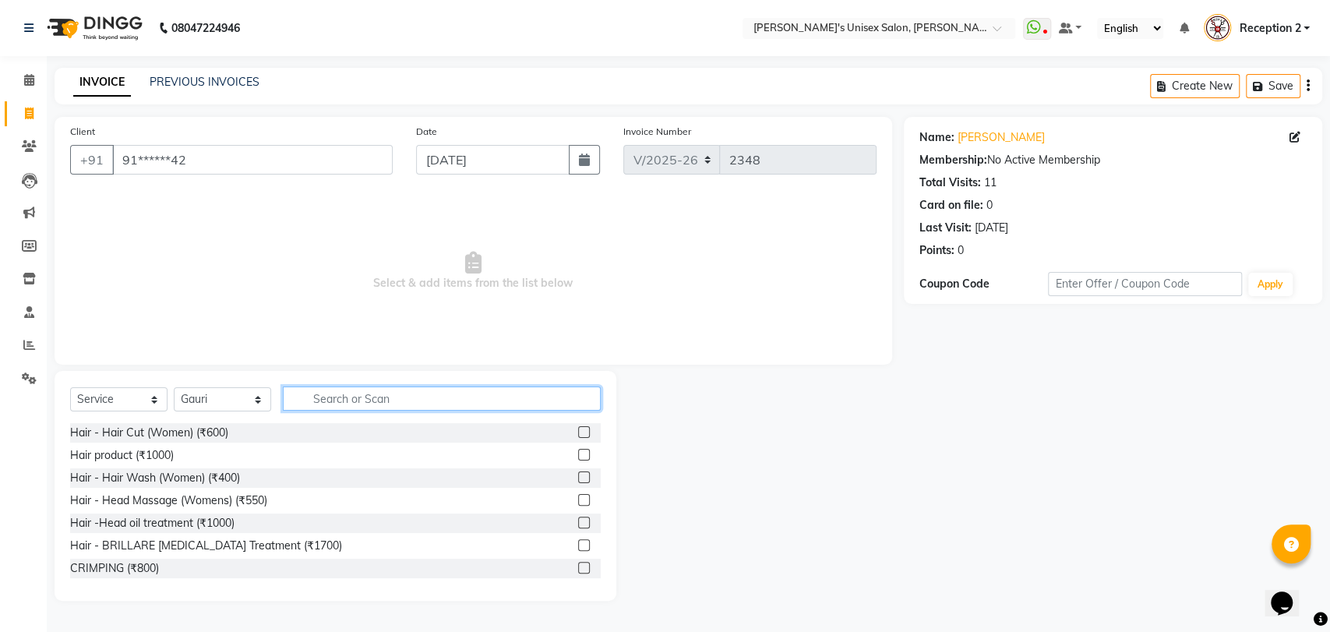
click at [356, 398] on input "text" at bounding box center [442, 398] width 318 height 24
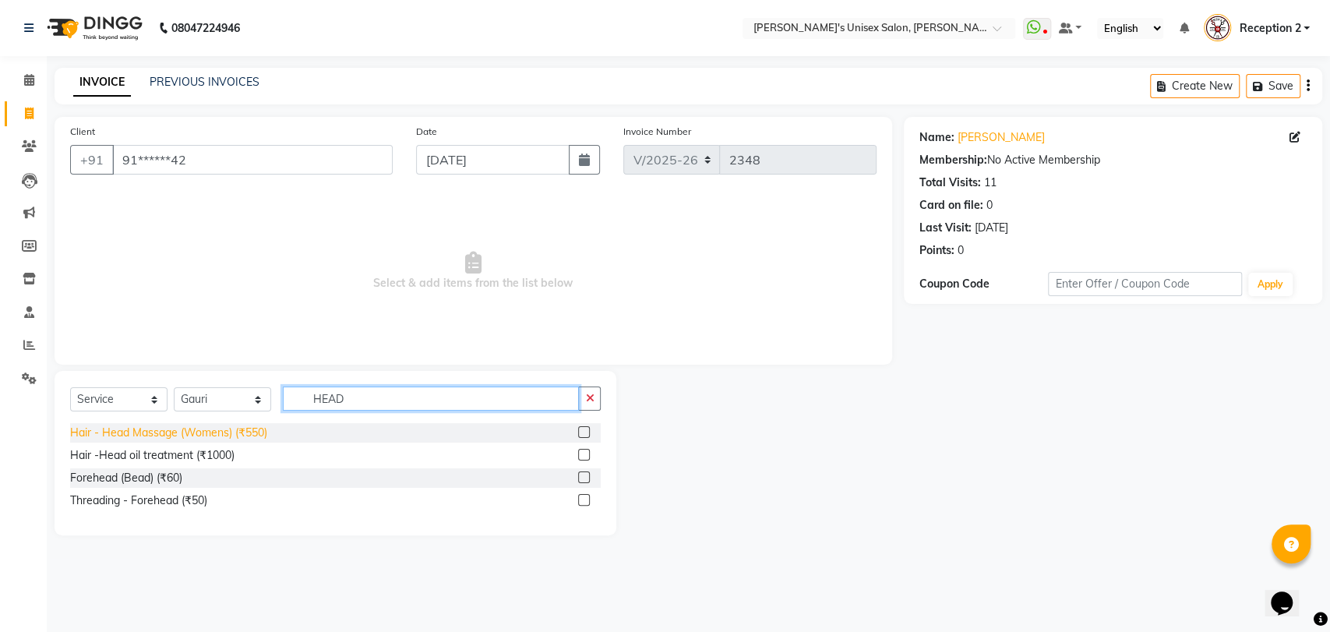
type input "HEAD"
click at [182, 436] on div "Hair - Head Massage (Womens) (₹550)" at bounding box center [168, 433] width 197 height 16
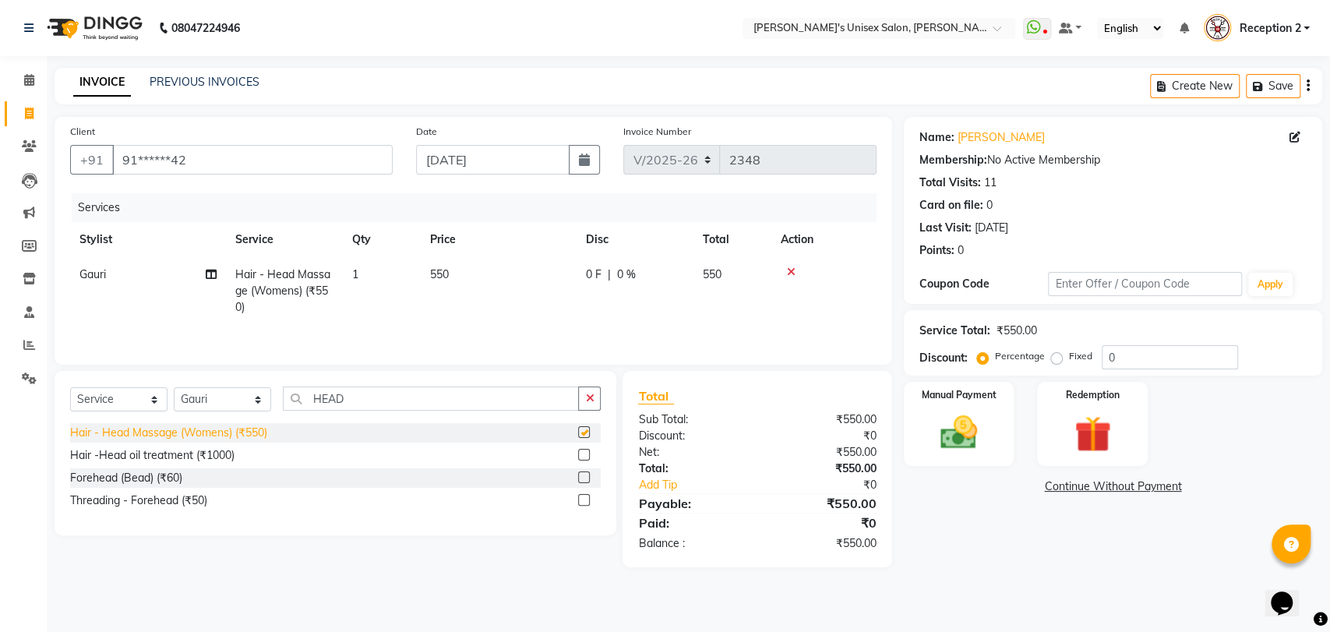
checkbox input "false"
click at [443, 270] on span "550" at bounding box center [439, 274] width 19 height 14
select select "2430"
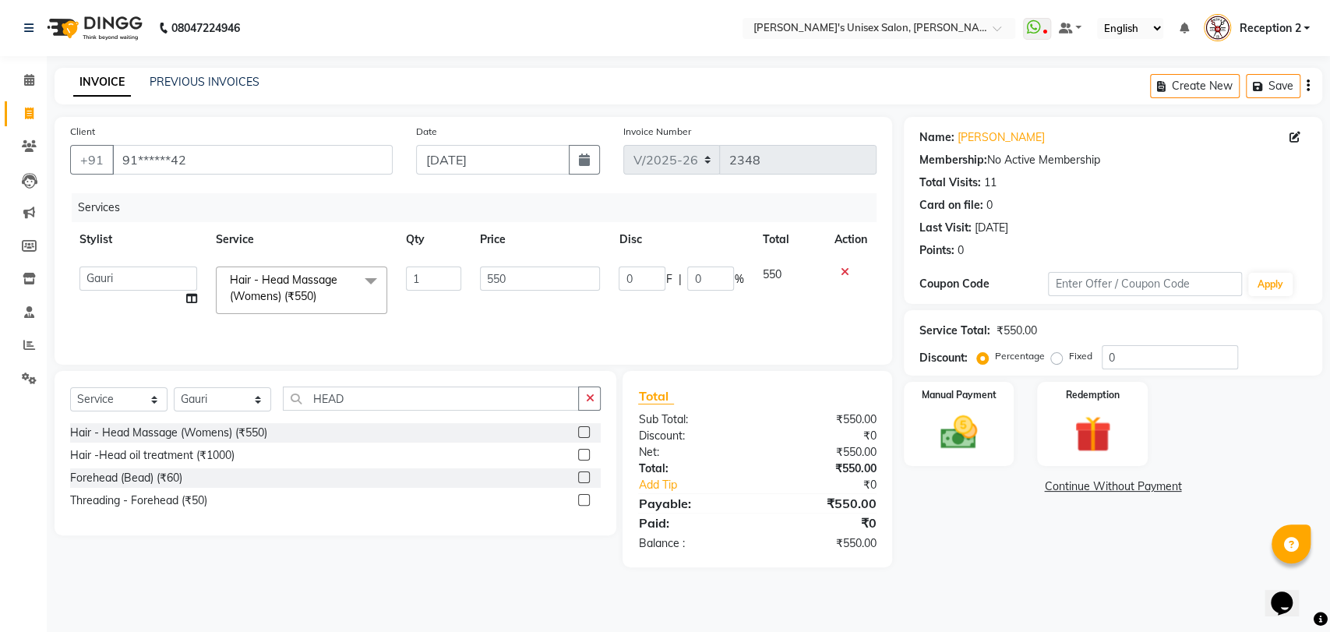
click at [443, 270] on input "1" at bounding box center [433, 278] width 55 height 24
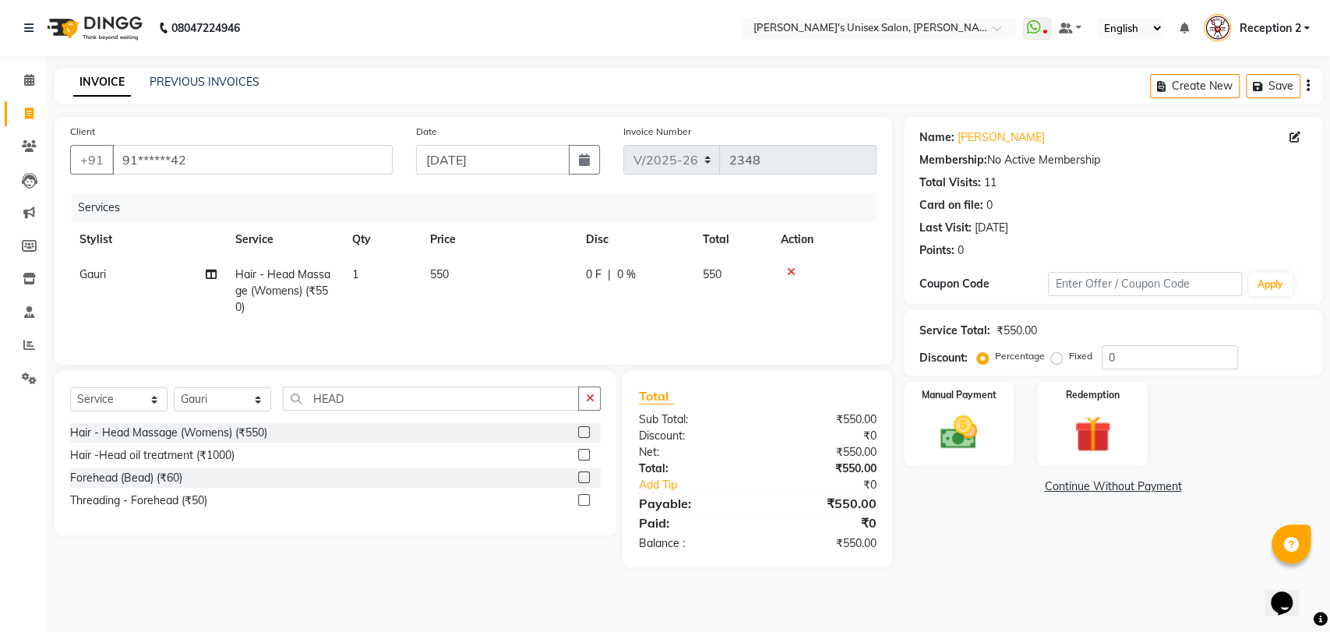
click at [505, 282] on td "550" at bounding box center [499, 291] width 156 height 68
select select "2430"
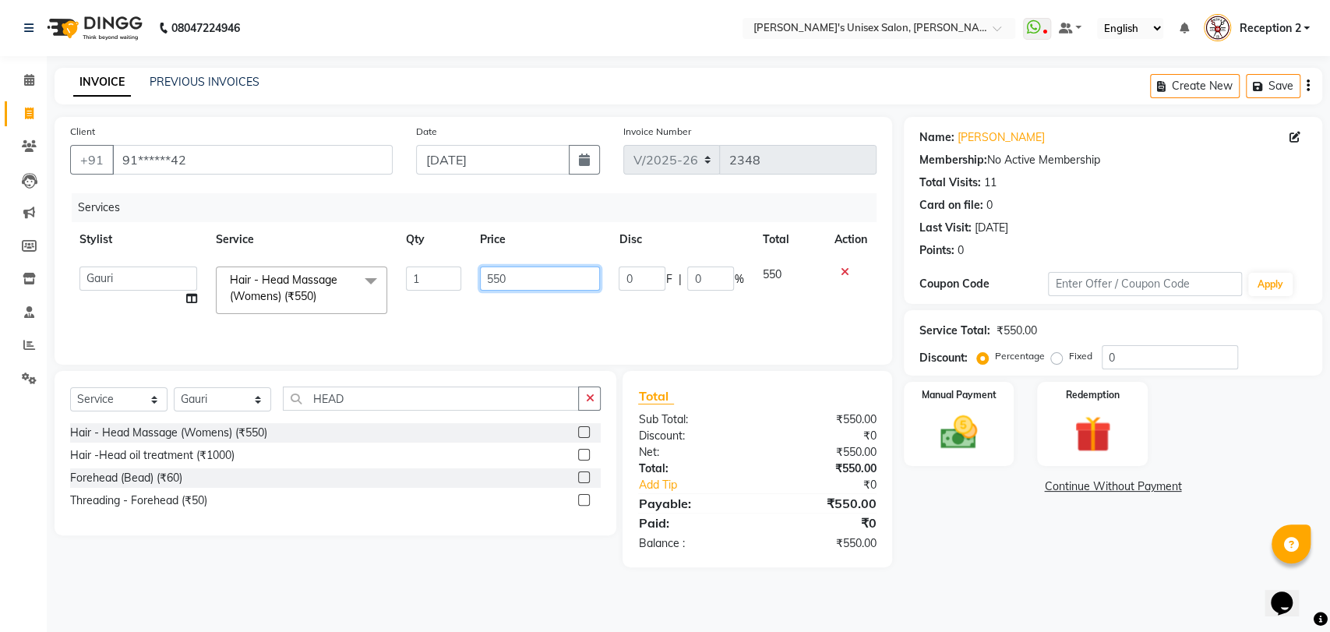
click at [516, 277] on input "550" at bounding box center [540, 278] width 121 height 24
type input "5"
type input "650"
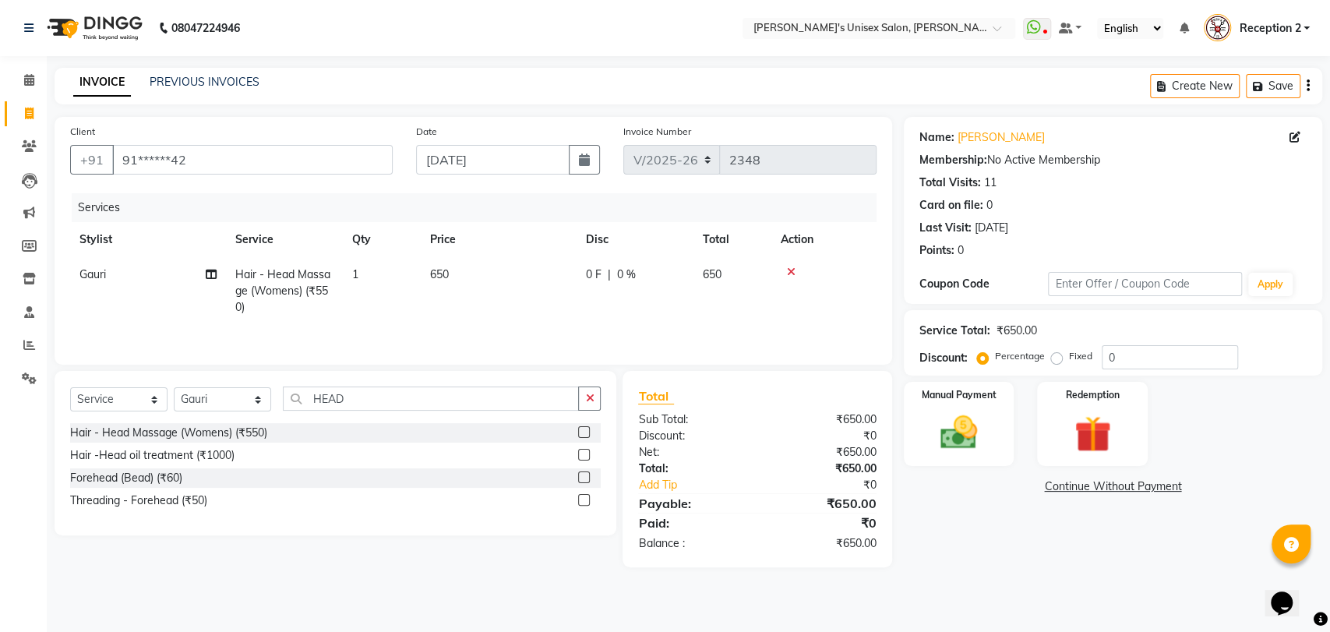
click at [1043, 563] on div "Name: Chandralekha Chartterjee Membership: No Active Membership Total Visits: 1…" at bounding box center [1119, 342] width 430 height 450
click at [965, 441] on img at bounding box center [959, 433] width 62 height 44
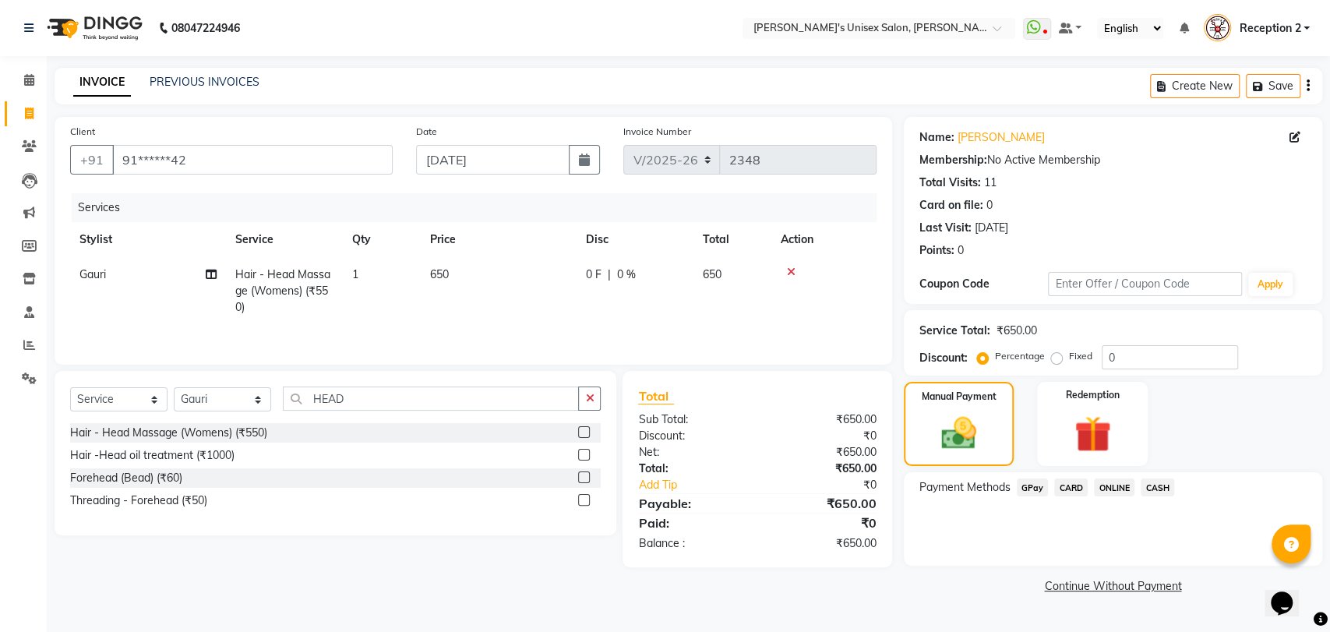
click at [1033, 485] on span "GPay" at bounding box center [1033, 487] width 32 height 18
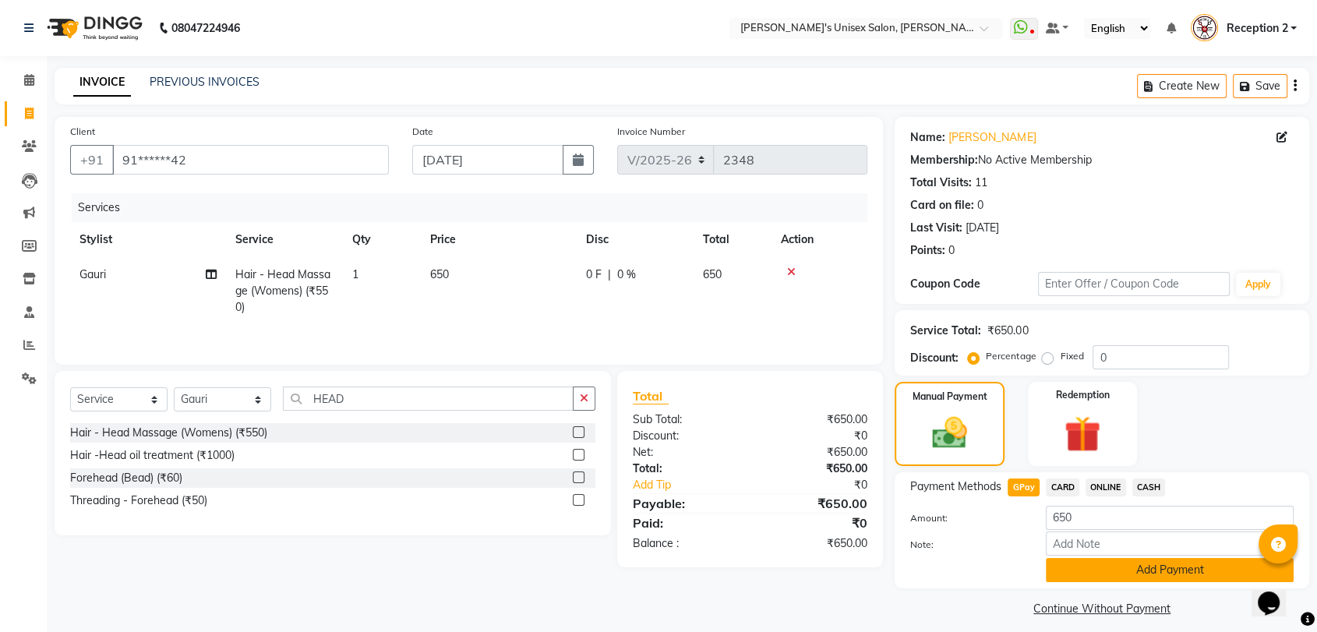
click at [1157, 570] on button "Add Payment" at bounding box center [1170, 570] width 248 height 24
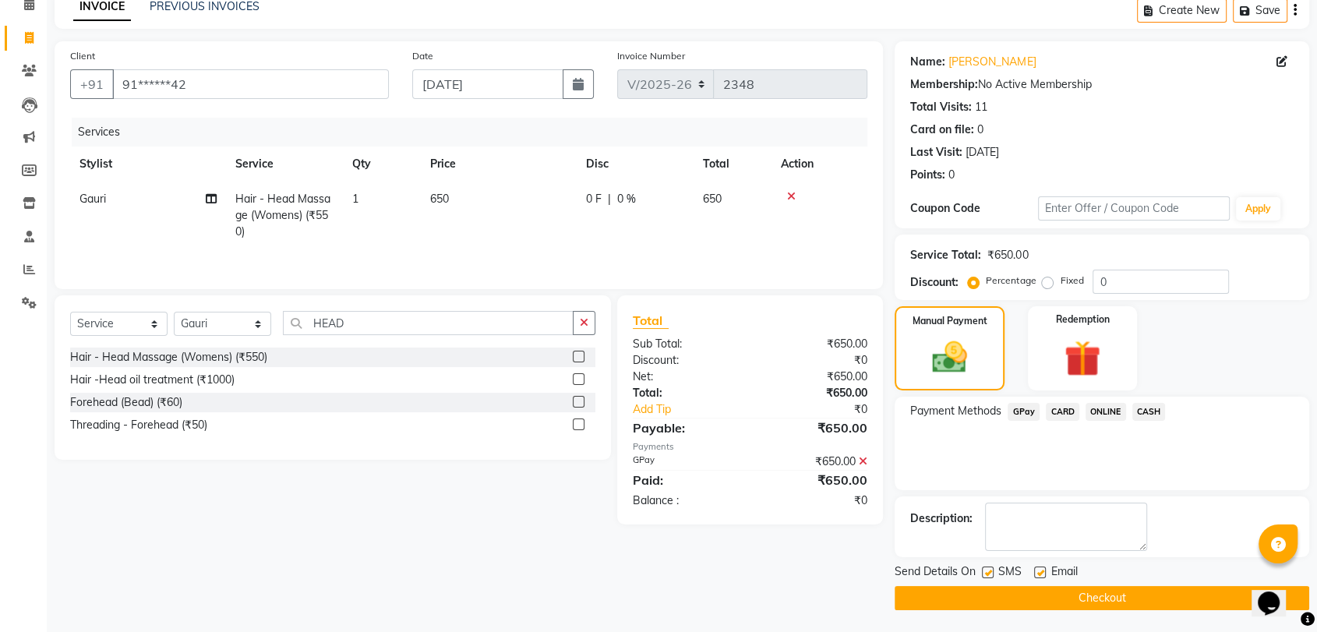
scroll to position [76, 0]
click at [1146, 599] on button "Checkout" at bounding box center [1102, 597] width 415 height 24
